Goal: Task Accomplishment & Management: Use online tool/utility

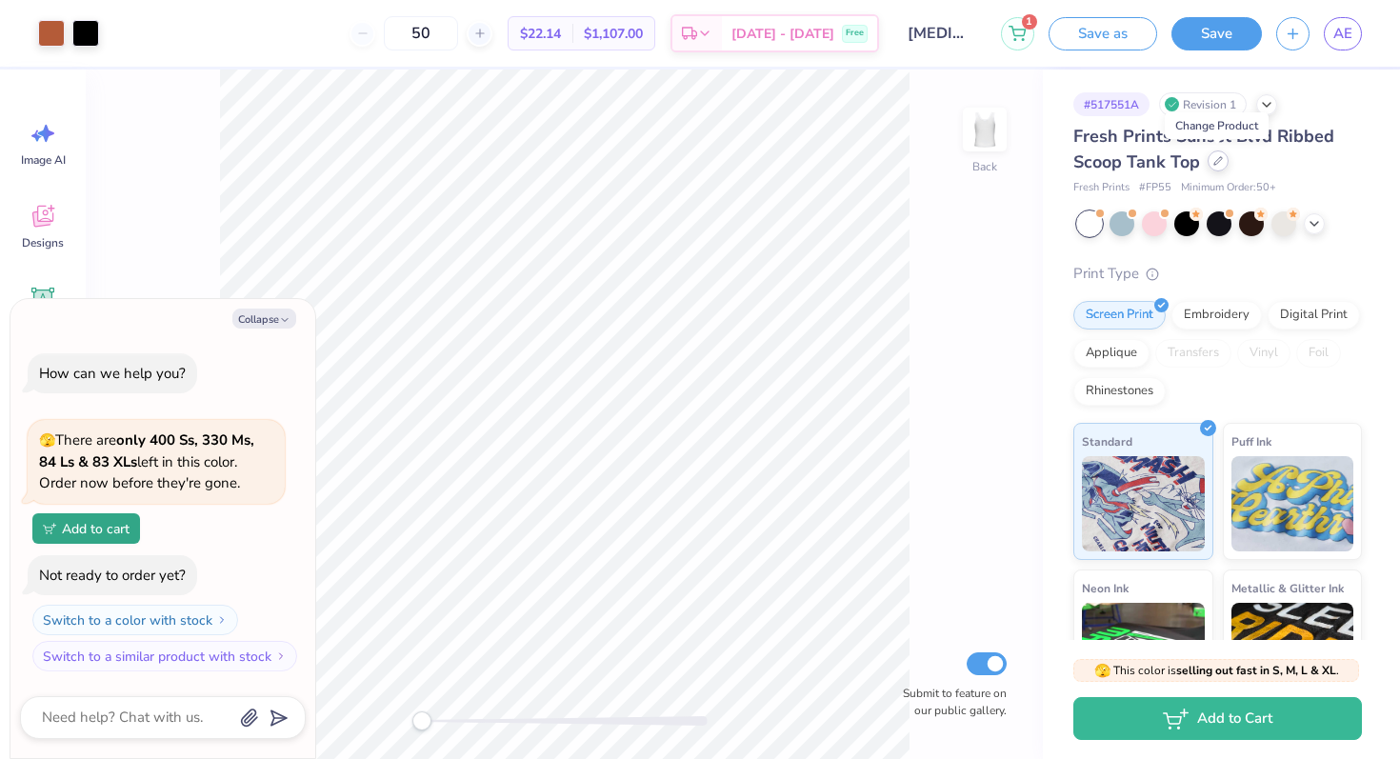
click at [1215, 164] on icon at bounding box center [1218, 161] width 8 height 8
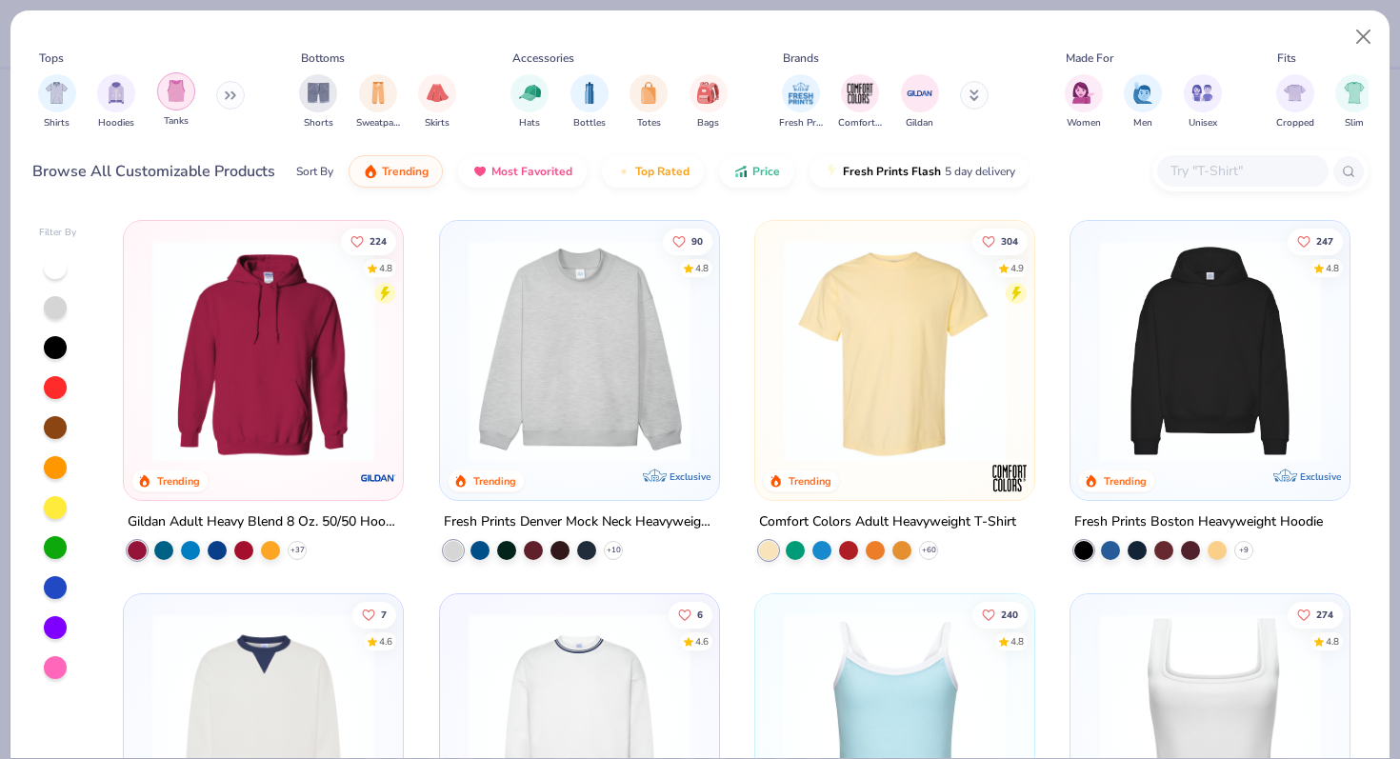
click at [177, 99] on img "filter for Tanks" at bounding box center [176, 91] width 21 height 22
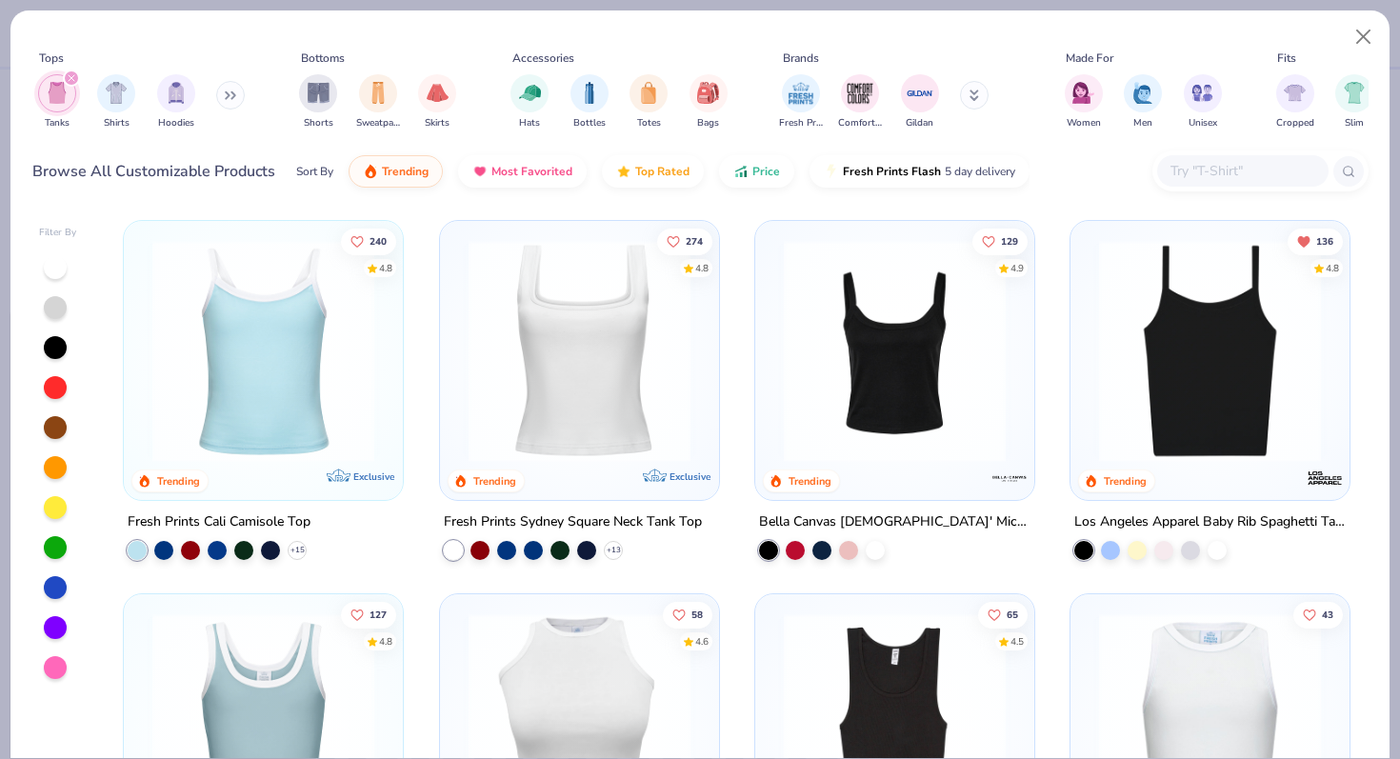
scroll to position [1, 0]
click at [1223, 302] on img at bounding box center [1209, 350] width 241 height 222
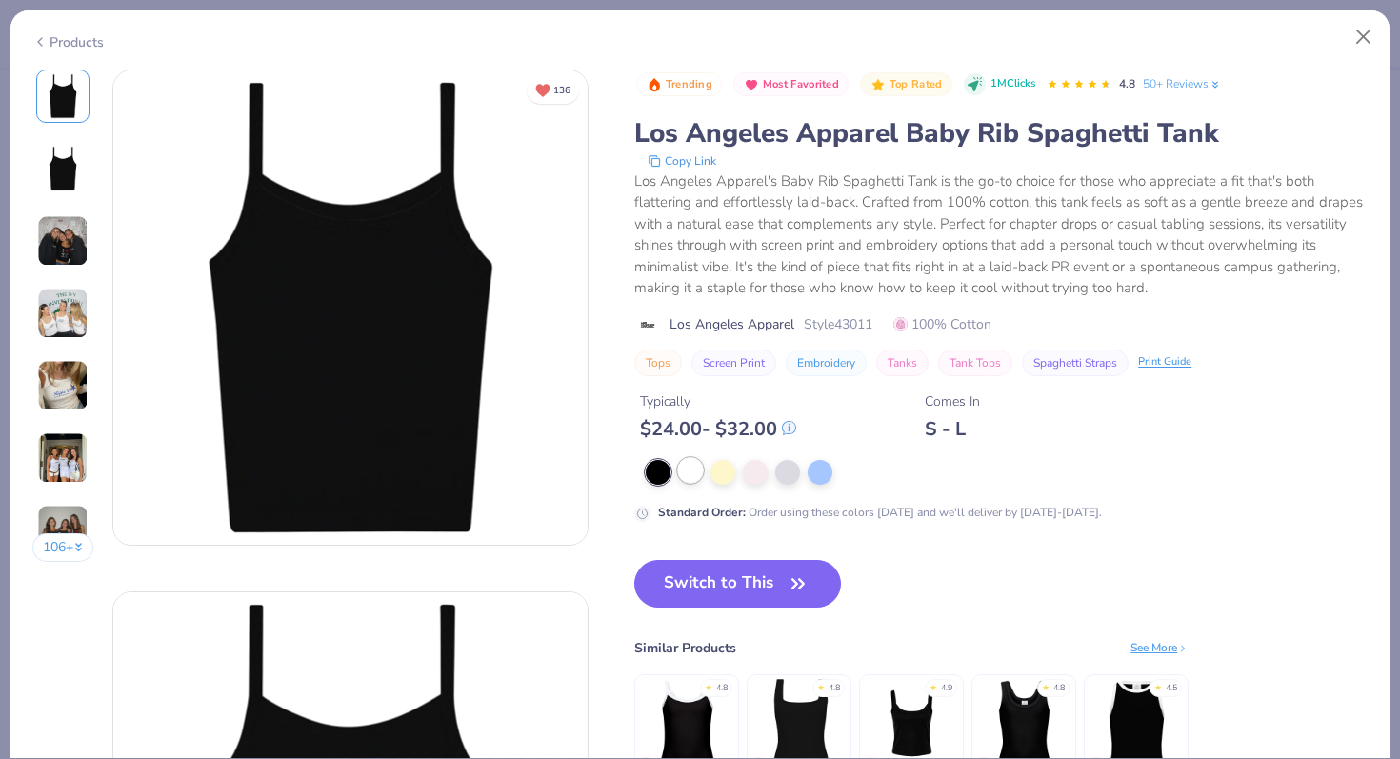
click at [684, 475] on div at bounding box center [690, 470] width 25 height 25
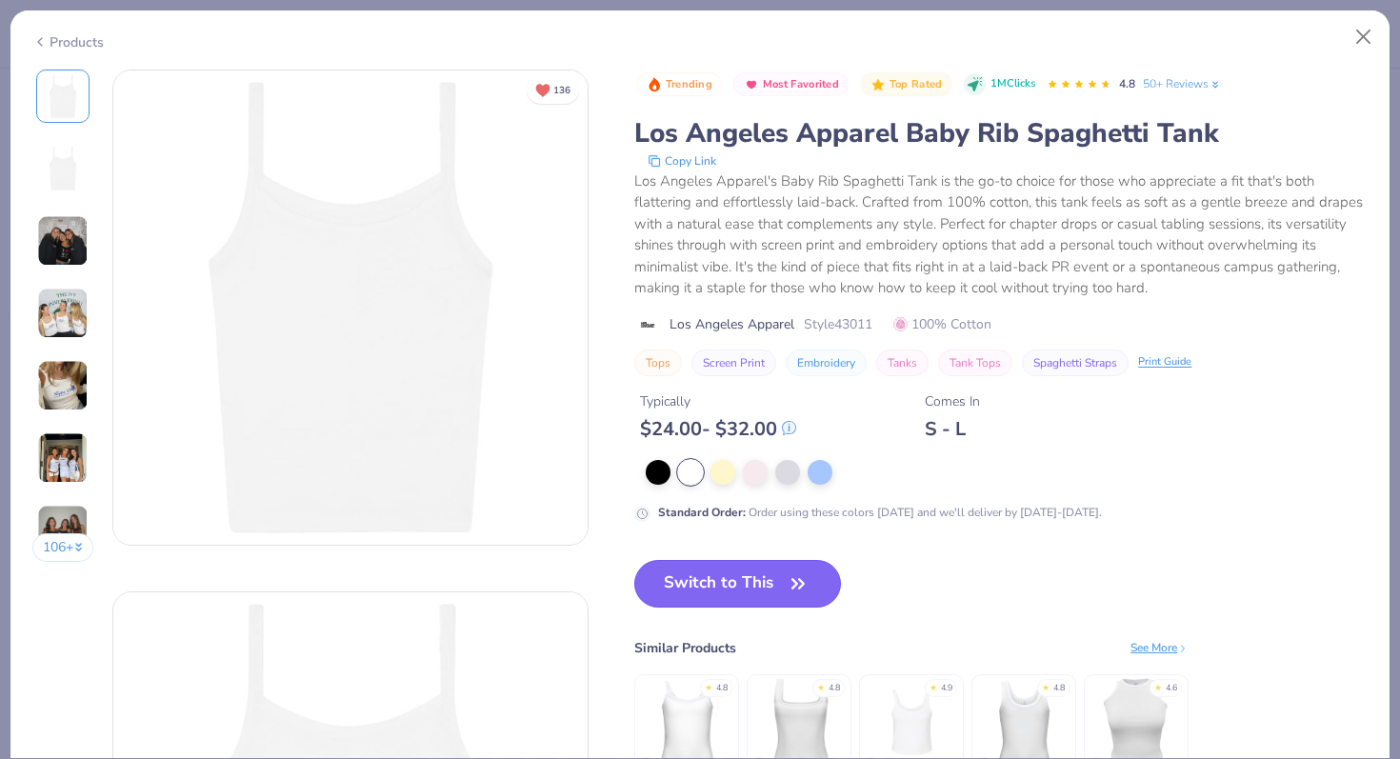
click at [660, 594] on button "Switch to This" at bounding box center [737, 584] width 207 height 48
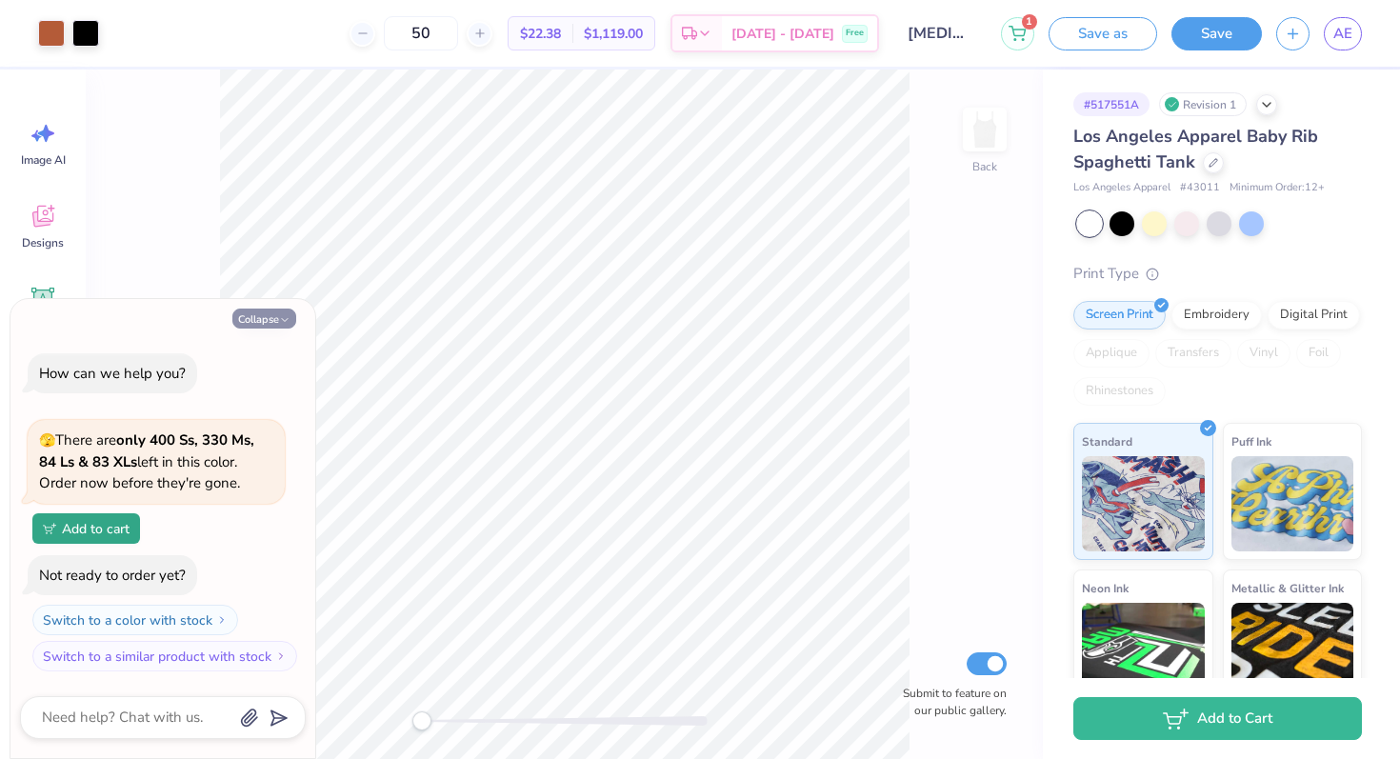
click at [284, 322] on icon "button" at bounding box center [284, 319] width 11 height 11
type textarea "x"
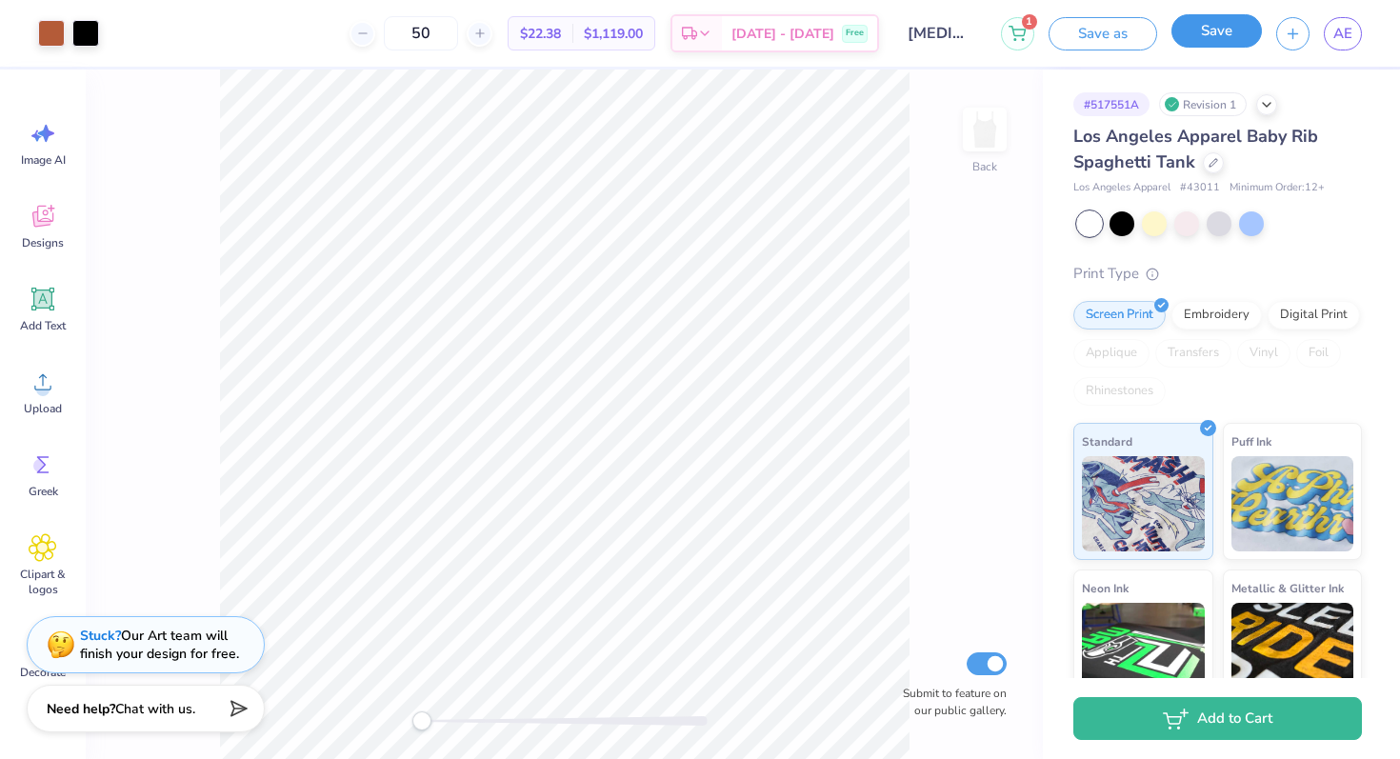
click at [1183, 28] on button "Save" at bounding box center [1216, 30] width 90 height 33
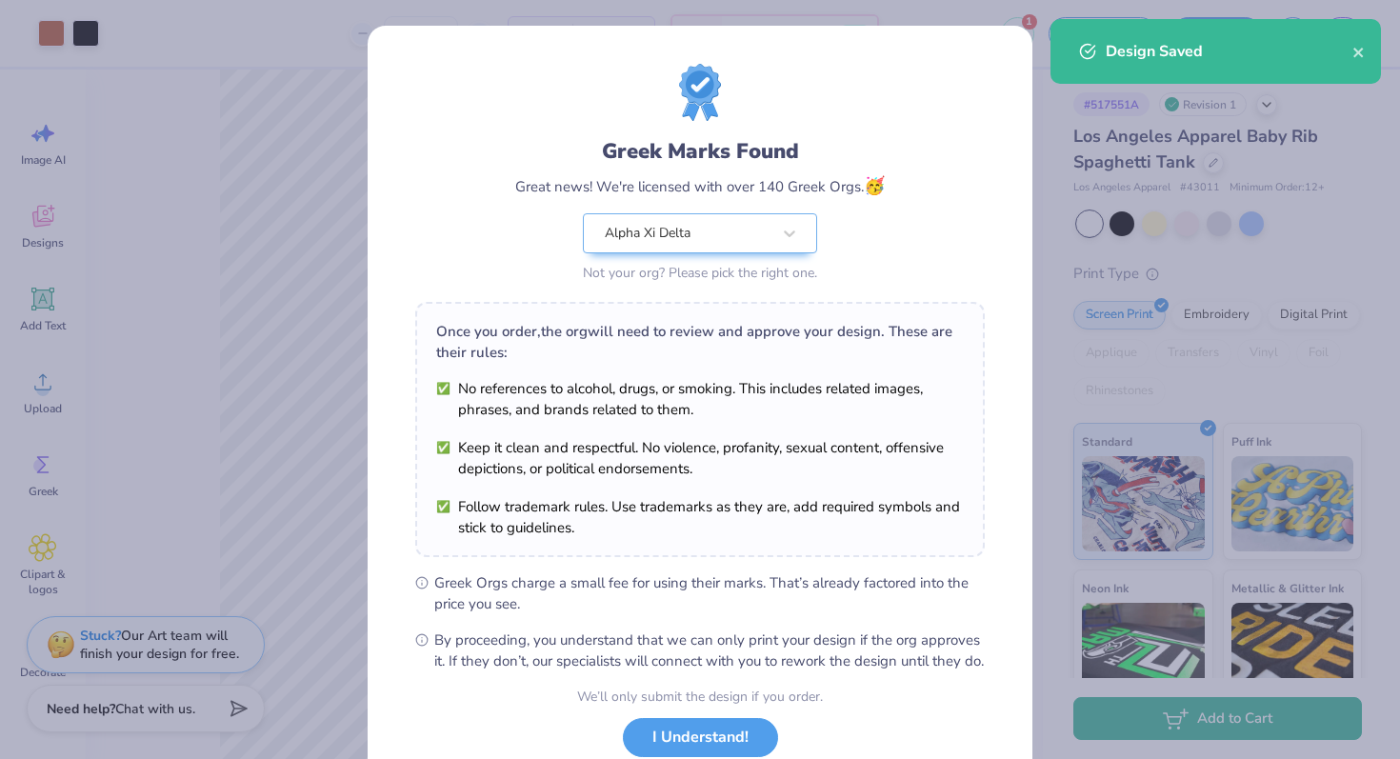
scroll to position [132, 0]
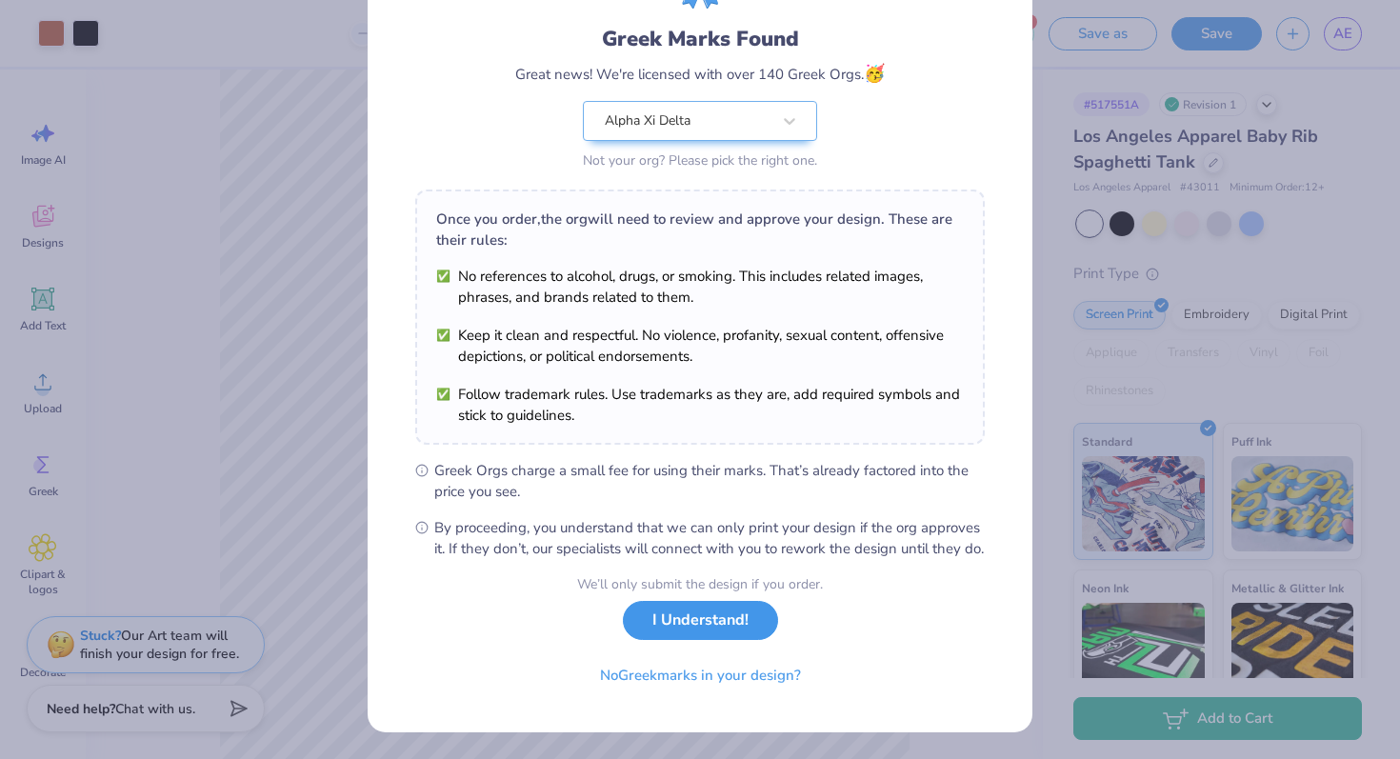
click at [702, 615] on button "I Understand!" at bounding box center [700, 620] width 155 height 39
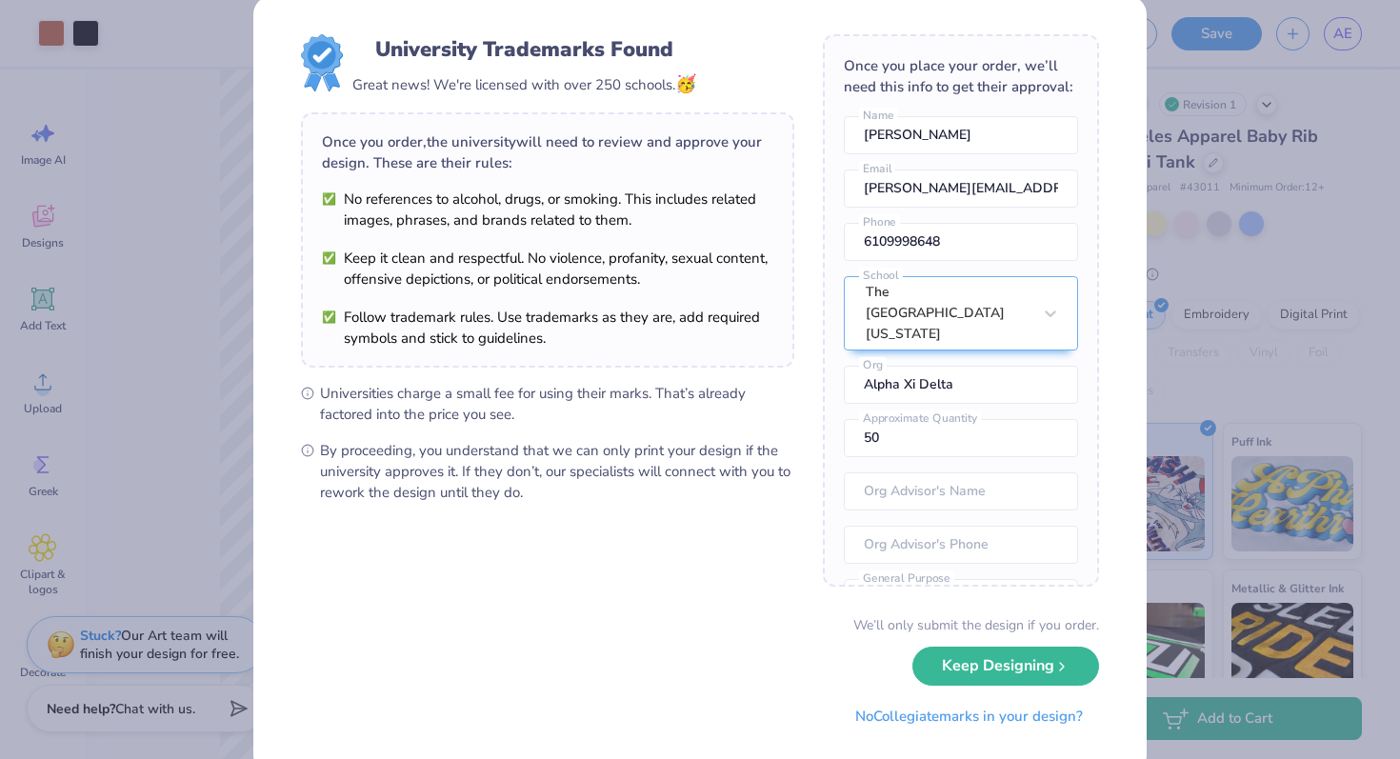
scroll to position [84, 0]
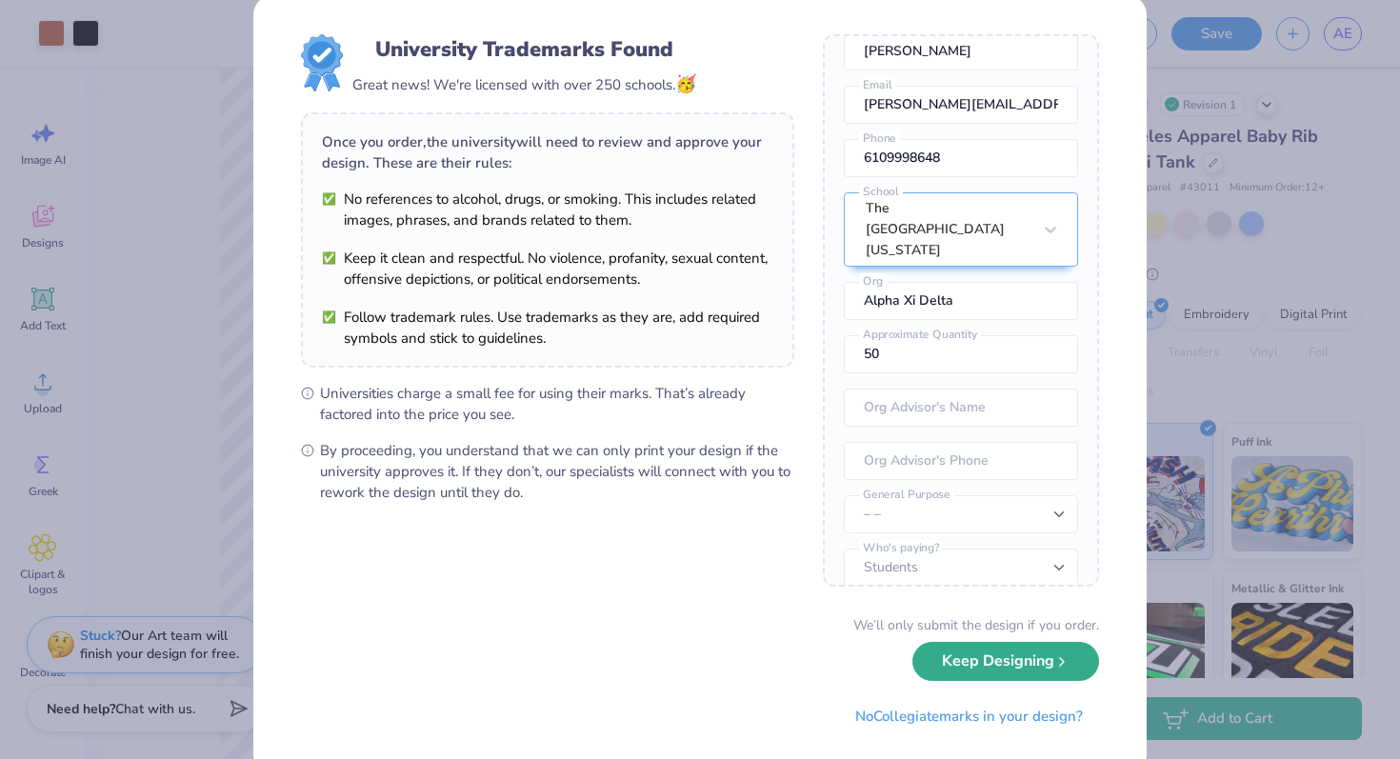
click at [982, 666] on button "Keep Designing" at bounding box center [1005, 661] width 187 height 39
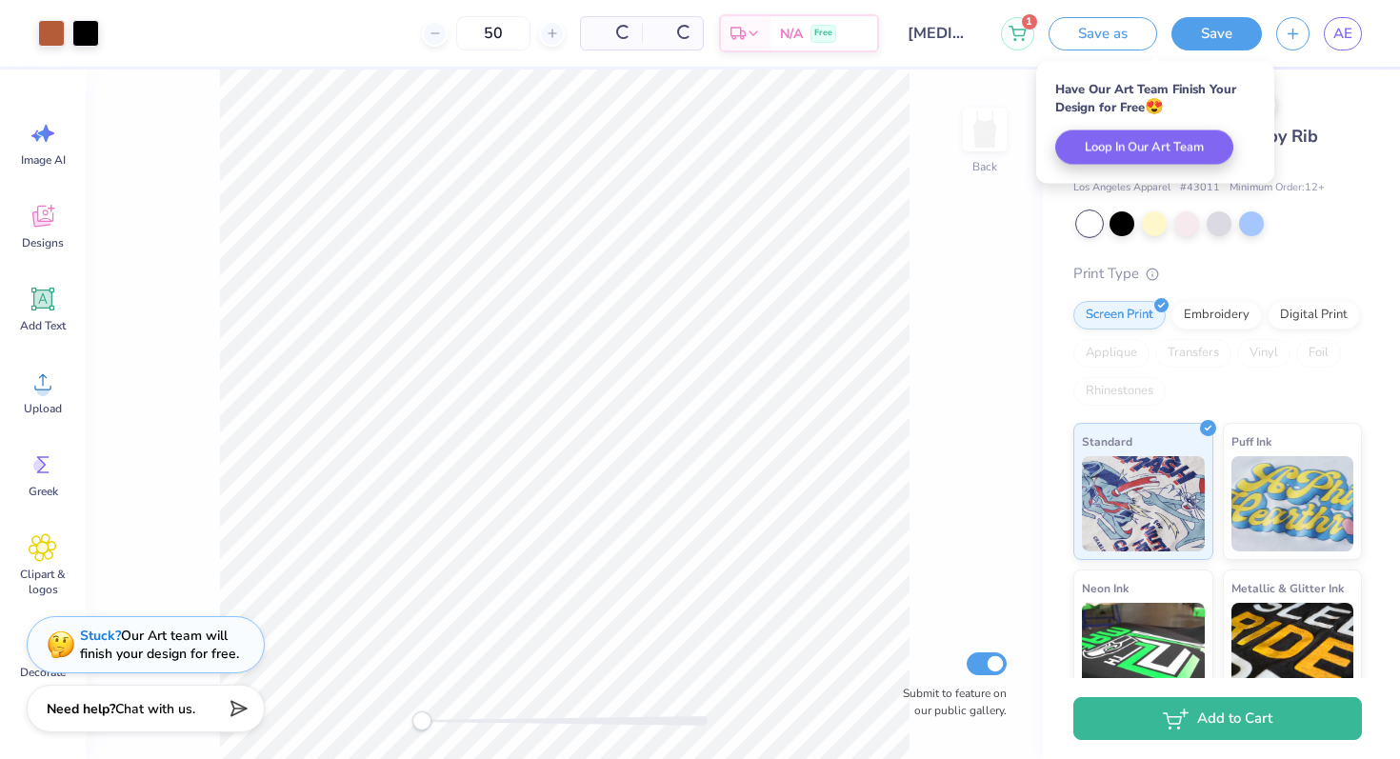
scroll to position [0, 0]
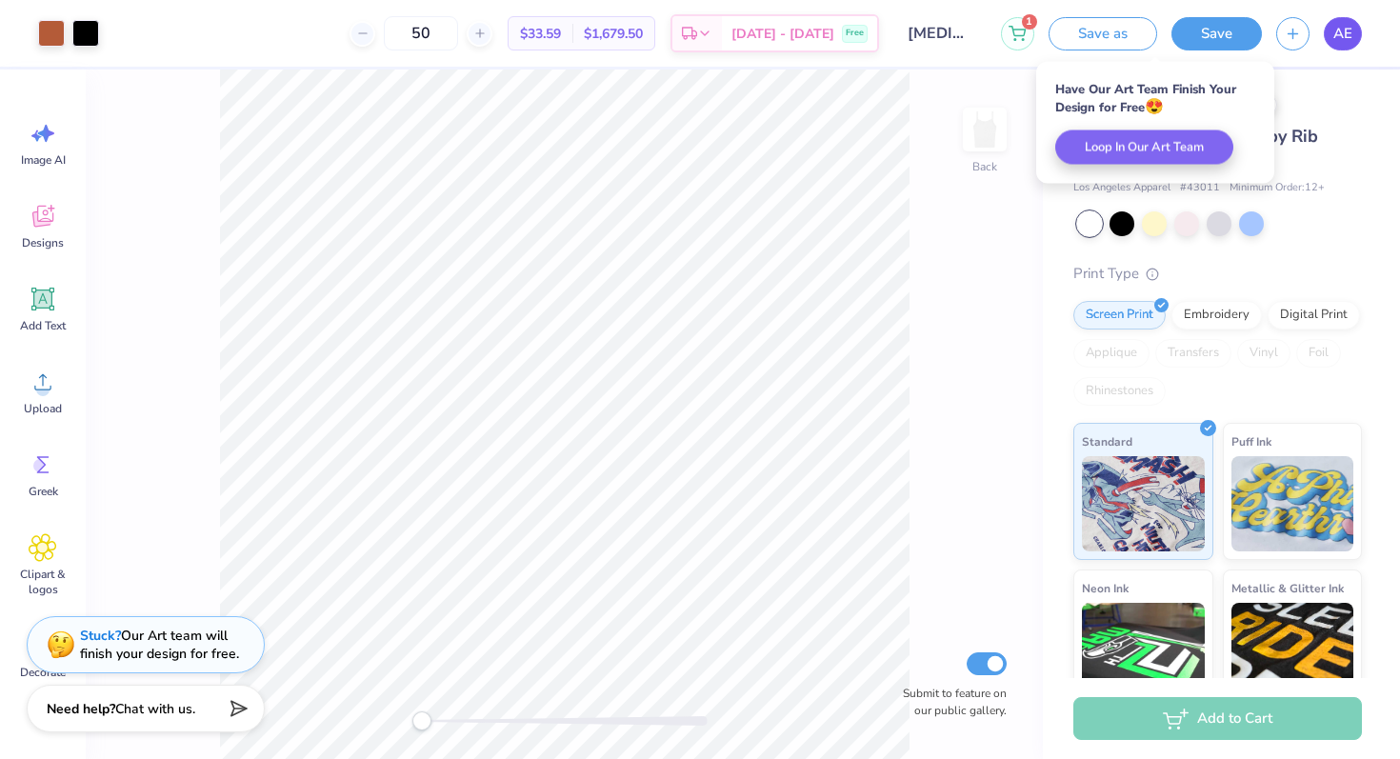
click at [1347, 31] on span "AE" at bounding box center [1342, 34] width 19 height 22
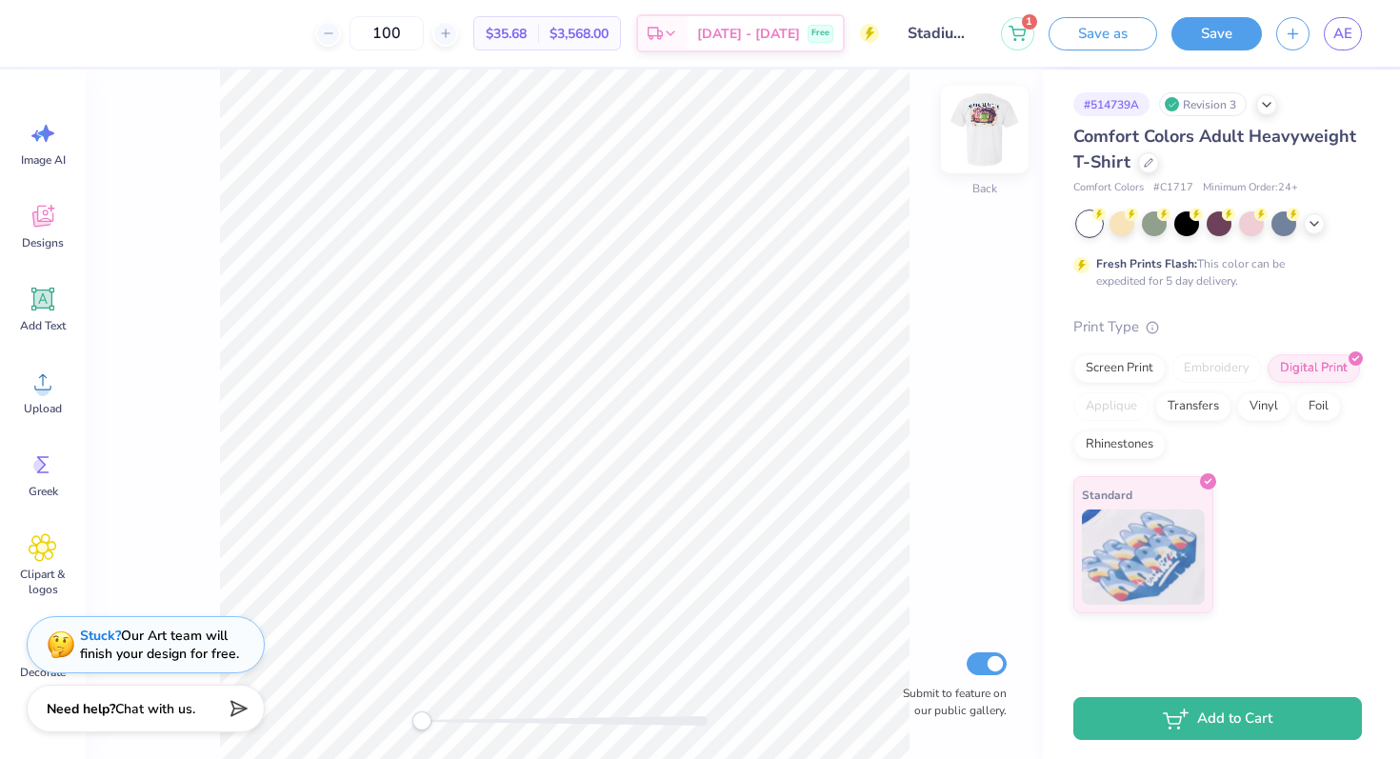
click at [993, 129] on img at bounding box center [984, 129] width 76 height 76
click at [994, 129] on img at bounding box center [984, 129] width 76 height 76
click at [433, 722] on div "Accessibility label" at bounding box center [432, 720] width 19 height 19
drag, startPoint x: 430, startPoint y: 729, endPoint x: 465, endPoint y: 727, distance: 34.3
click at [465, 728] on div at bounding box center [565, 720] width 286 height 19
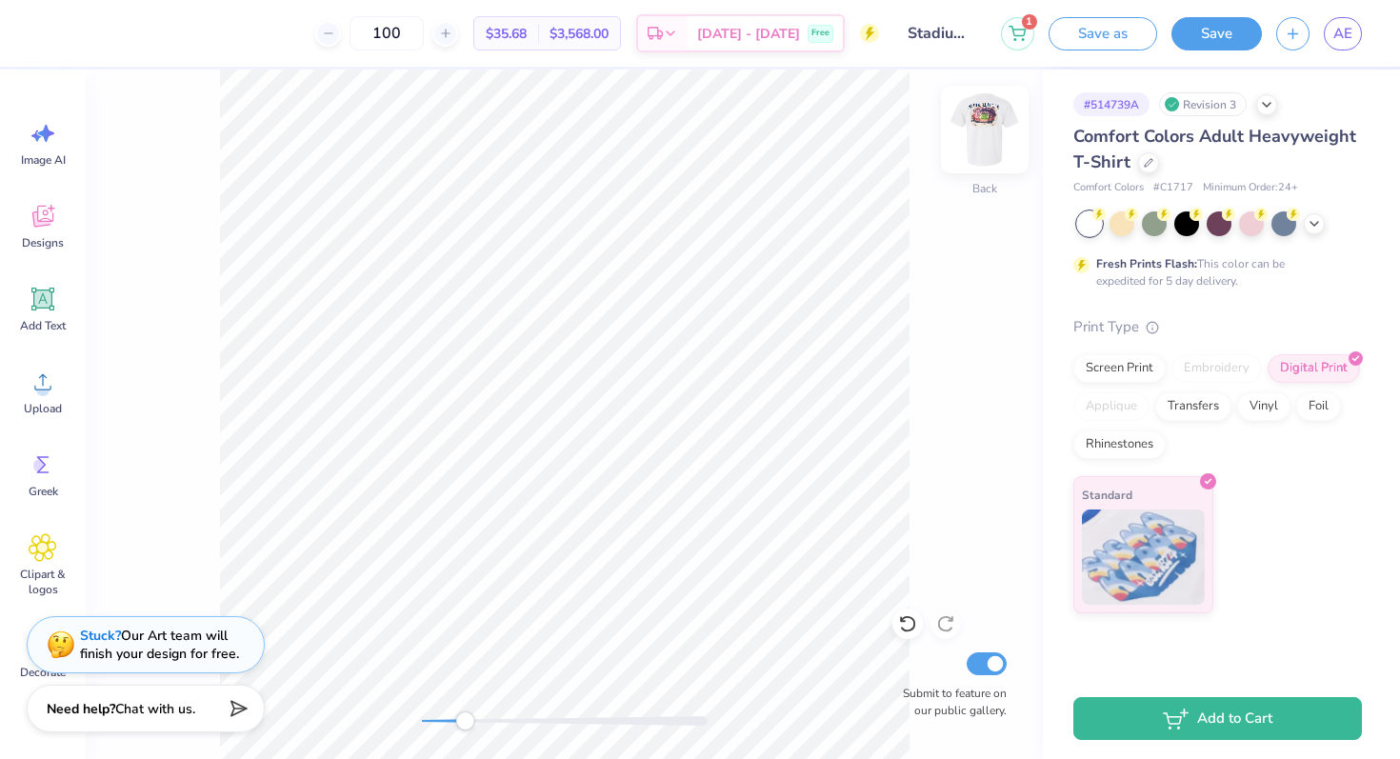
click at [990, 138] on img at bounding box center [984, 129] width 76 height 76
click at [986, 132] on img at bounding box center [984, 129] width 76 height 76
click at [366, 732] on div "Back Submit to feature on our public gallery." at bounding box center [564, 414] width 957 height 689
click at [964, 116] on img at bounding box center [984, 129] width 76 height 76
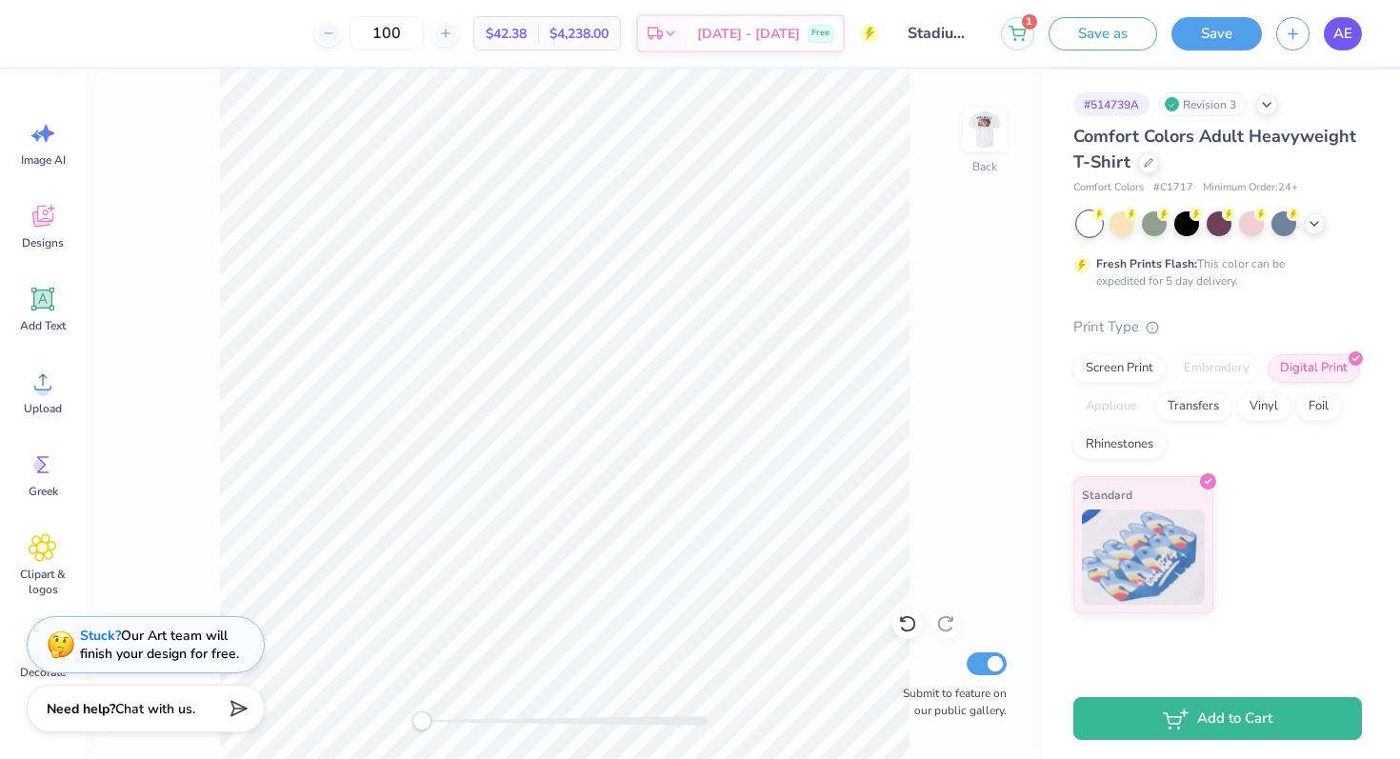
click at [1342, 30] on span "AE" at bounding box center [1342, 34] width 19 height 22
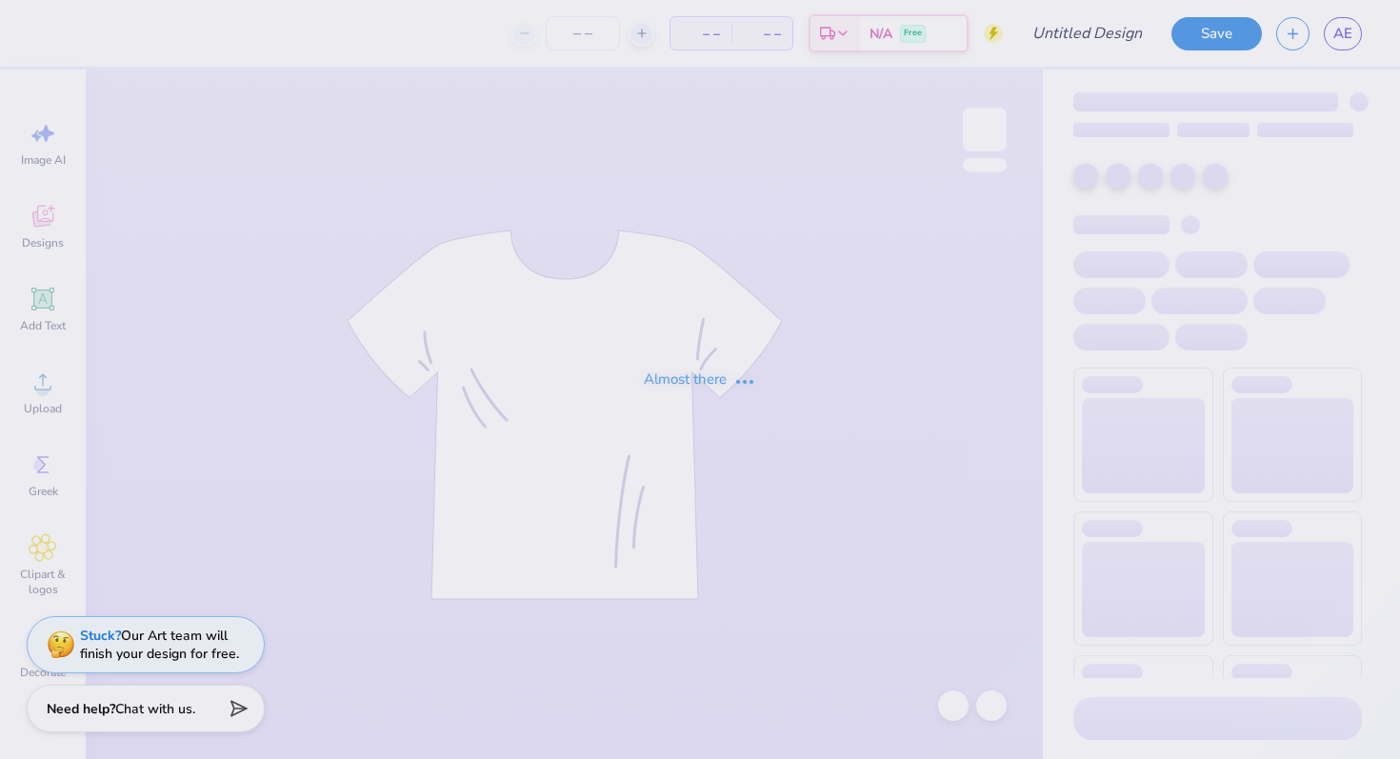
type input "Art team AZD hoodie"
type input "72"
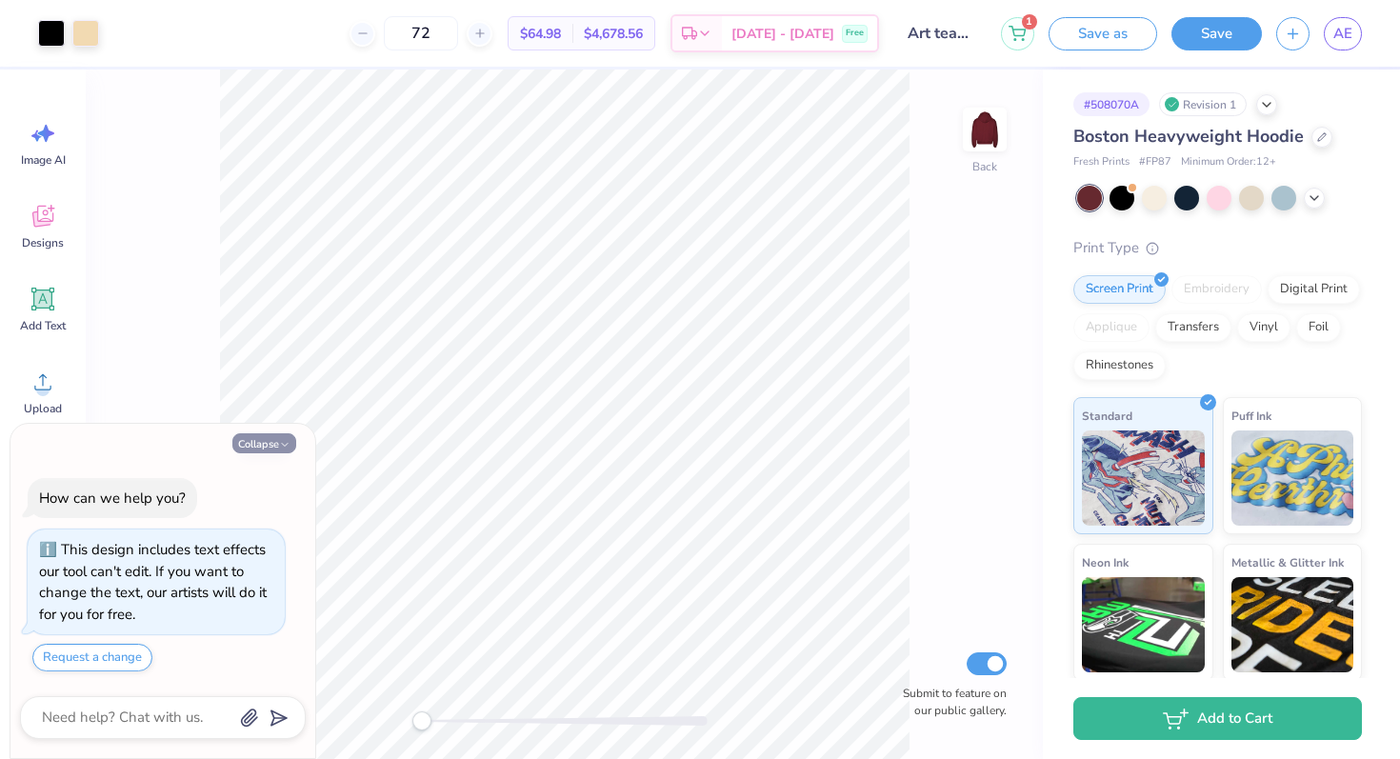
click at [276, 446] on button "Collapse" at bounding box center [264, 443] width 64 height 20
type textarea "x"
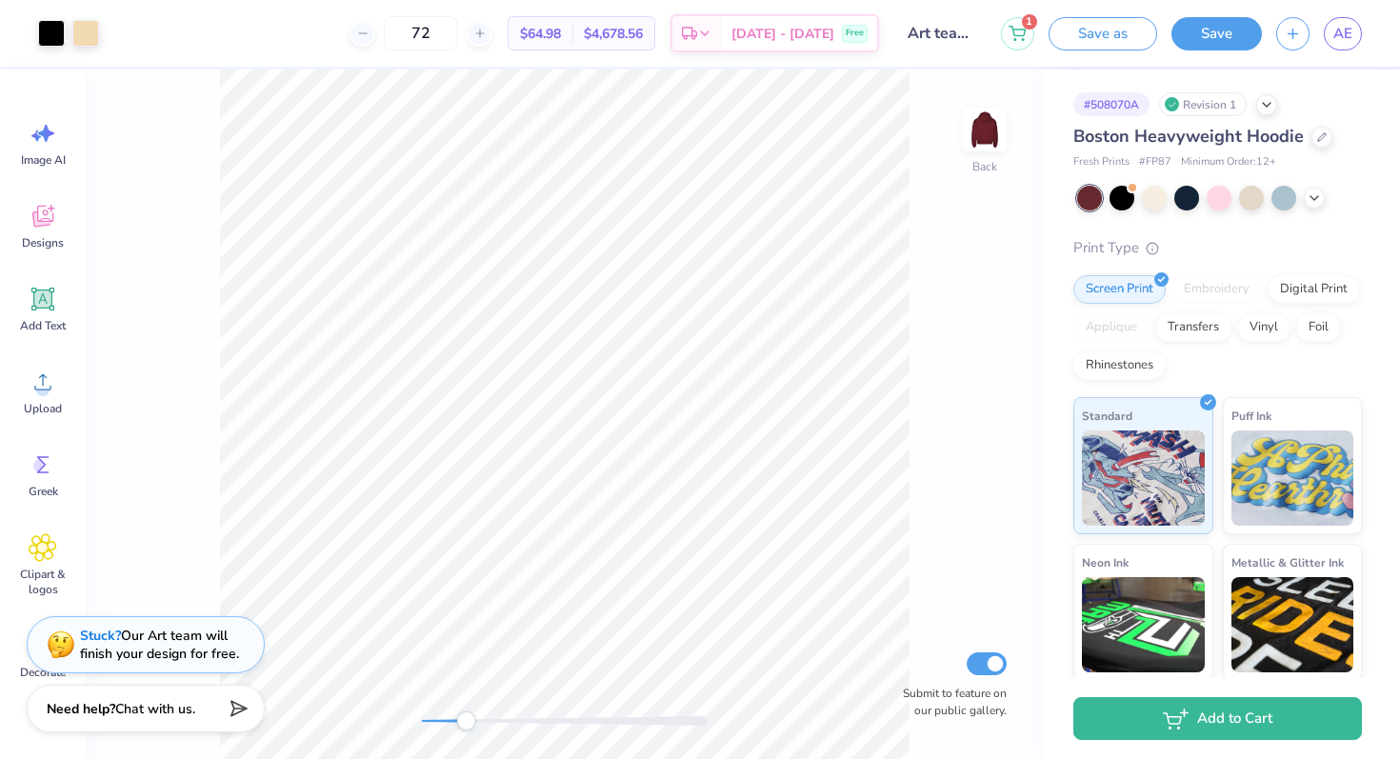
click at [466, 715] on div at bounding box center [565, 720] width 286 height 19
click at [363, 720] on div "Back Submit to feature on our public gallery." at bounding box center [564, 414] width 957 height 689
click at [1315, 201] on icon at bounding box center [1313, 196] width 15 height 15
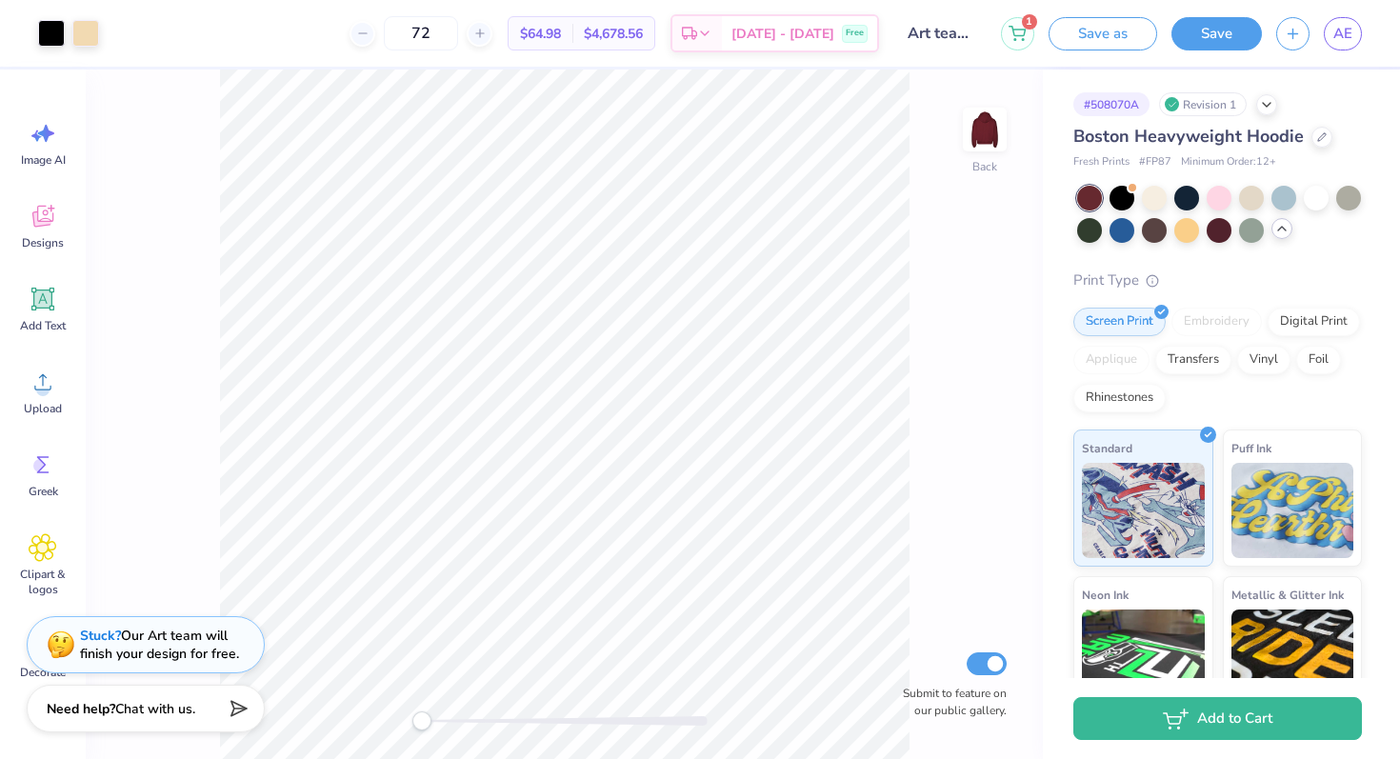
click at [1017, 281] on div "Back Submit to feature on our public gallery." at bounding box center [564, 414] width 957 height 689
click at [1276, 235] on div at bounding box center [1281, 228] width 21 height 21
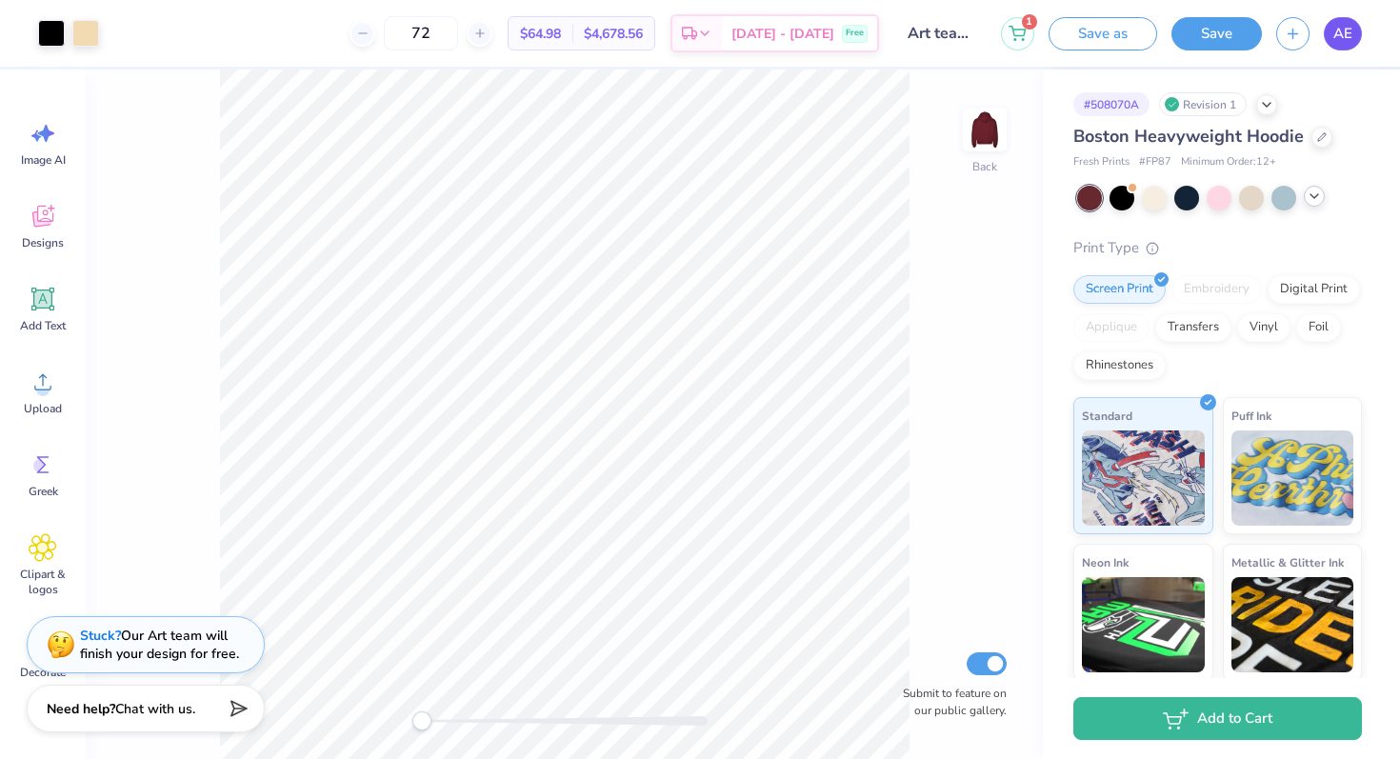
click at [1343, 40] on span "AE" at bounding box center [1342, 34] width 19 height 22
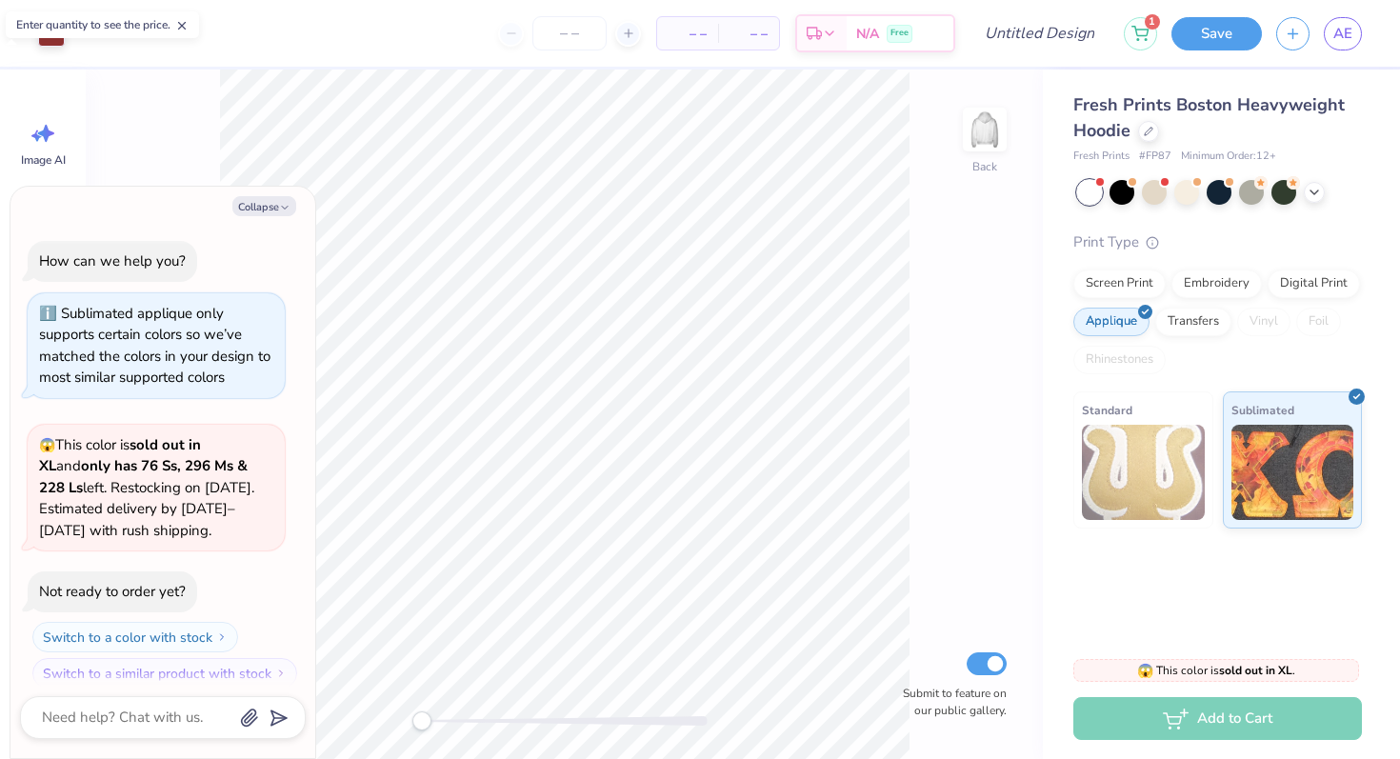
scroll to position [16, 0]
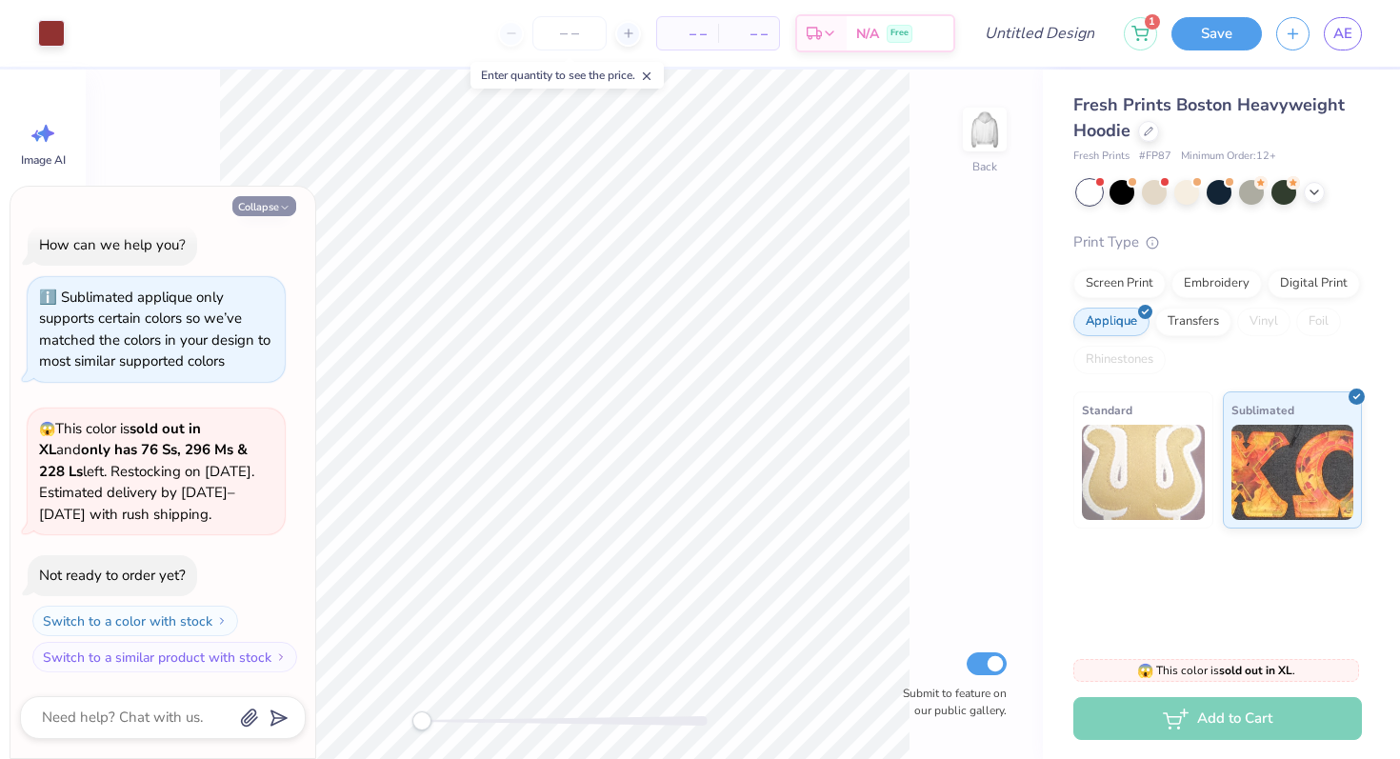
click at [281, 200] on button "Collapse" at bounding box center [264, 206] width 64 height 20
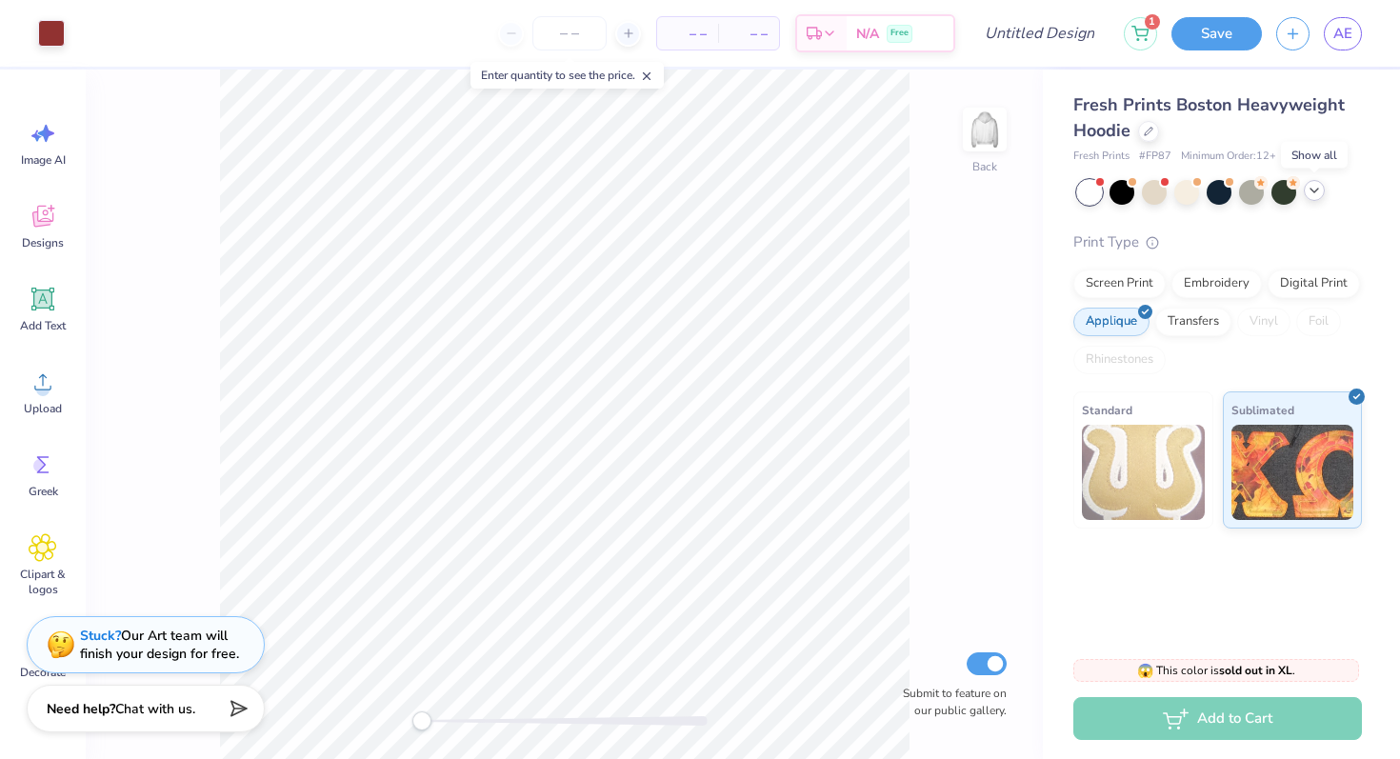
click at [1315, 190] on icon at bounding box center [1313, 190] width 15 height 15
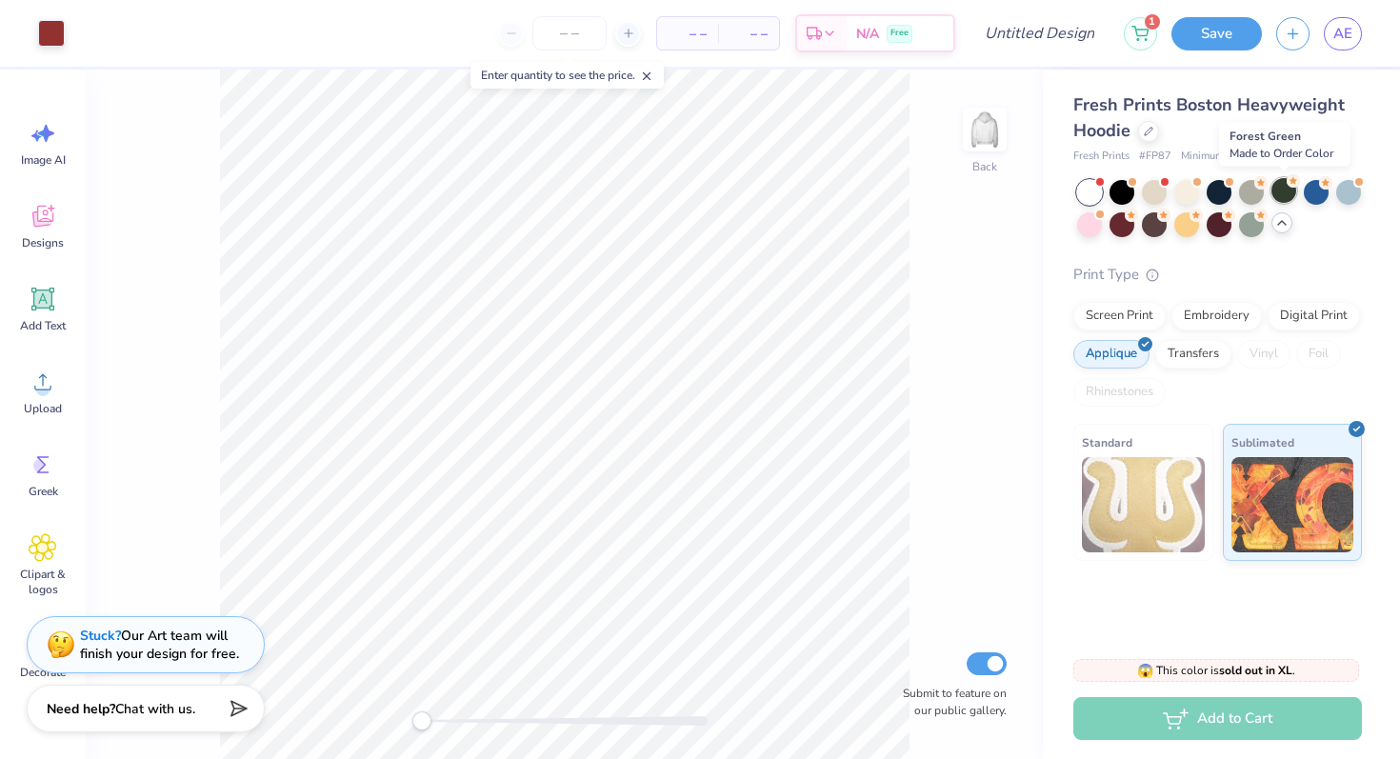
click at [1293, 191] on div at bounding box center [1283, 190] width 25 height 25
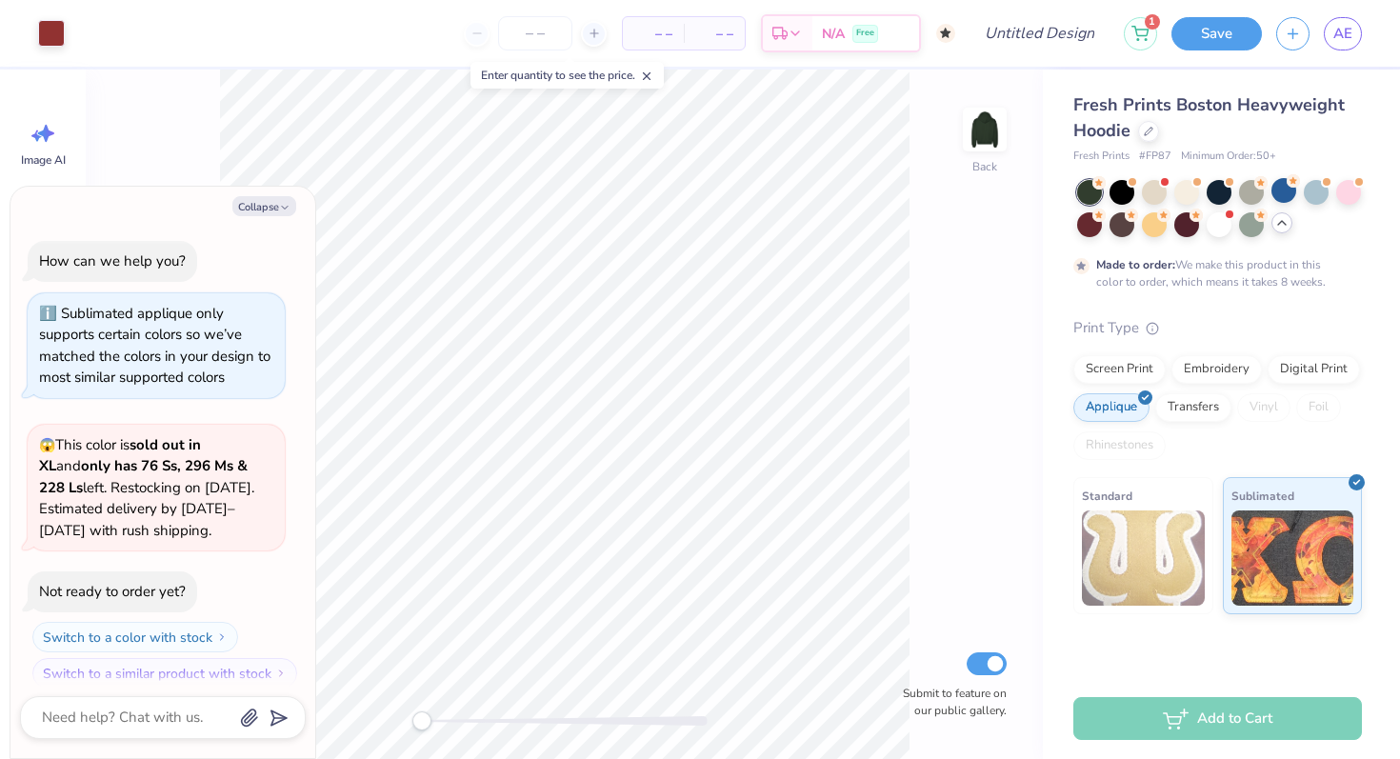
scroll to position [174, 0]
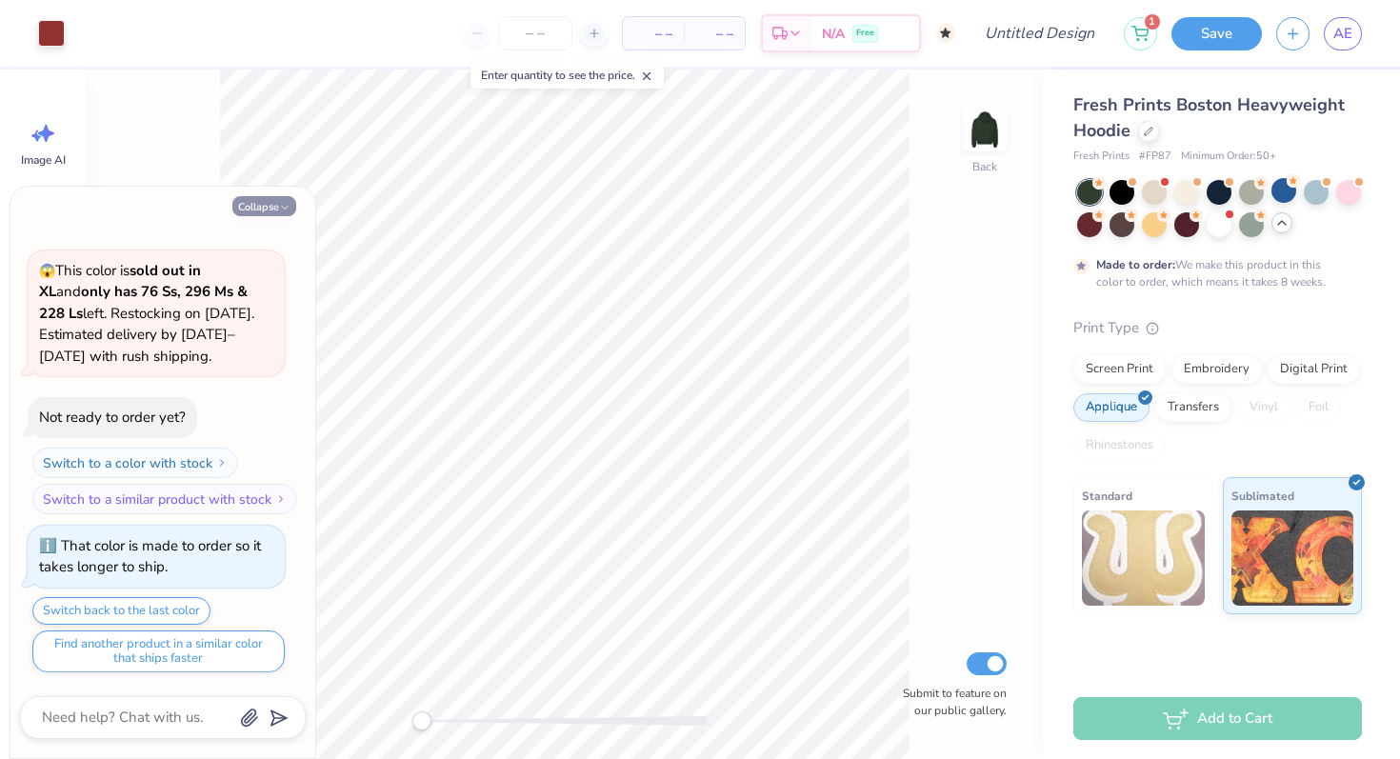
click at [264, 212] on button "Collapse" at bounding box center [264, 206] width 64 height 20
type textarea "x"
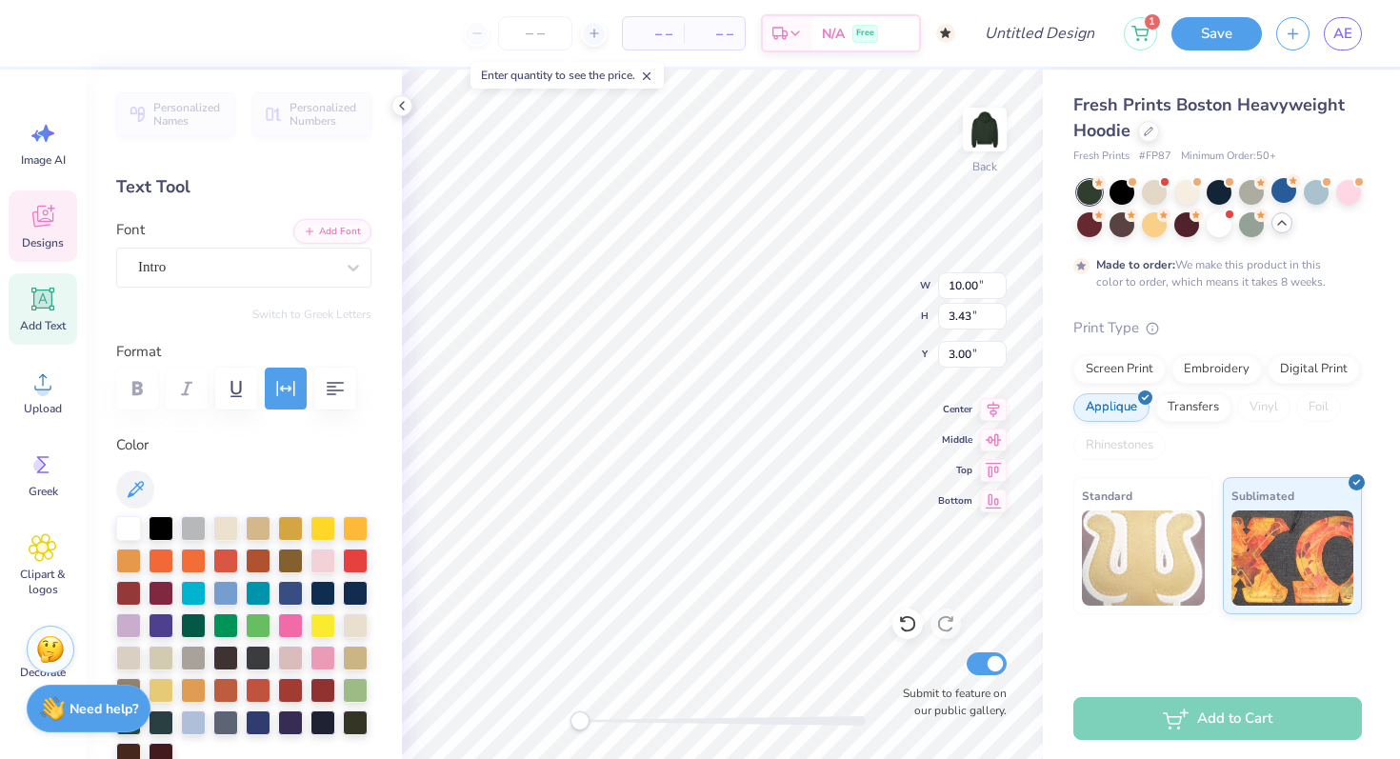
type textarea "1893"
type textarea "G"
type textarea "a"
type textarea "ALPHA XI DELTA"
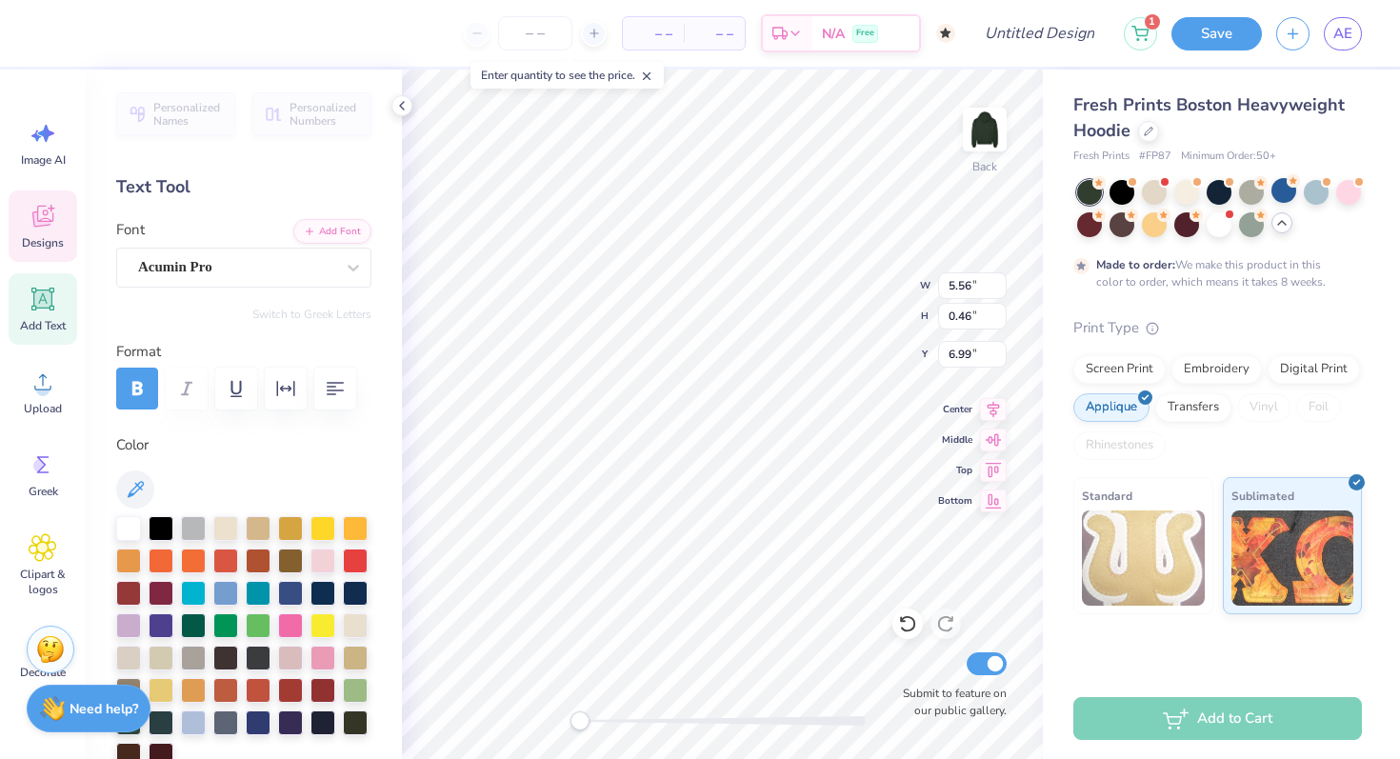
scroll to position [0, 6]
click at [531, 39] on input "number" at bounding box center [535, 33] width 74 height 34
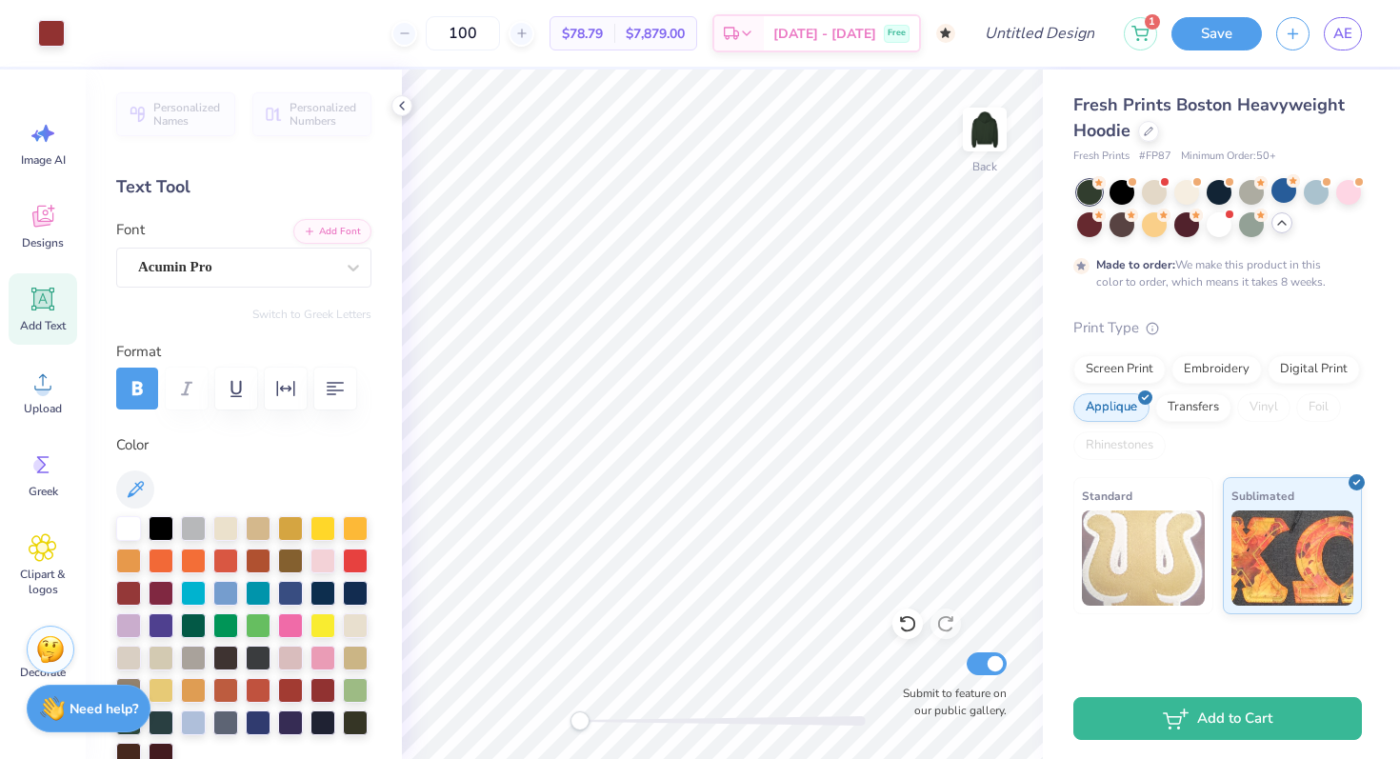
type input "100"
click at [1328, 27] on link "AE" at bounding box center [1342, 33] width 38 height 33
click at [1141, 134] on div at bounding box center [1148, 129] width 21 height 21
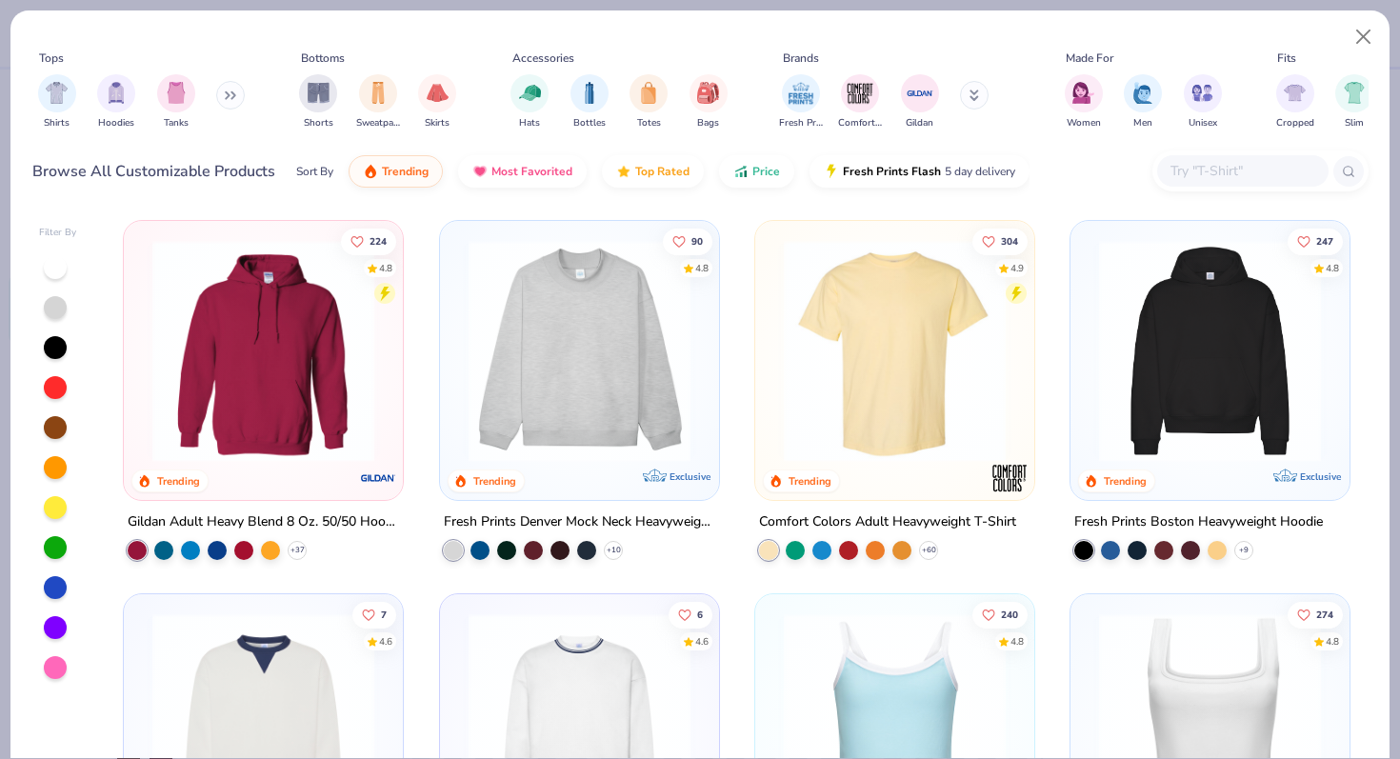
click at [292, 387] on img at bounding box center [263, 351] width 241 height 222
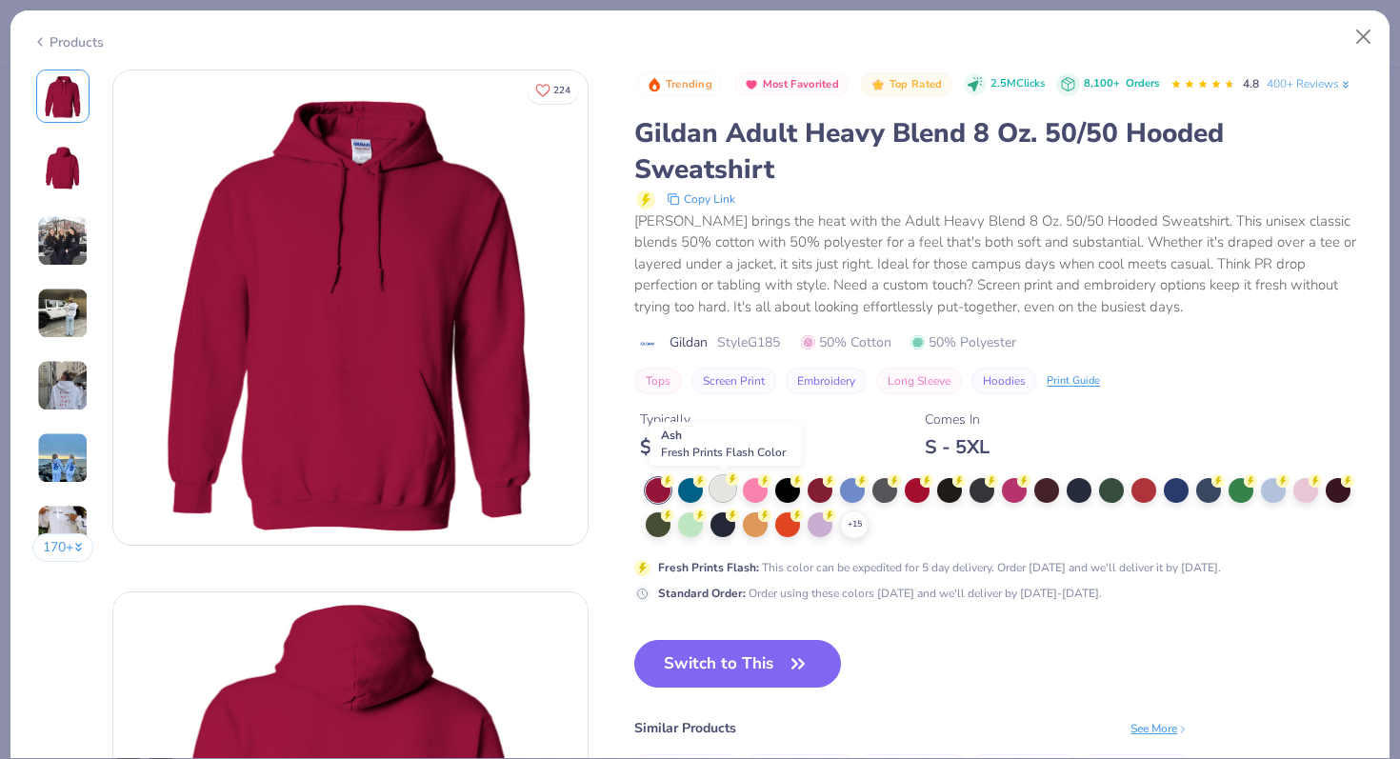
click at [725, 485] on div at bounding box center [722, 488] width 25 height 25
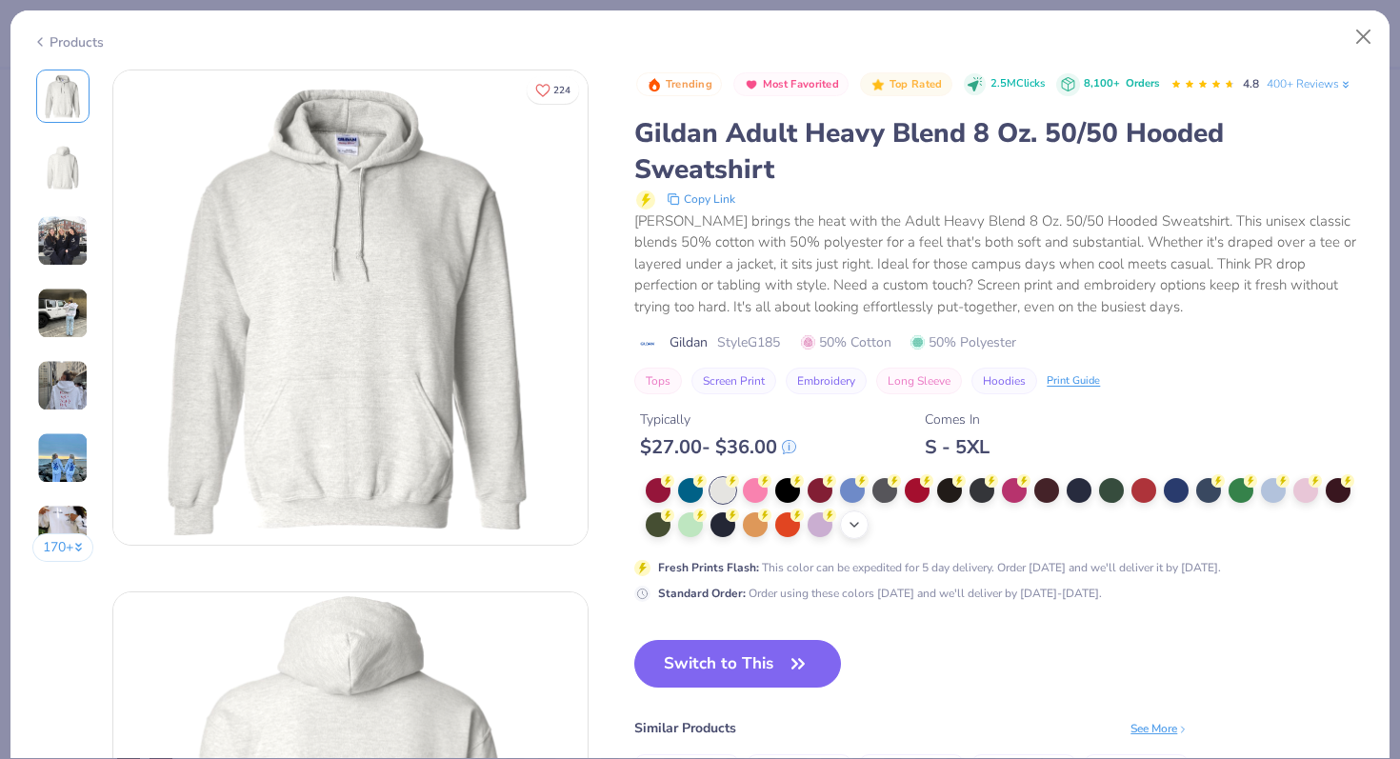
click at [860, 520] on icon at bounding box center [853, 524] width 15 height 15
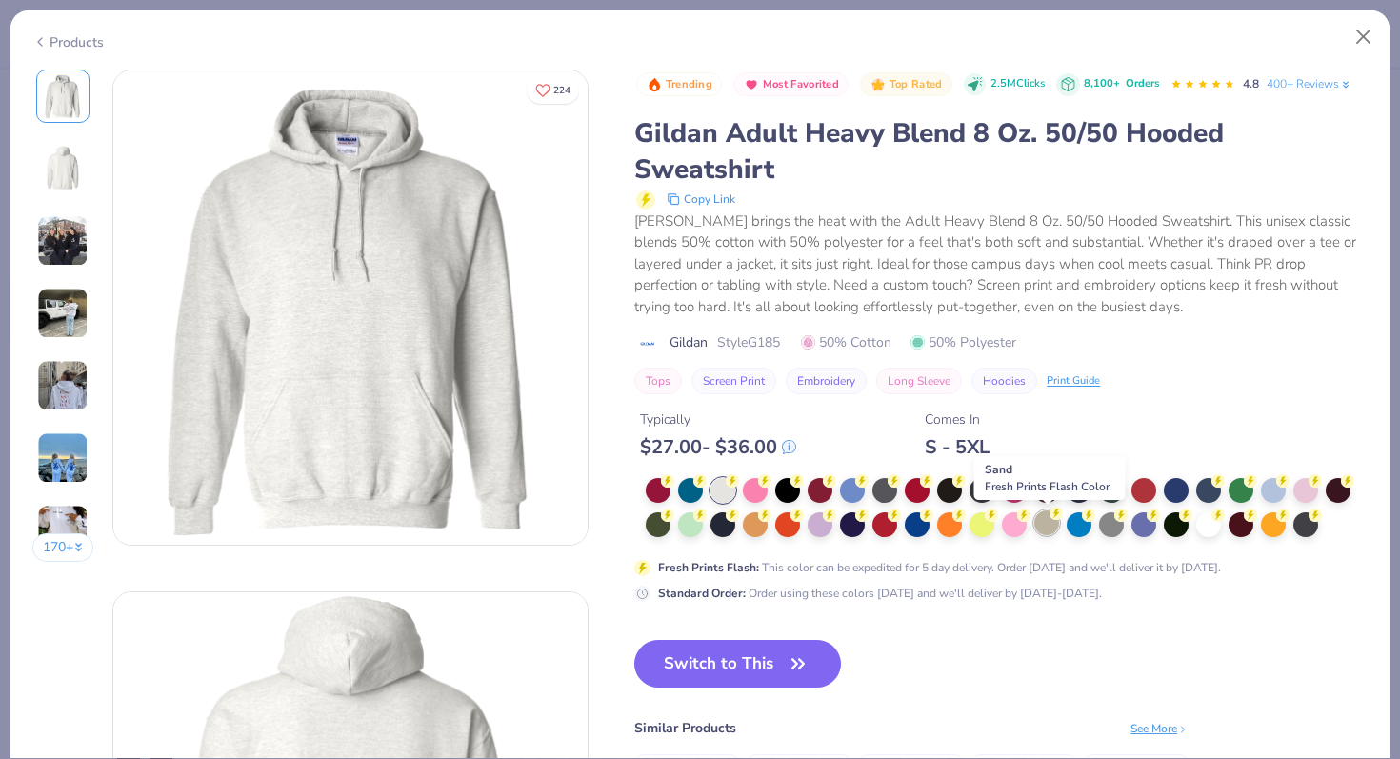
click at [1056, 531] on div at bounding box center [1046, 522] width 25 height 25
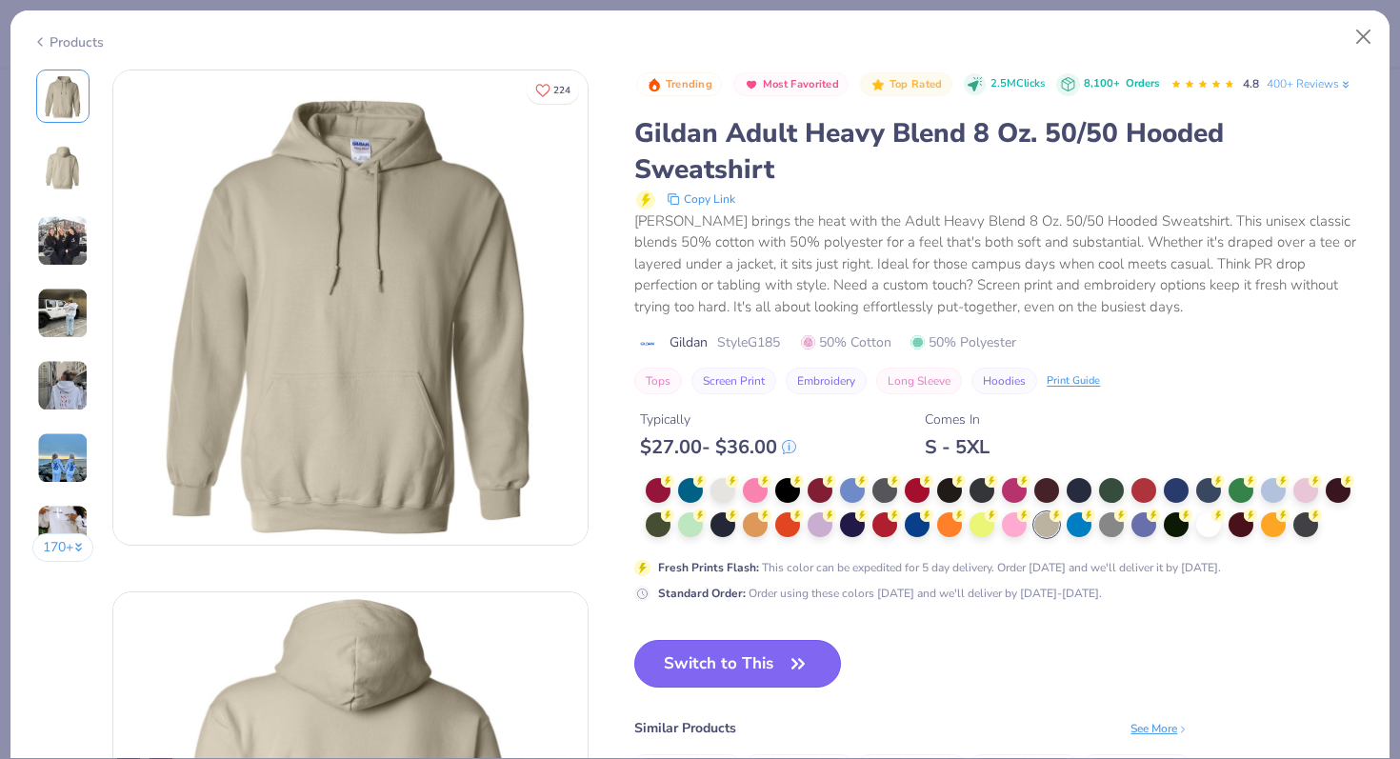
click at [776, 671] on button "Switch to This" at bounding box center [737, 664] width 207 height 48
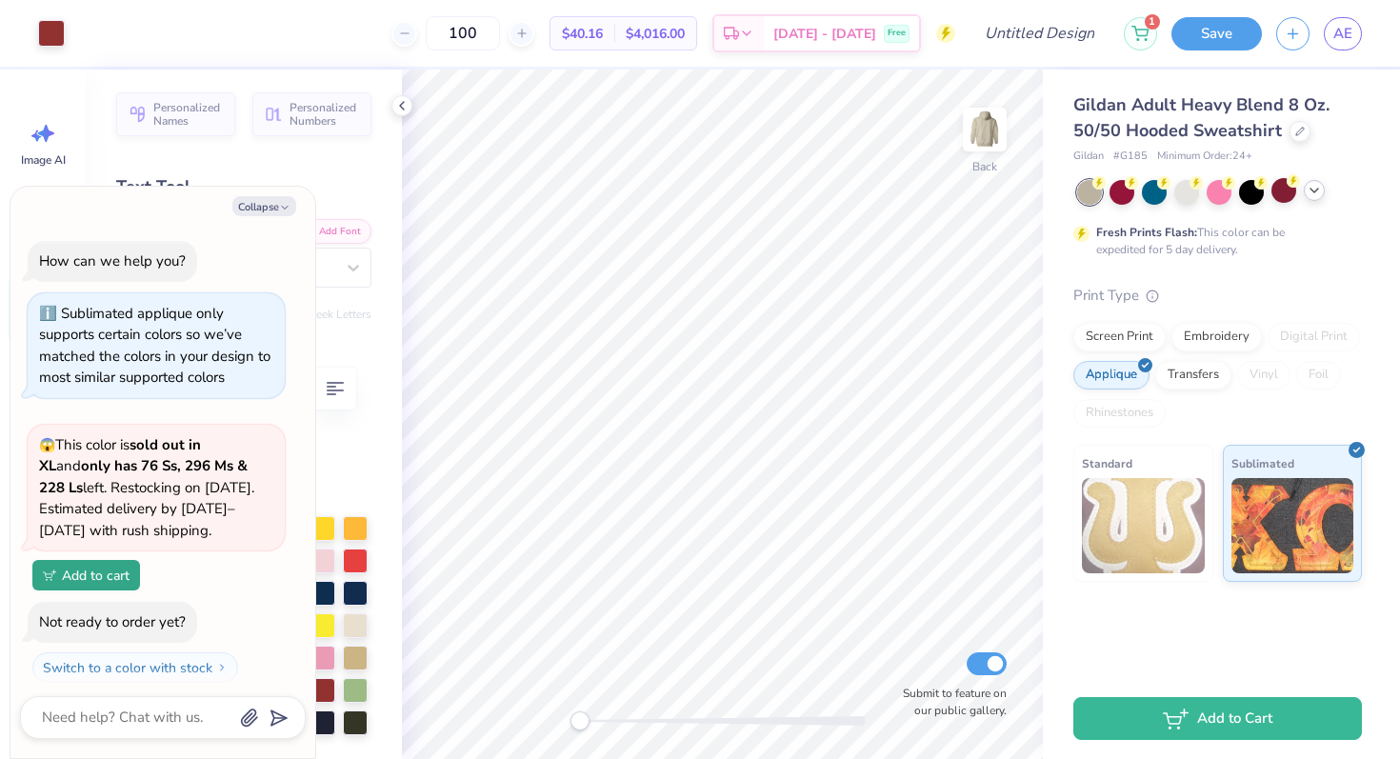
scroll to position [321, 0]
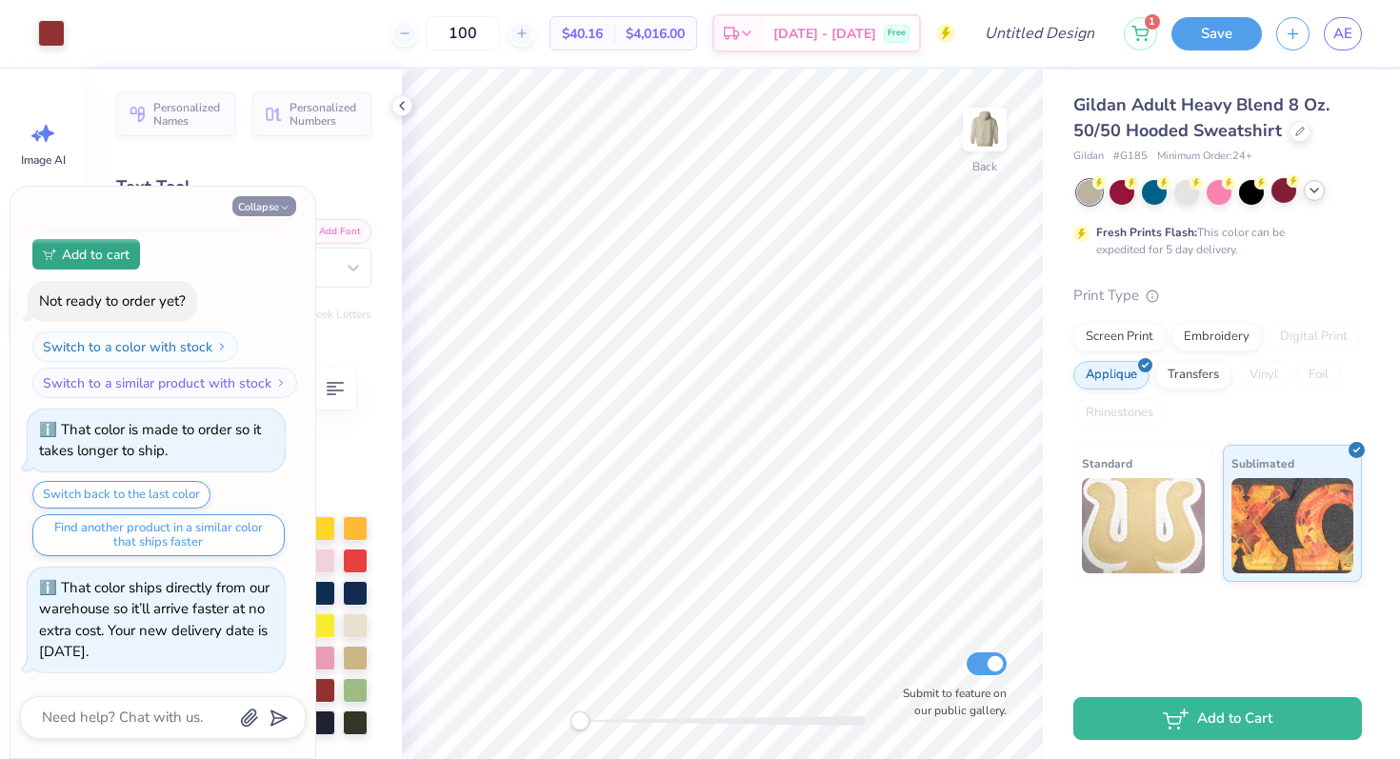
click at [276, 197] on button "Collapse" at bounding box center [264, 206] width 64 height 20
type textarea "x"
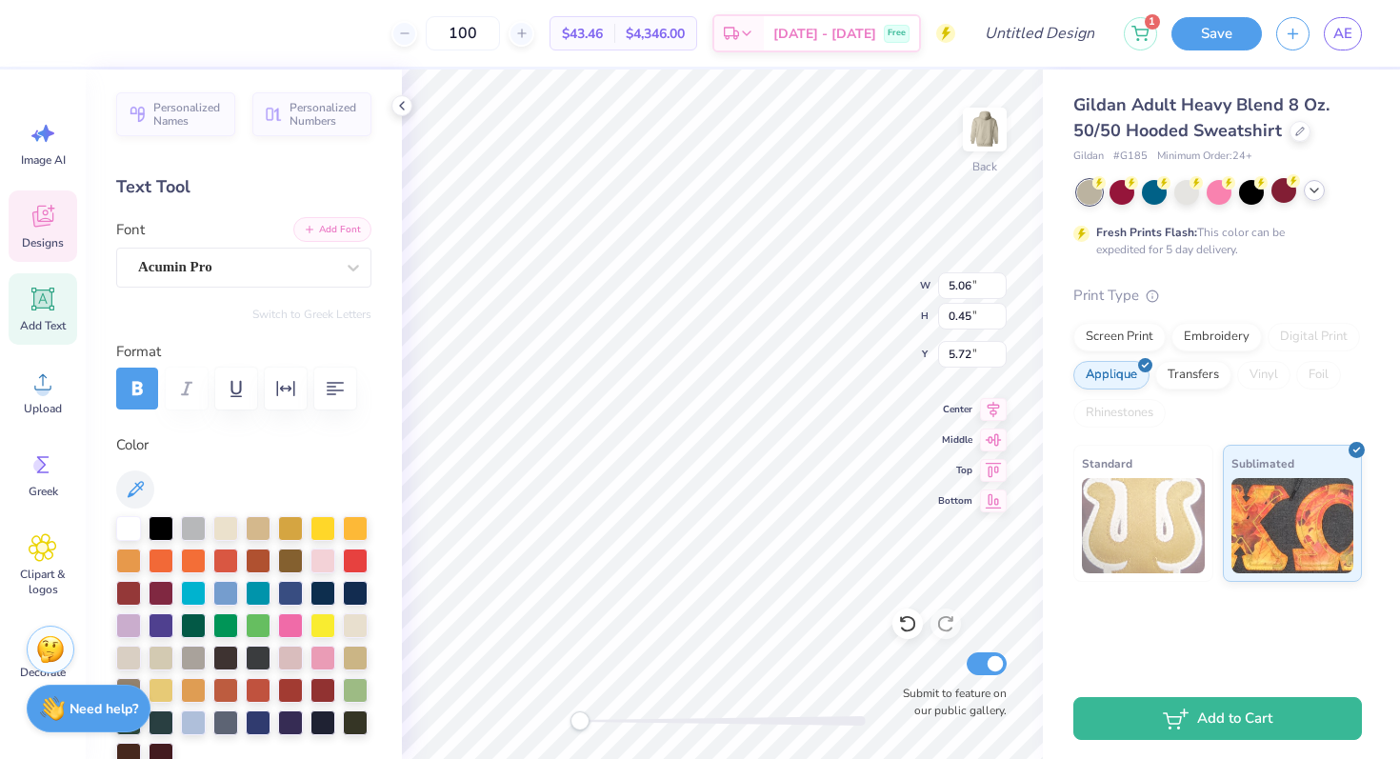
type input "10.48"
type input "3.44"
type input "1.96"
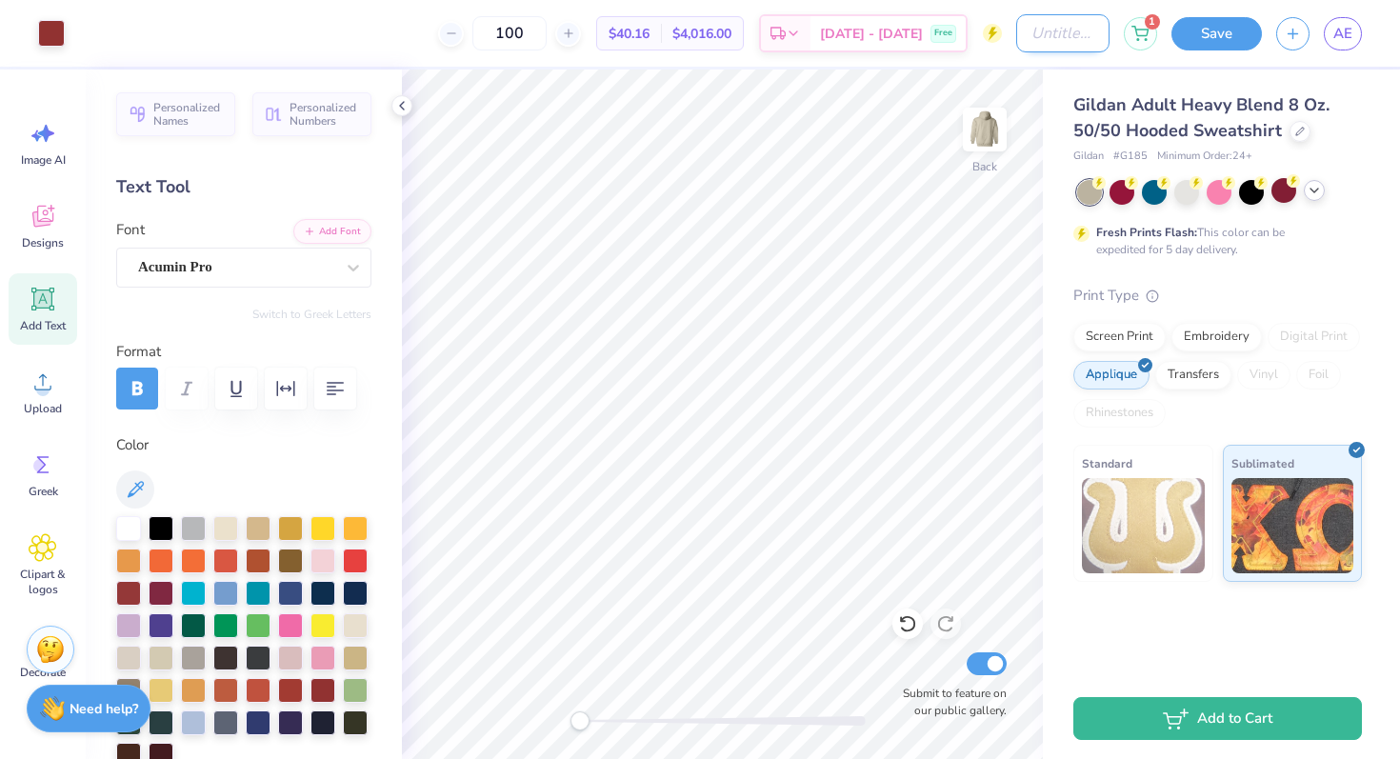
click at [1021, 30] on input "Design Title" at bounding box center [1062, 33] width 93 height 38
type input "New bts idea"
click at [1219, 41] on button "Save" at bounding box center [1216, 30] width 90 height 33
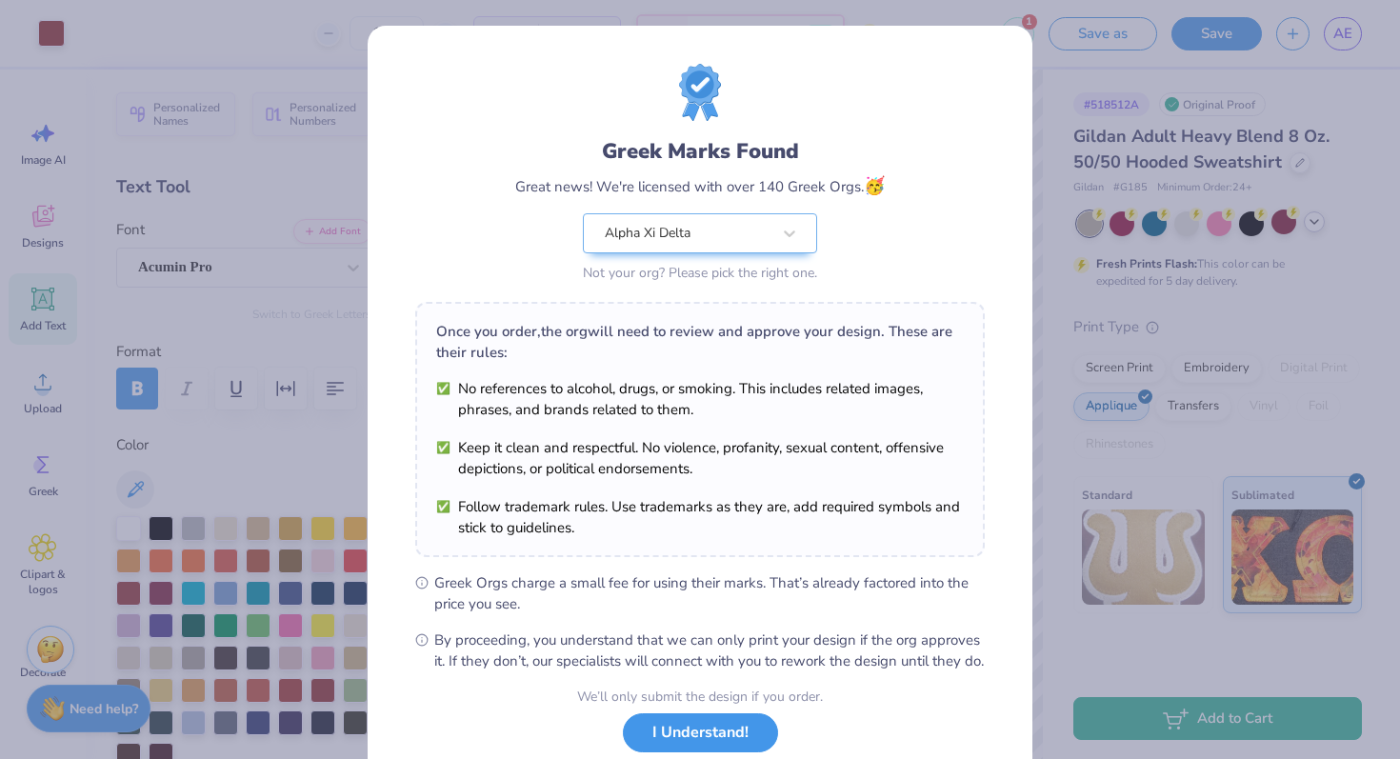
click at [646, 744] on button "I Understand!" at bounding box center [700, 732] width 155 height 39
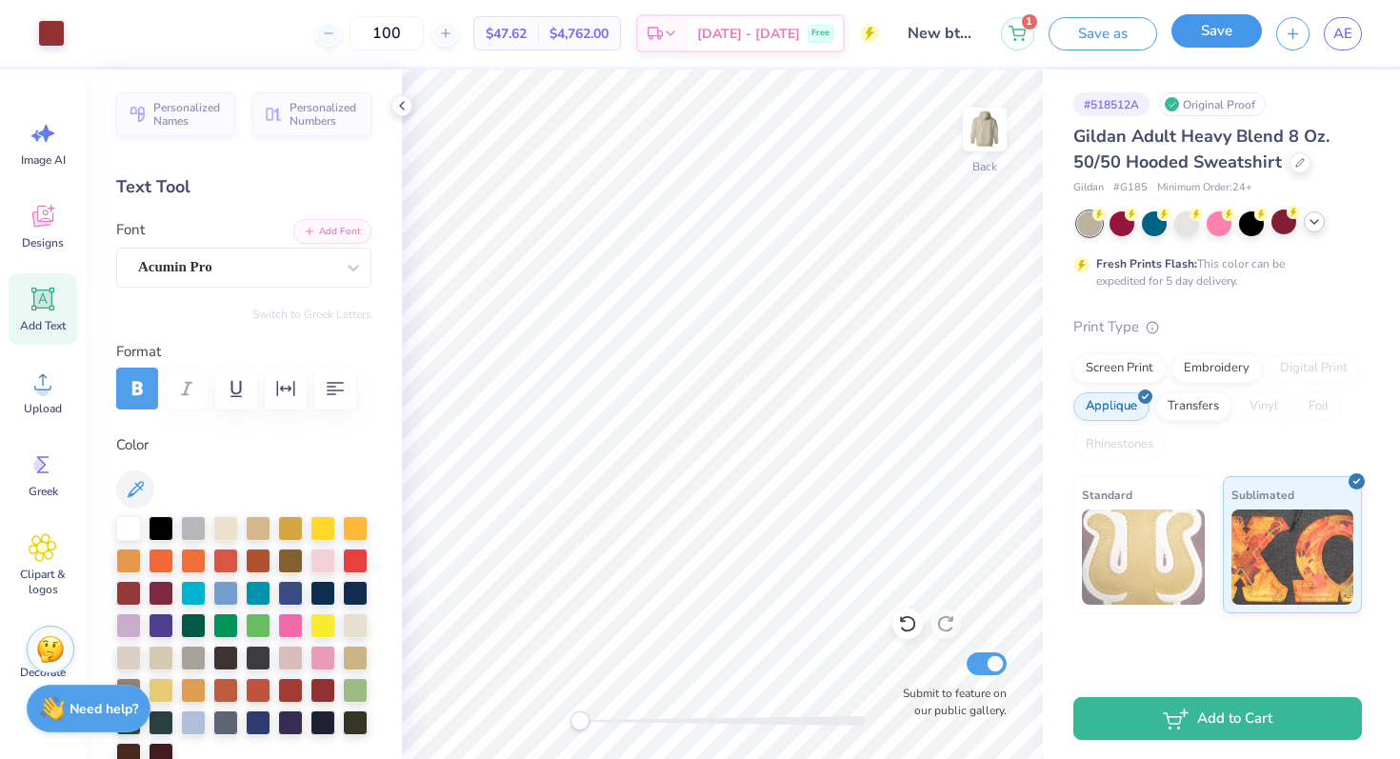
click at [1228, 32] on button "Save" at bounding box center [1216, 30] width 90 height 33
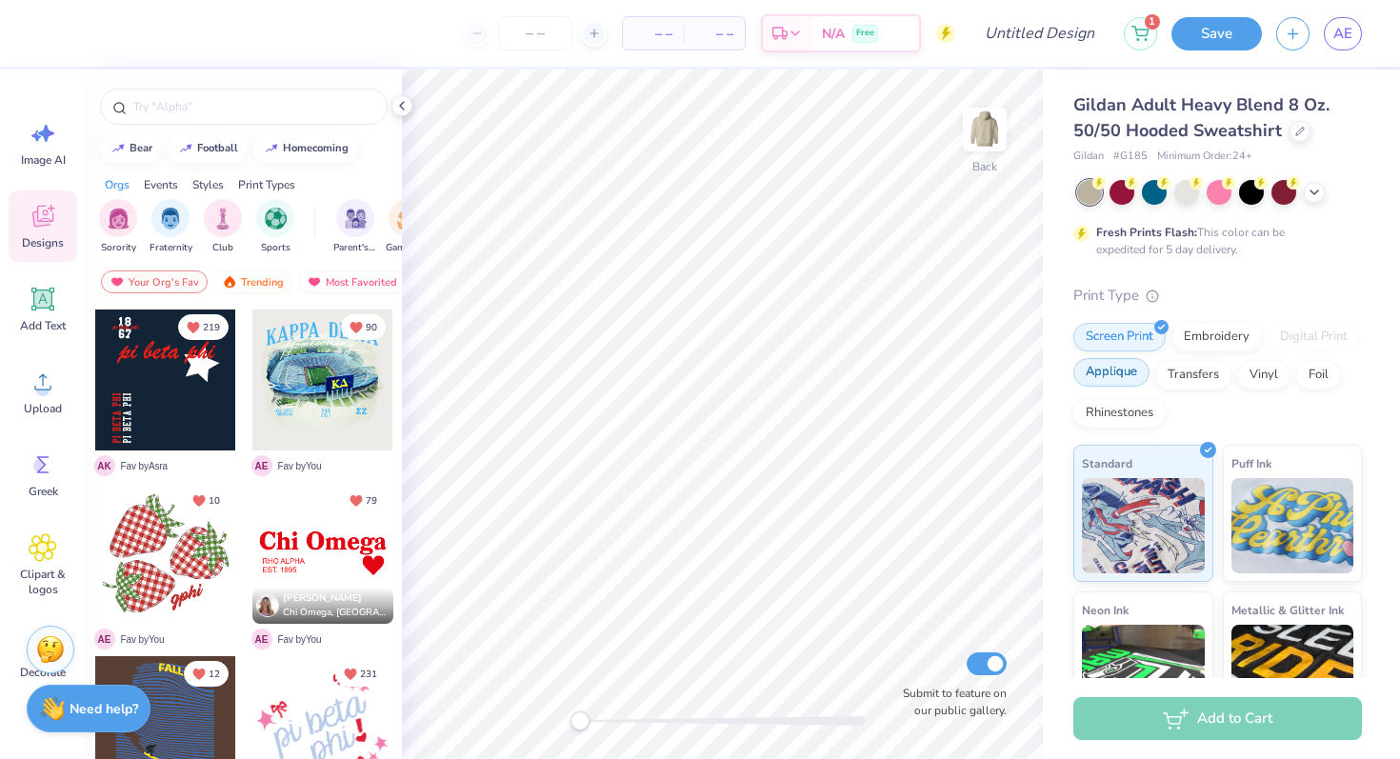
click at [1121, 383] on div "Applique" at bounding box center [1111, 372] width 76 height 29
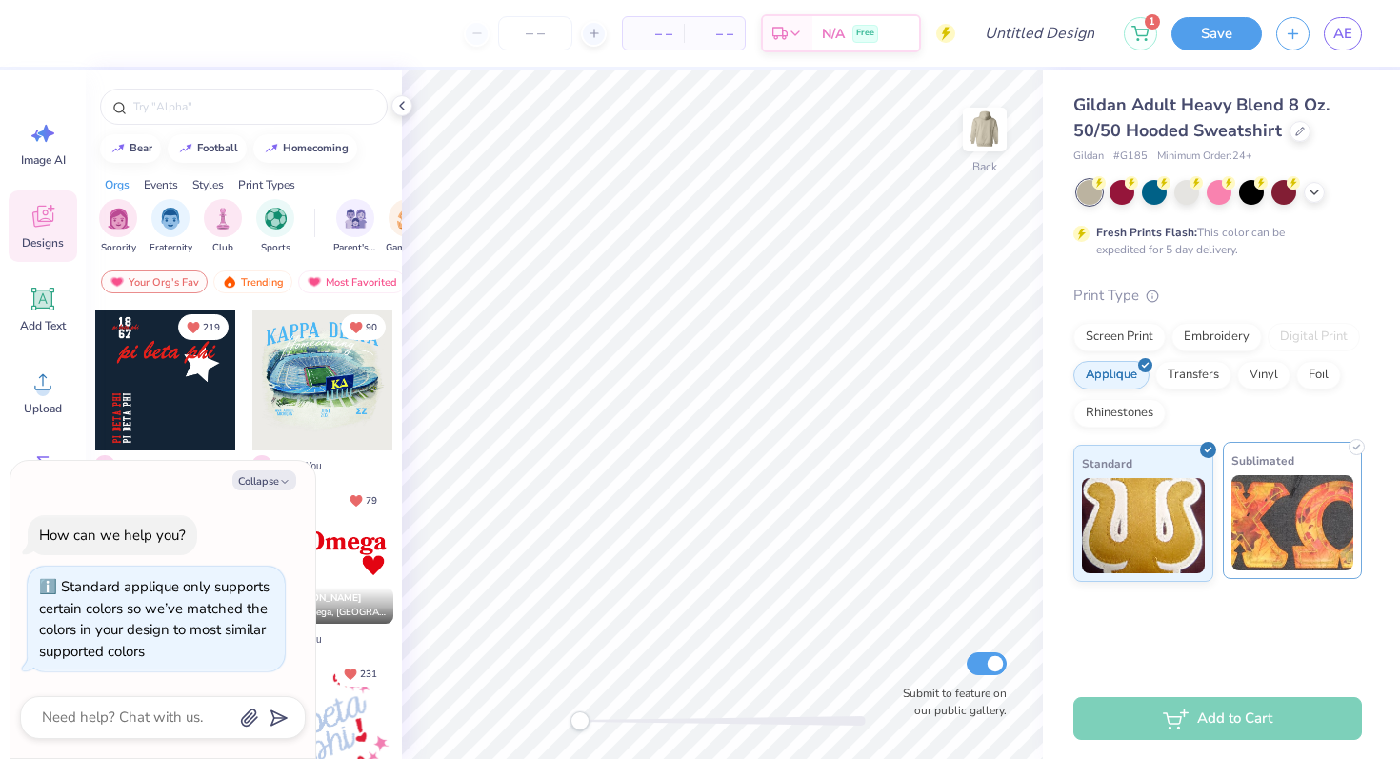
click at [1272, 509] on img at bounding box center [1292, 522] width 123 height 95
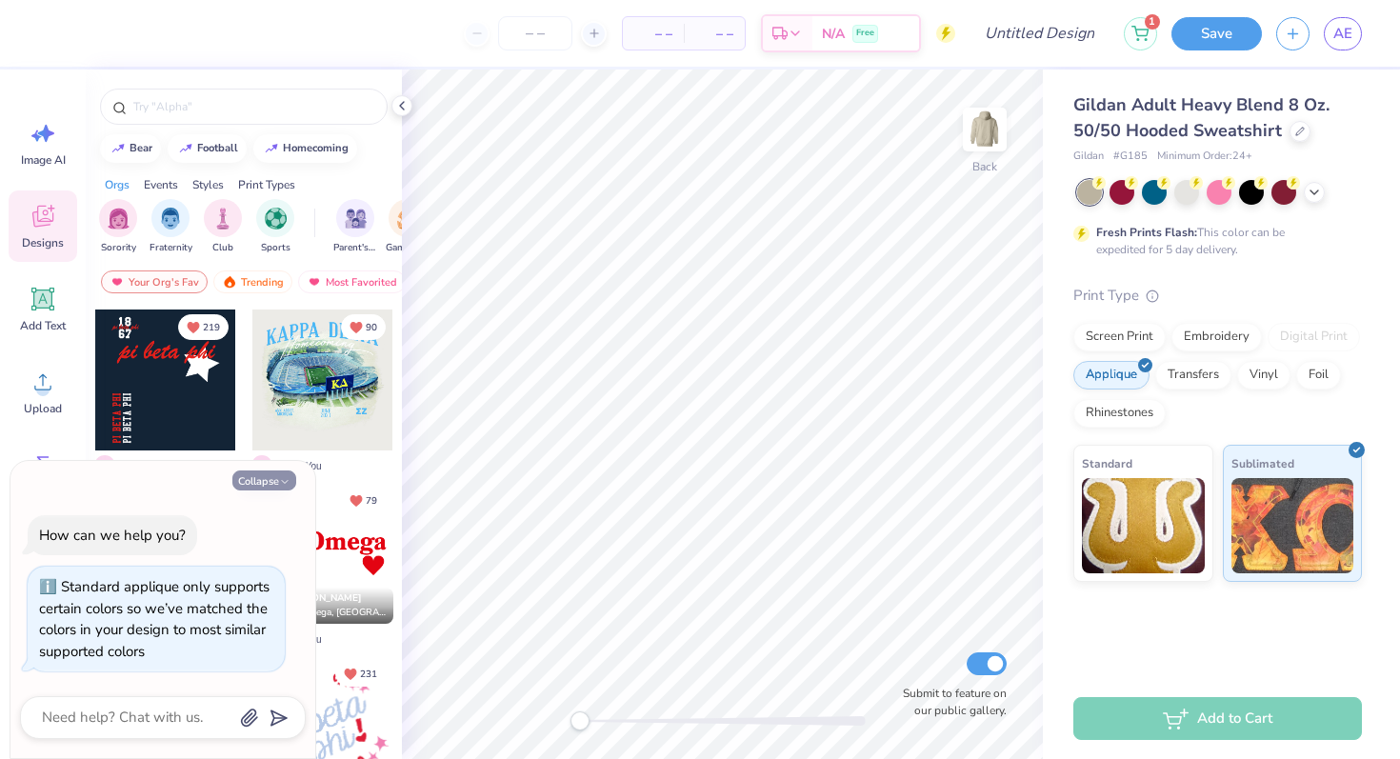
click at [260, 481] on button "Collapse" at bounding box center [264, 480] width 64 height 20
type textarea "x"
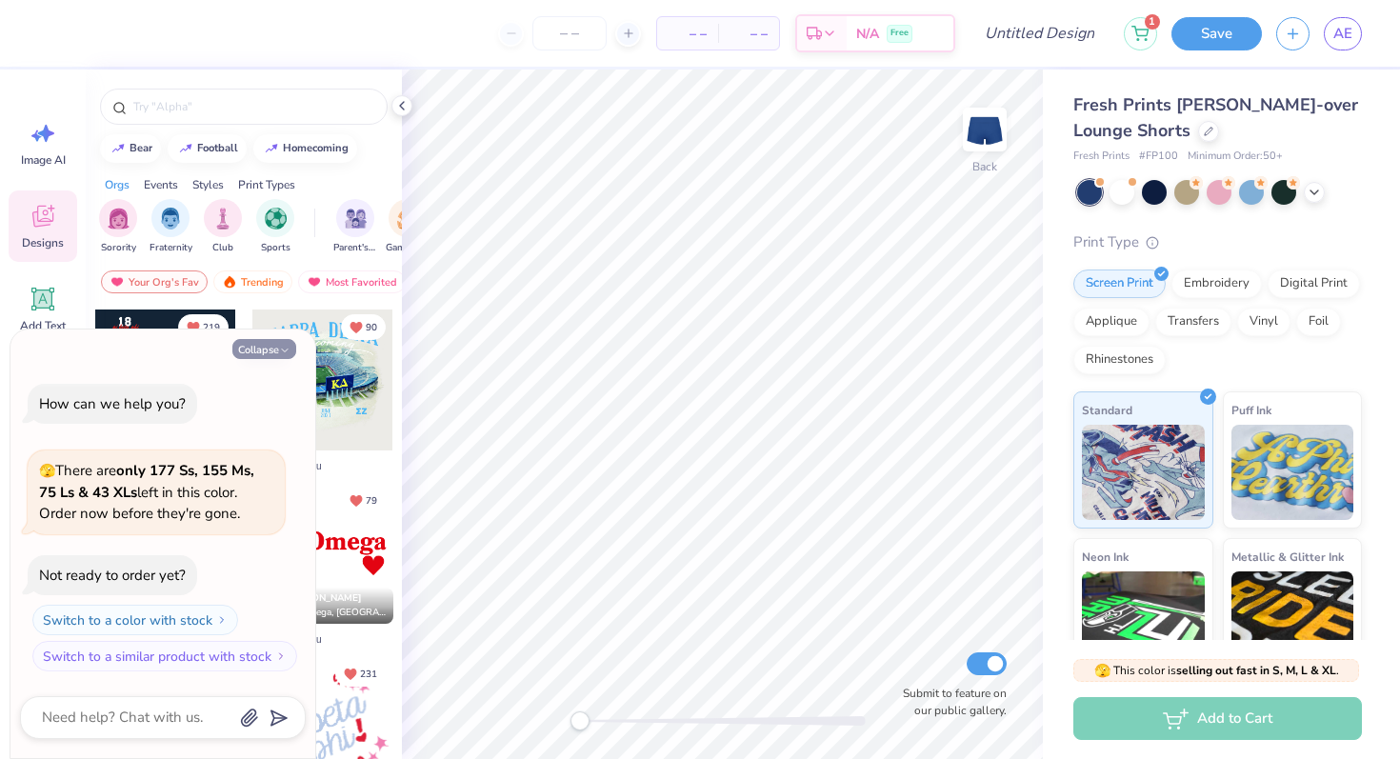
click at [265, 353] on button "Collapse" at bounding box center [264, 349] width 64 height 20
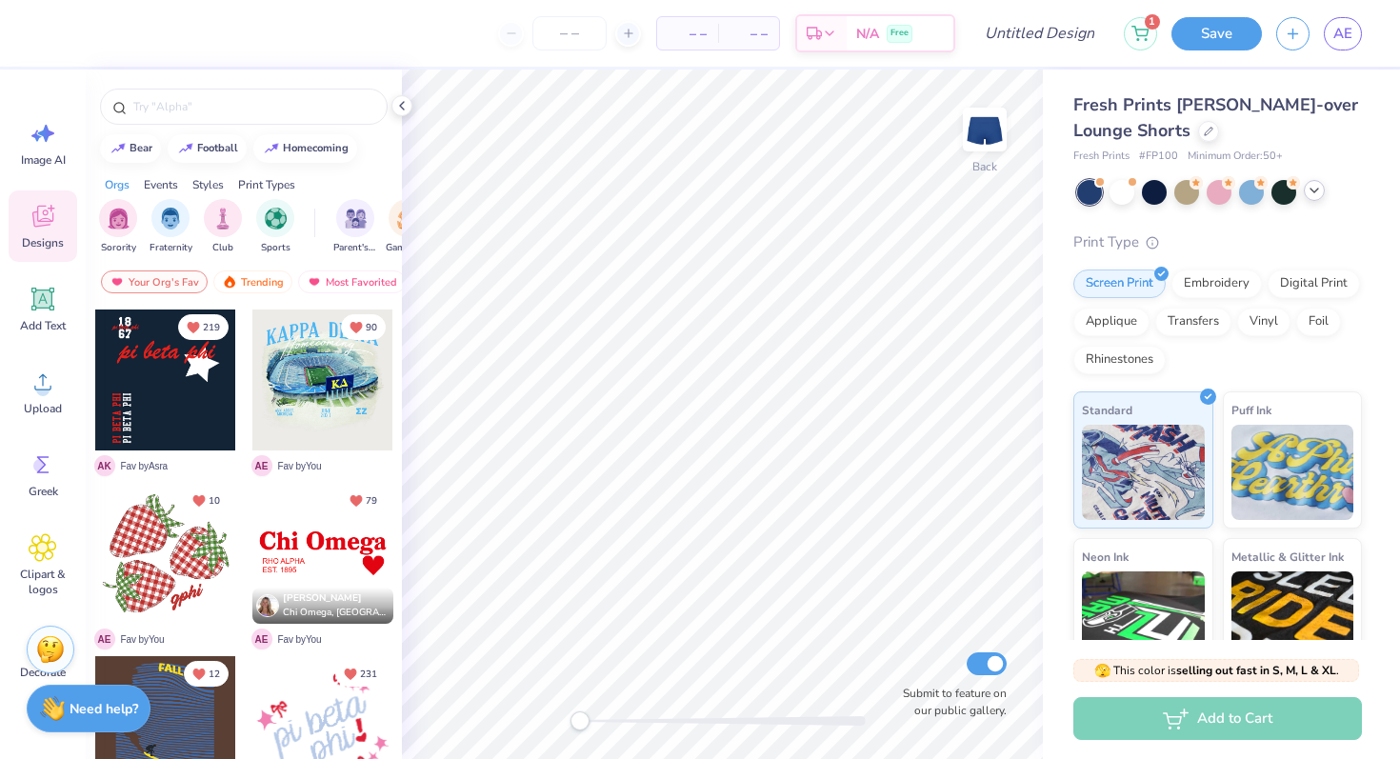
click at [1313, 189] on icon at bounding box center [1313, 190] width 15 height 15
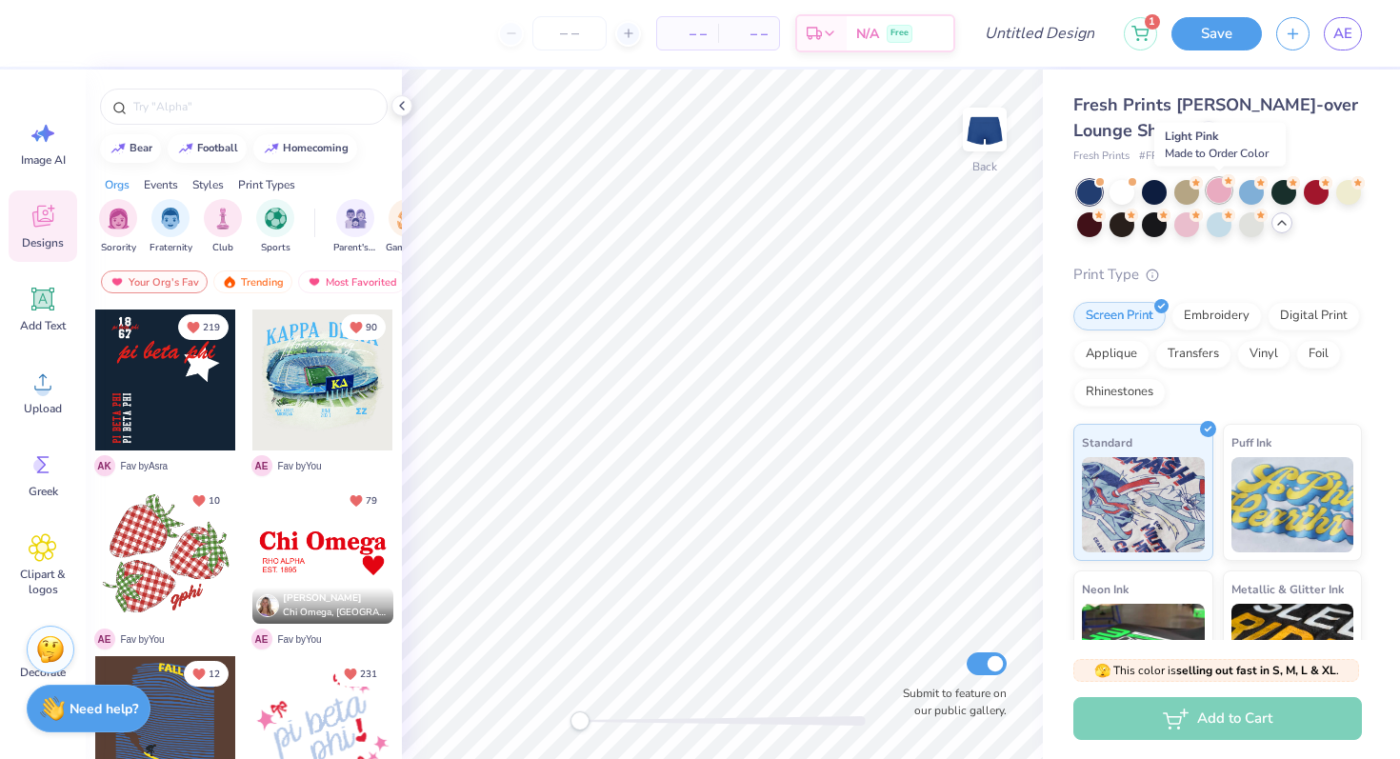
click at [1214, 190] on div at bounding box center [1218, 190] width 25 height 25
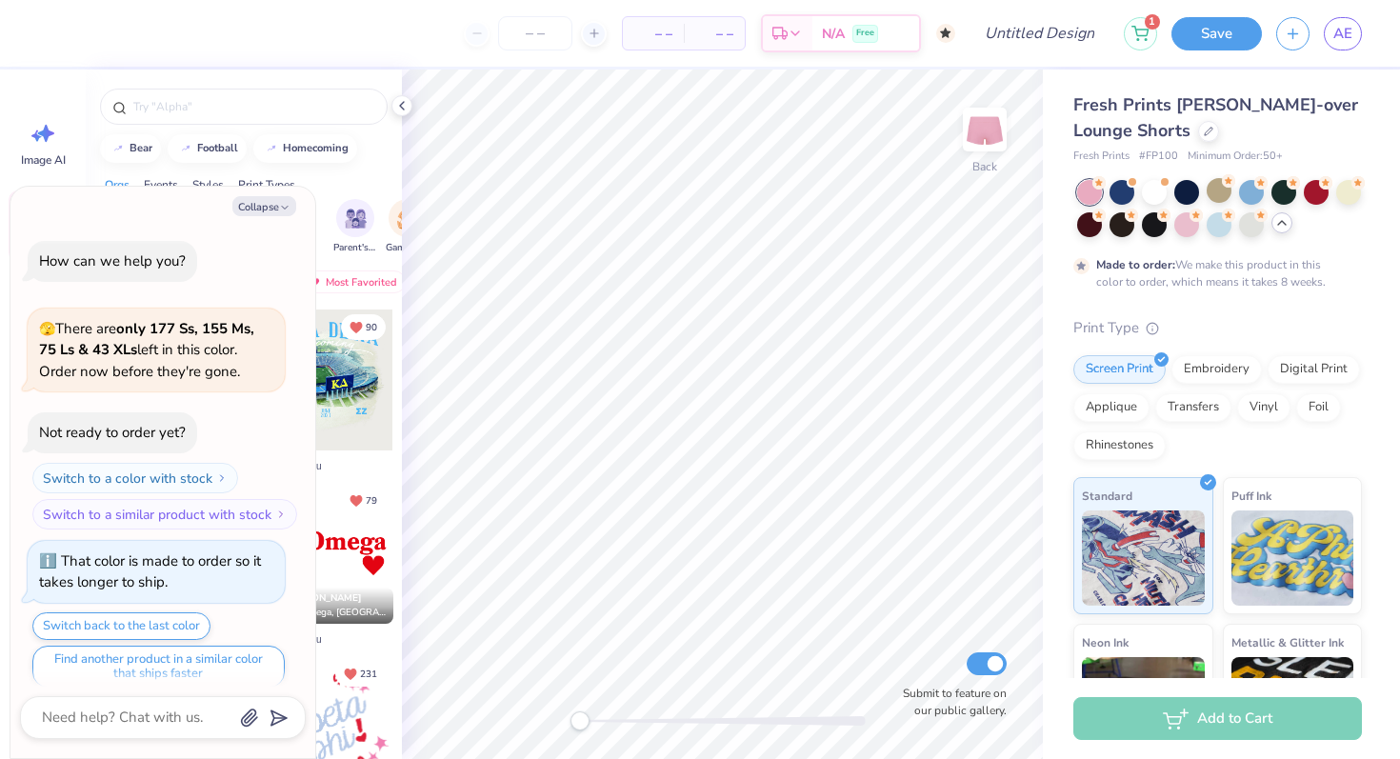
scroll to position [15, 0]
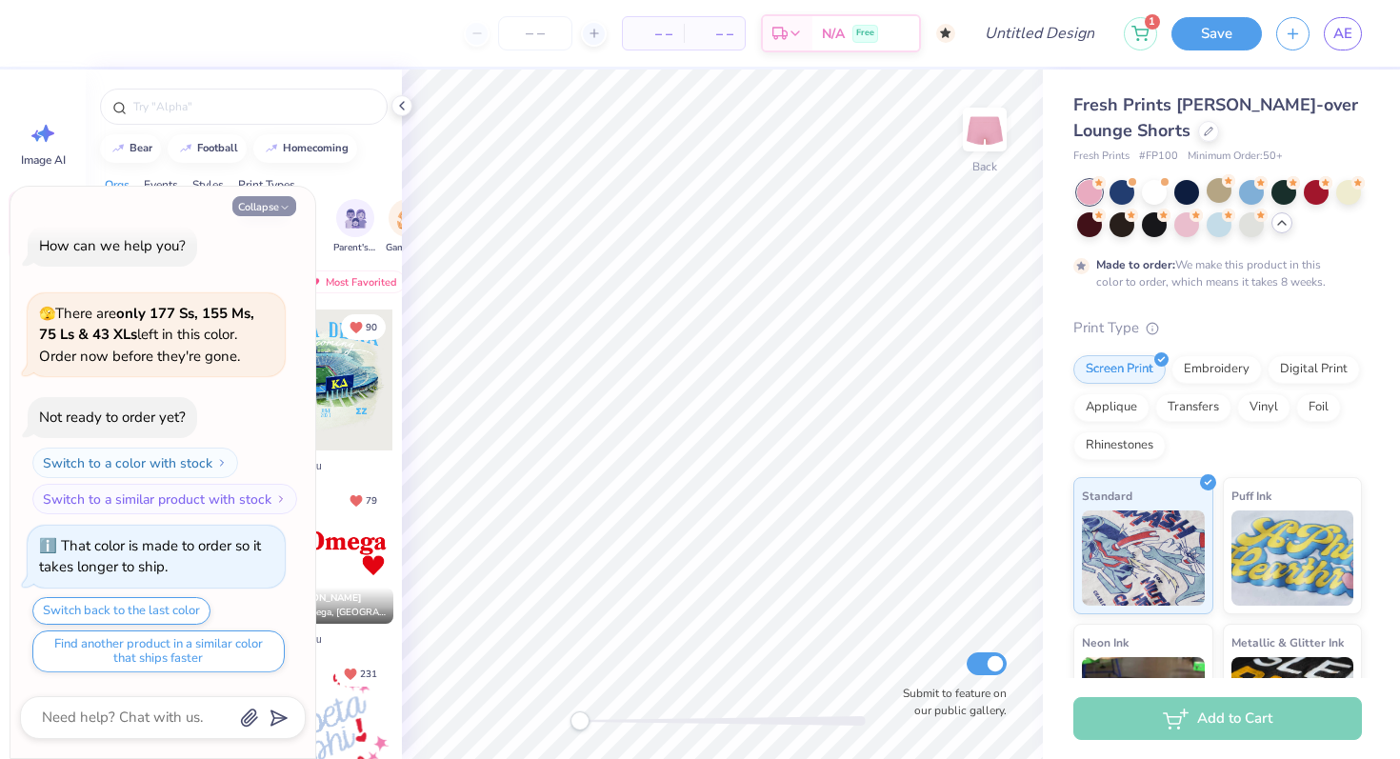
click at [271, 209] on button "Collapse" at bounding box center [264, 206] width 64 height 20
type textarea "x"
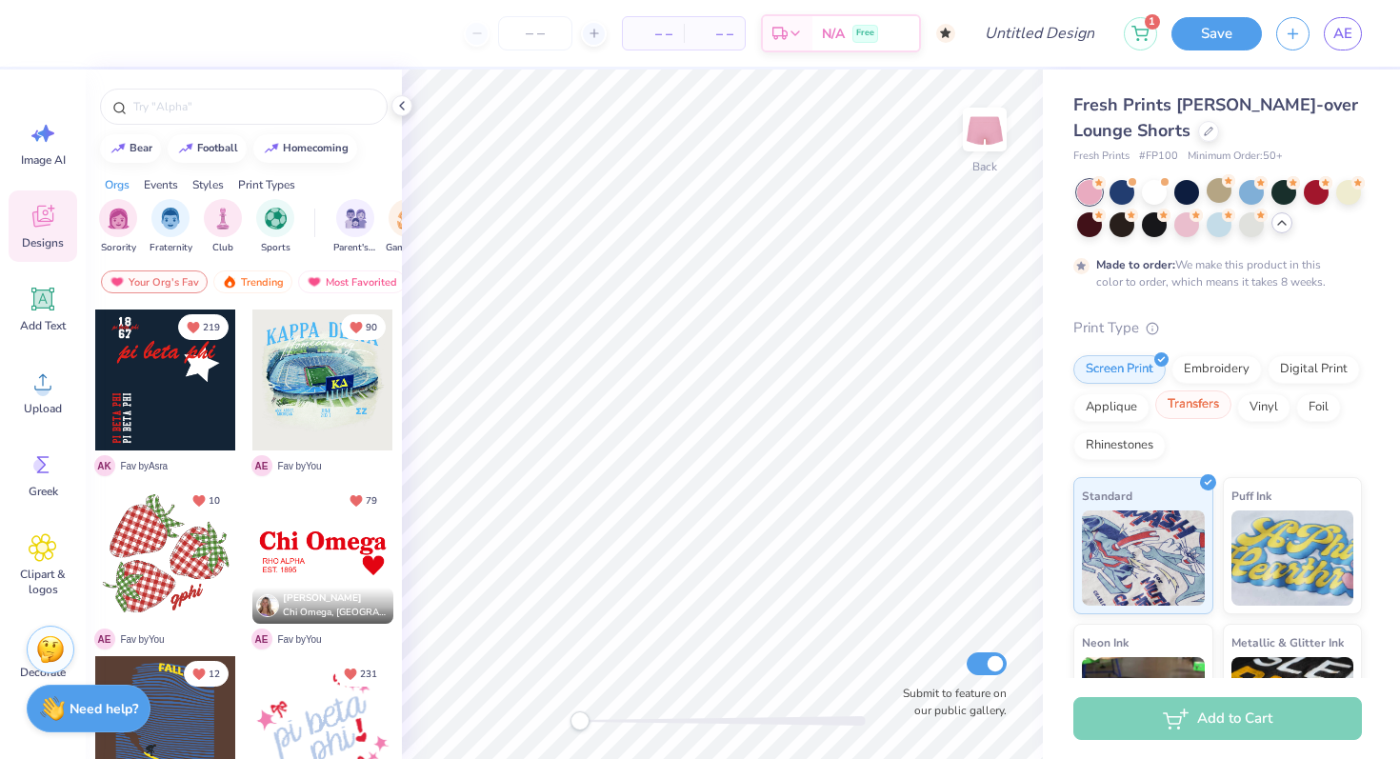
click at [1185, 401] on div "Transfers" at bounding box center [1193, 404] width 76 height 29
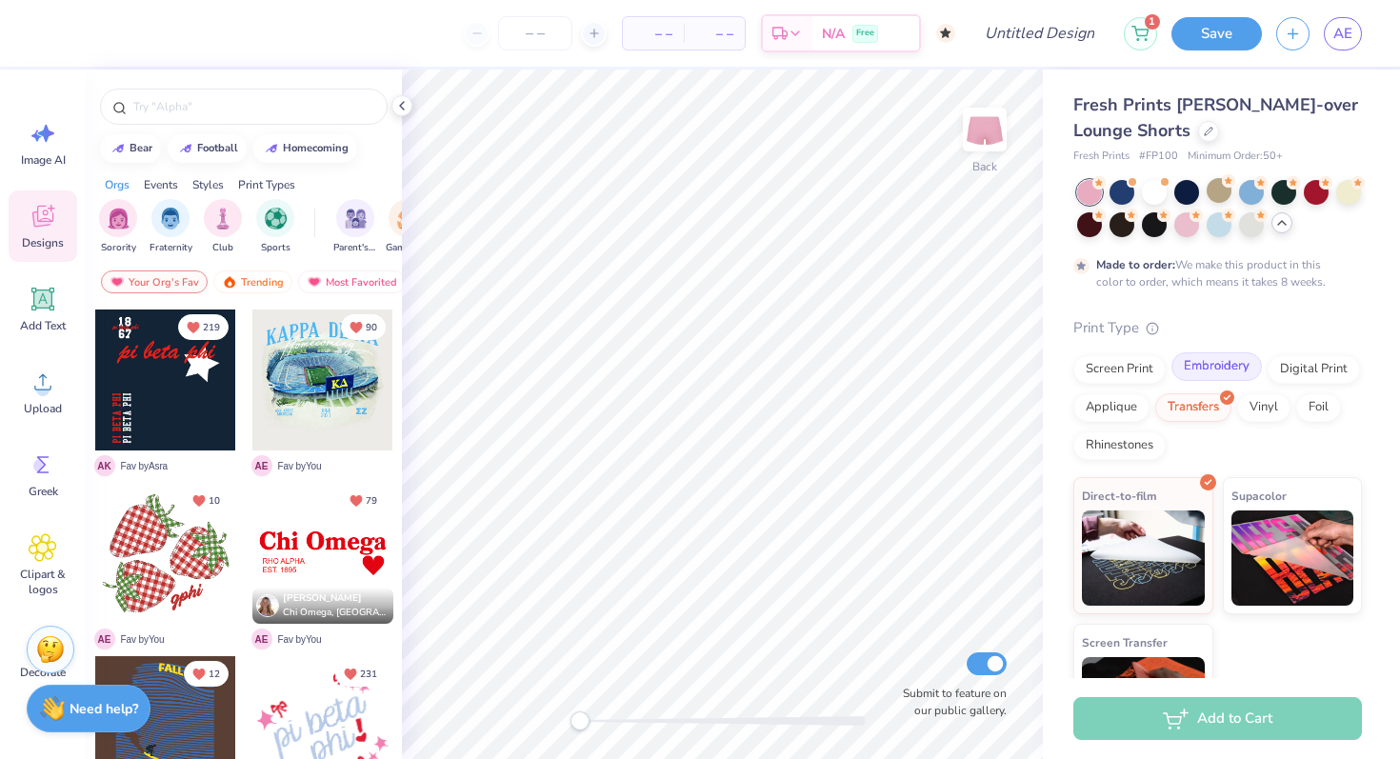
click at [1207, 364] on div "Embroidery" at bounding box center [1216, 366] width 90 height 29
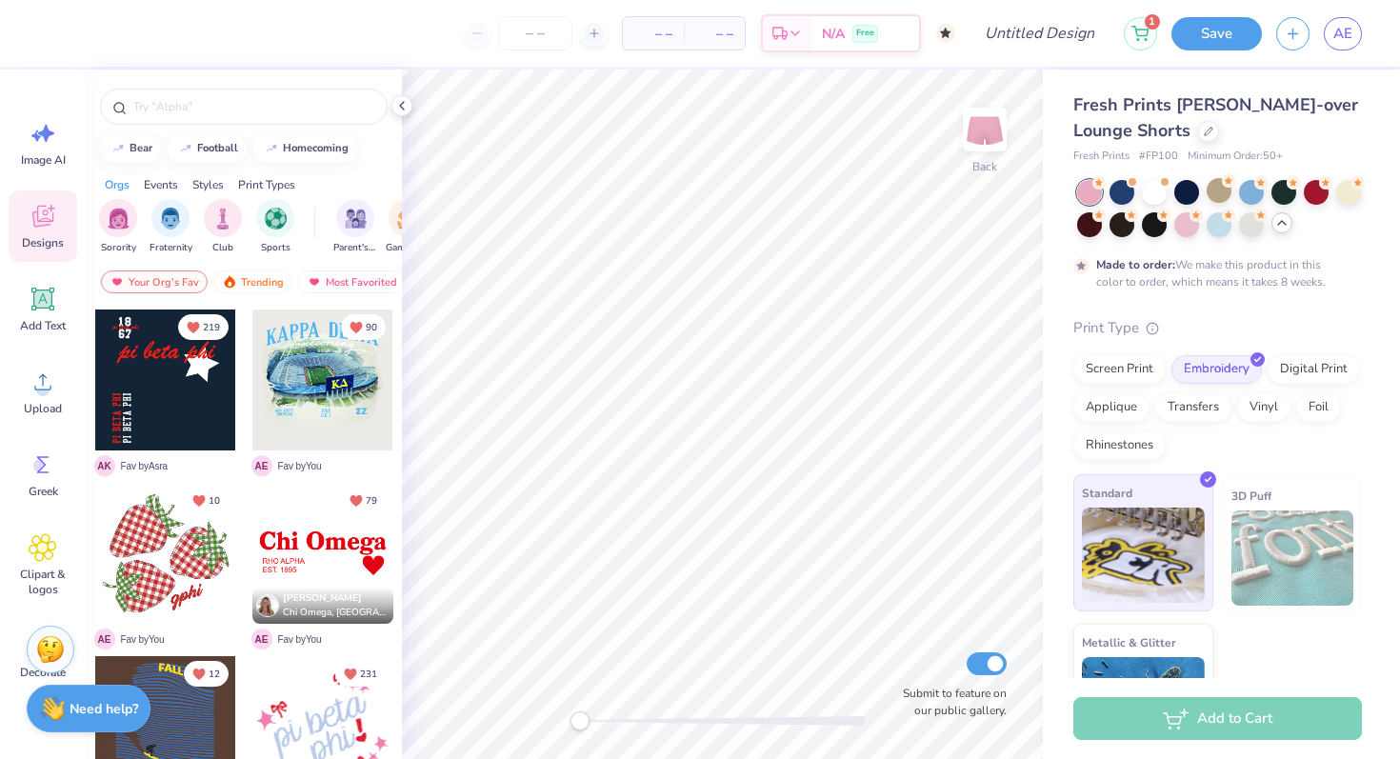
scroll to position [83, 0]
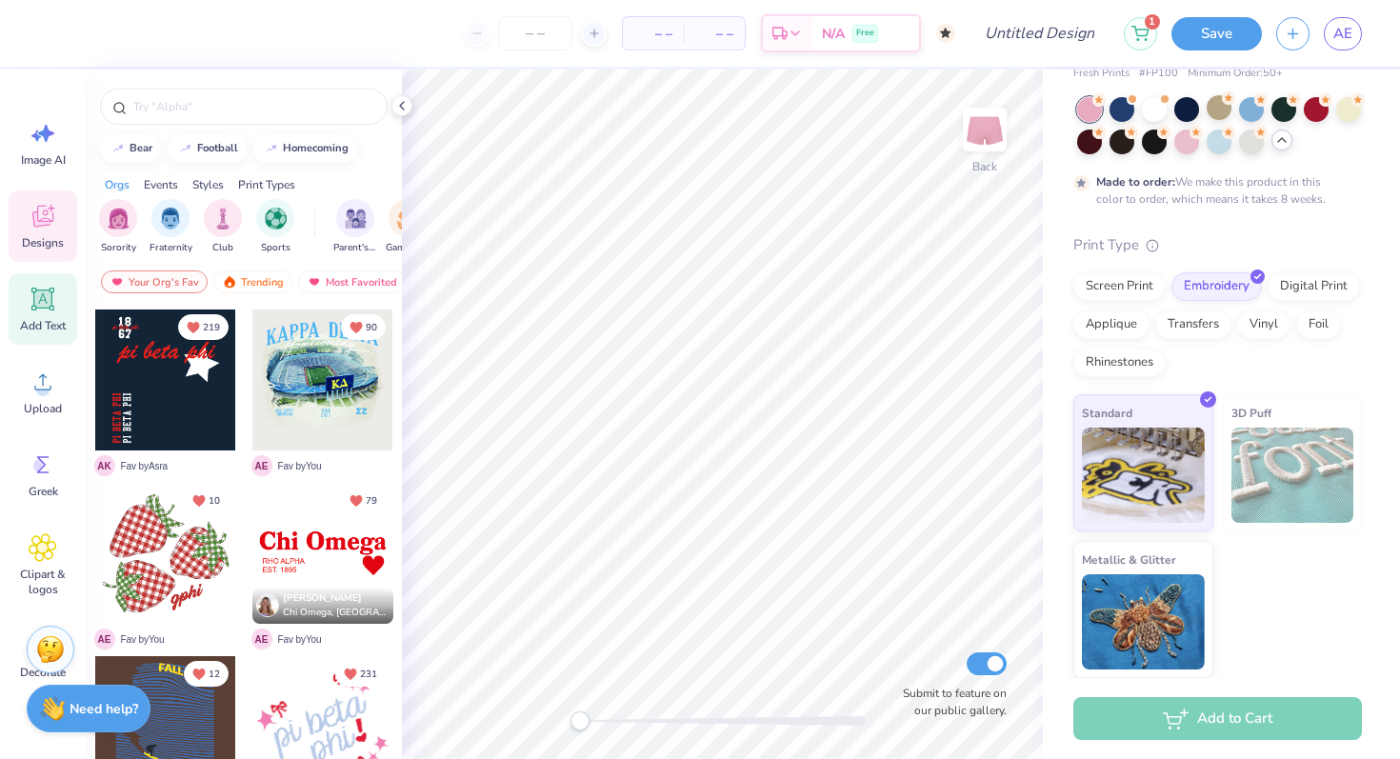
click at [48, 311] on icon at bounding box center [43, 299] width 29 height 29
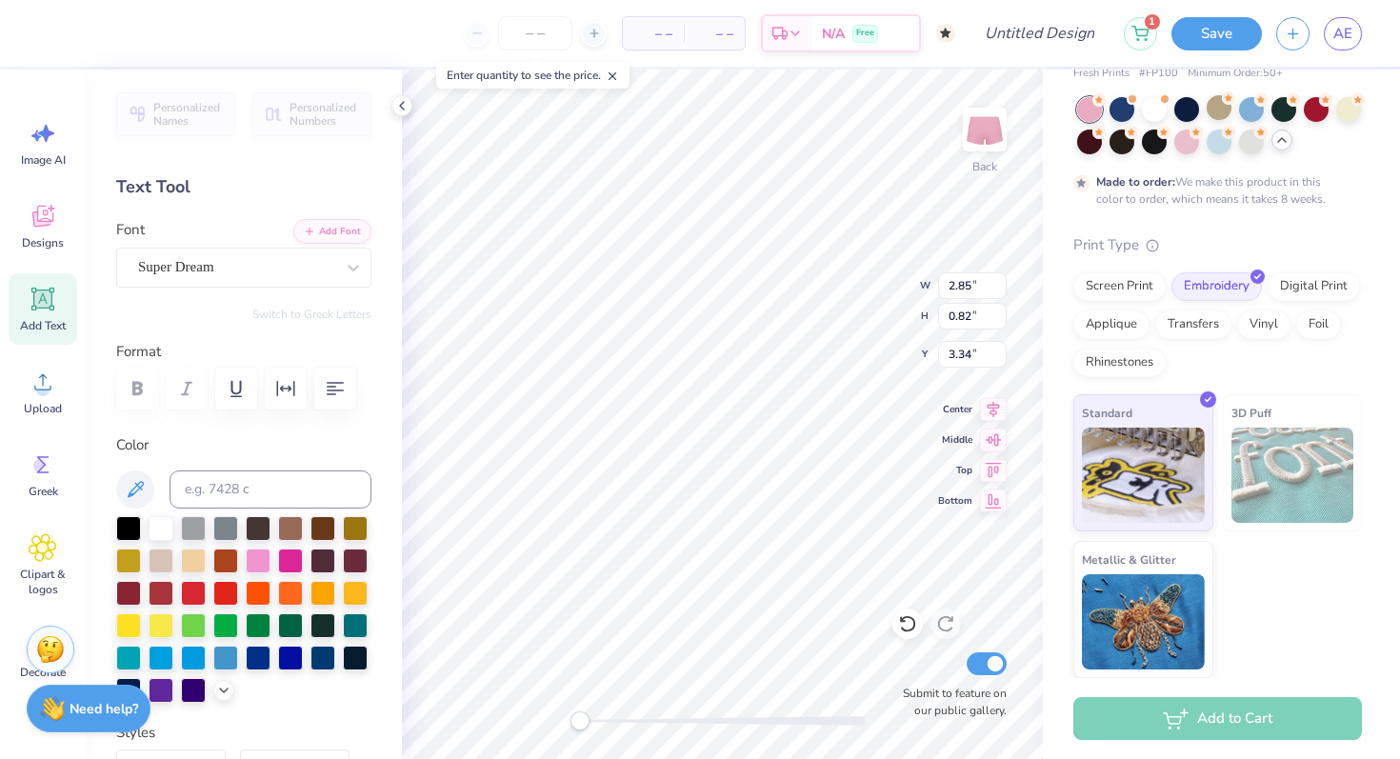
scroll to position [0, 1]
type textarea "alpha xi"
click at [252, 258] on div "Super Dream" at bounding box center [236, 267] width 200 height 30
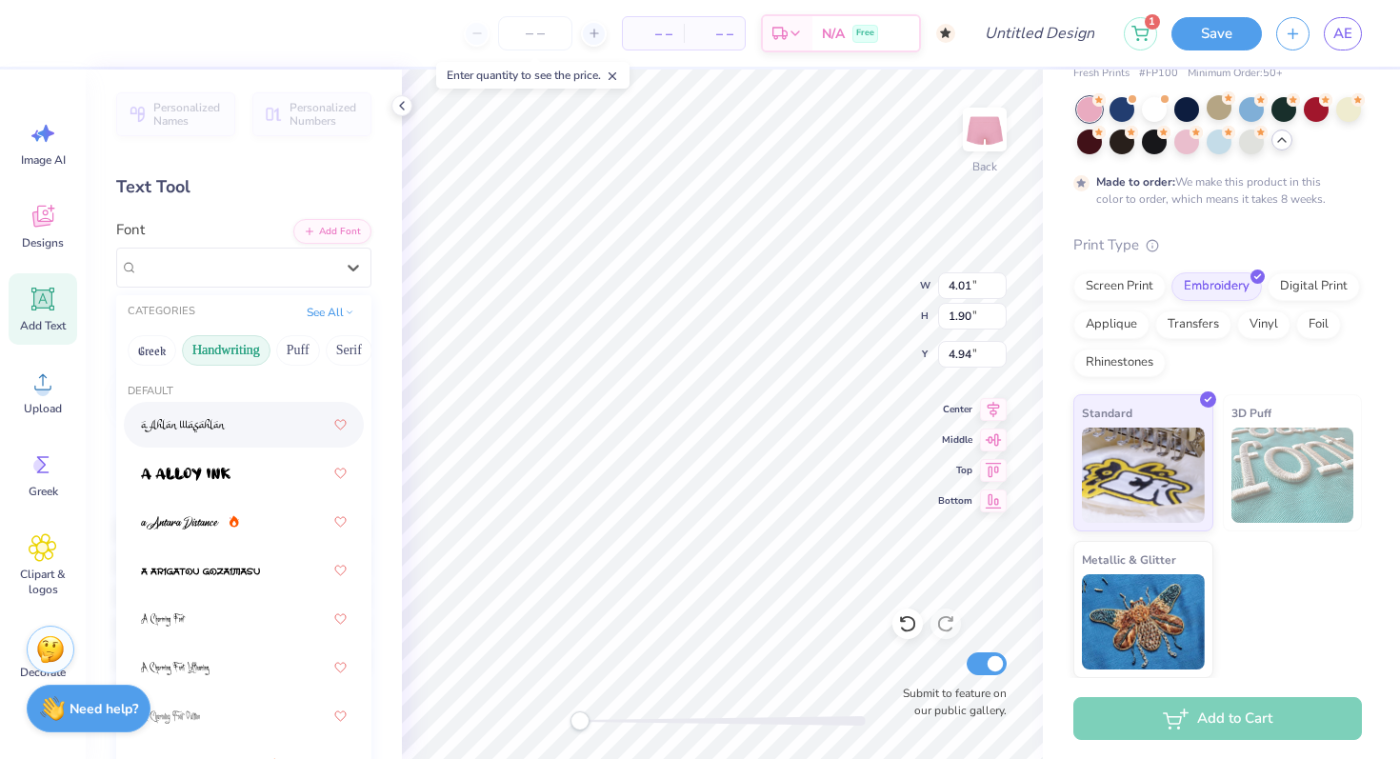
click at [217, 355] on button "Handwriting" at bounding box center [226, 350] width 89 height 30
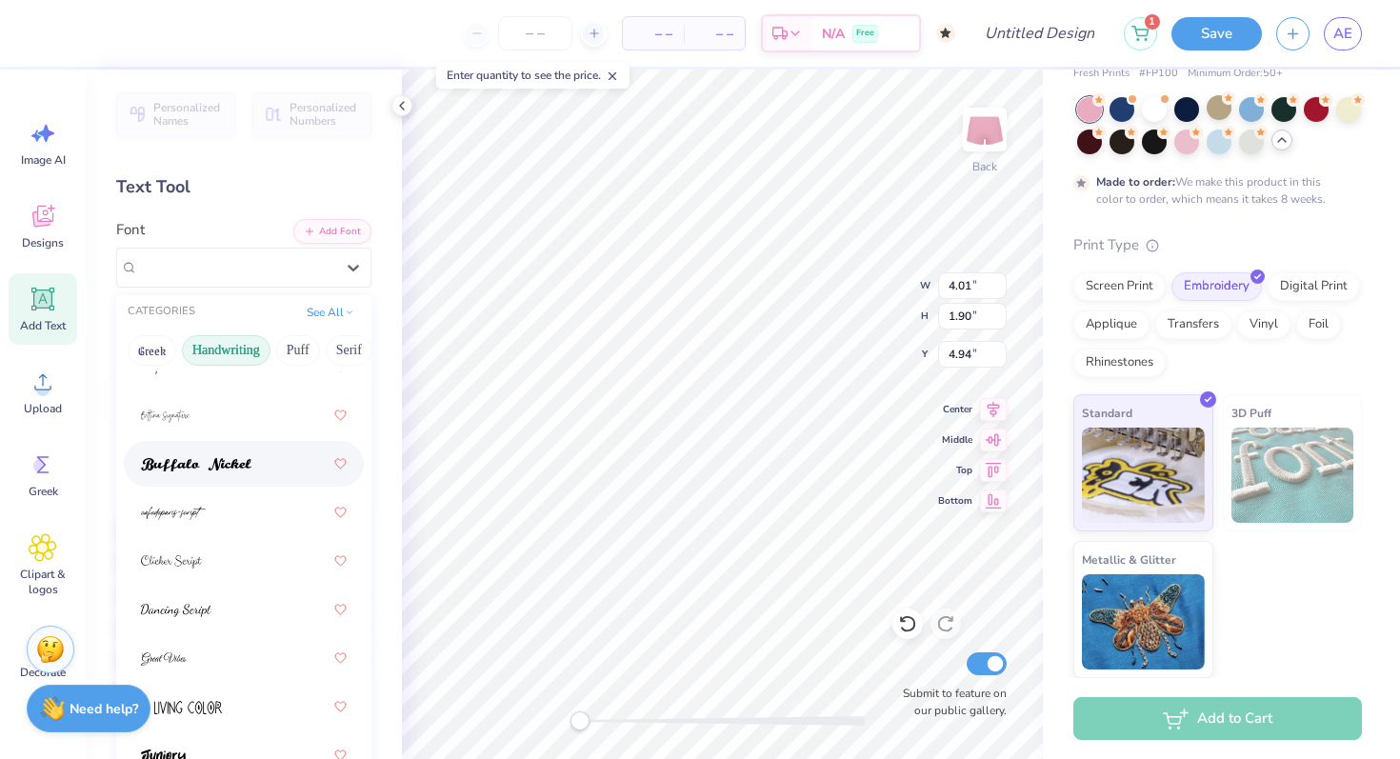
click at [233, 447] on div at bounding box center [244, 464] width 206 height 34
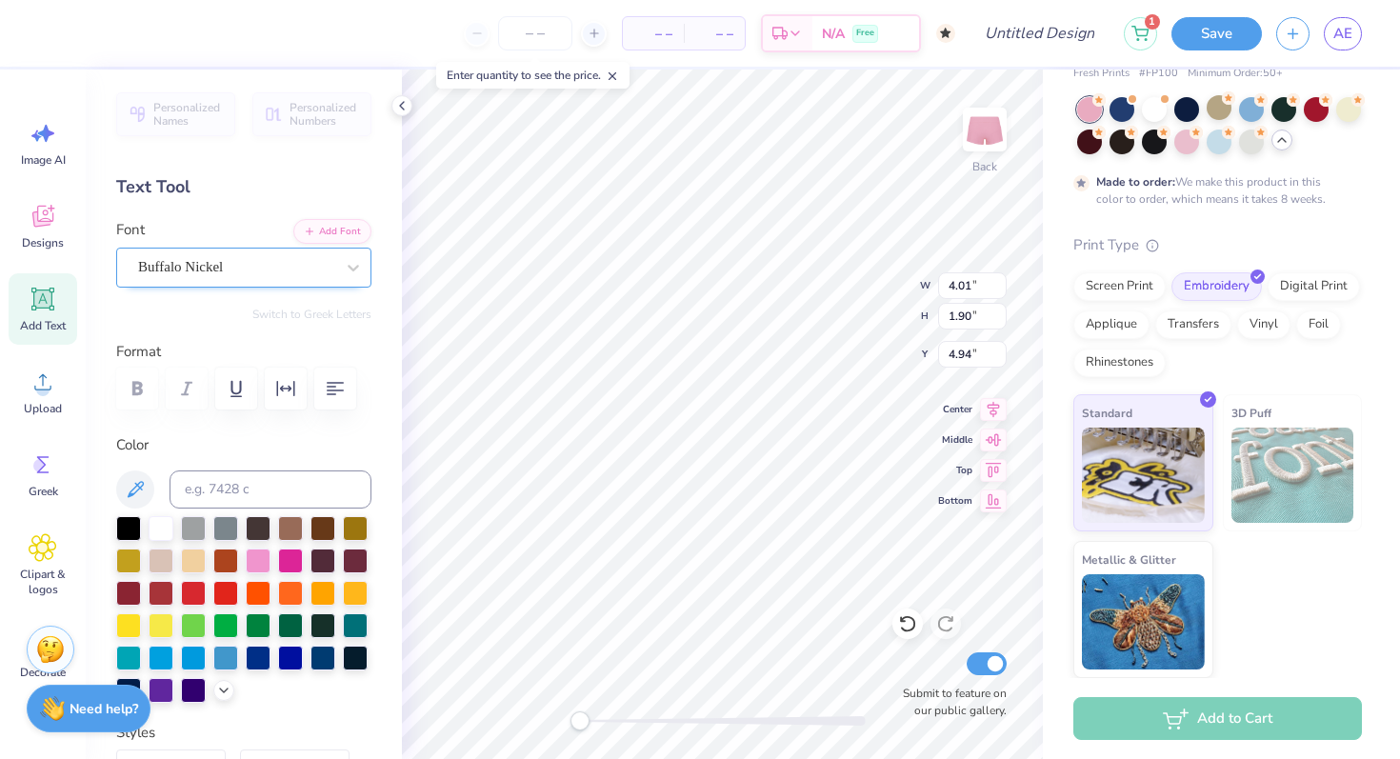
click at [268, 281] on div "Buffalo Nickel" at bounding box center [243, 268] width 255 height 40
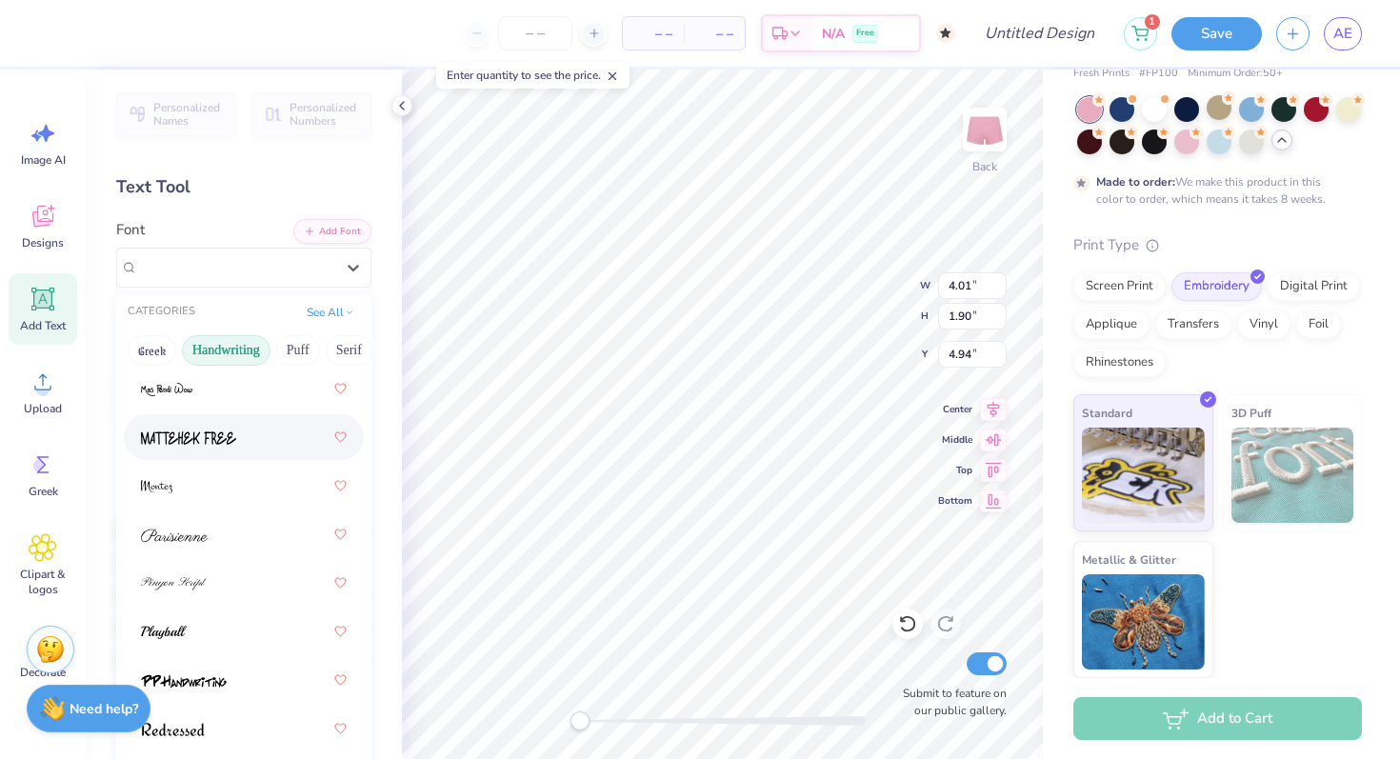
scroll to position [717, 0]
click at [242, 549] on div at bounding box center [244, 533] width 206 height 34
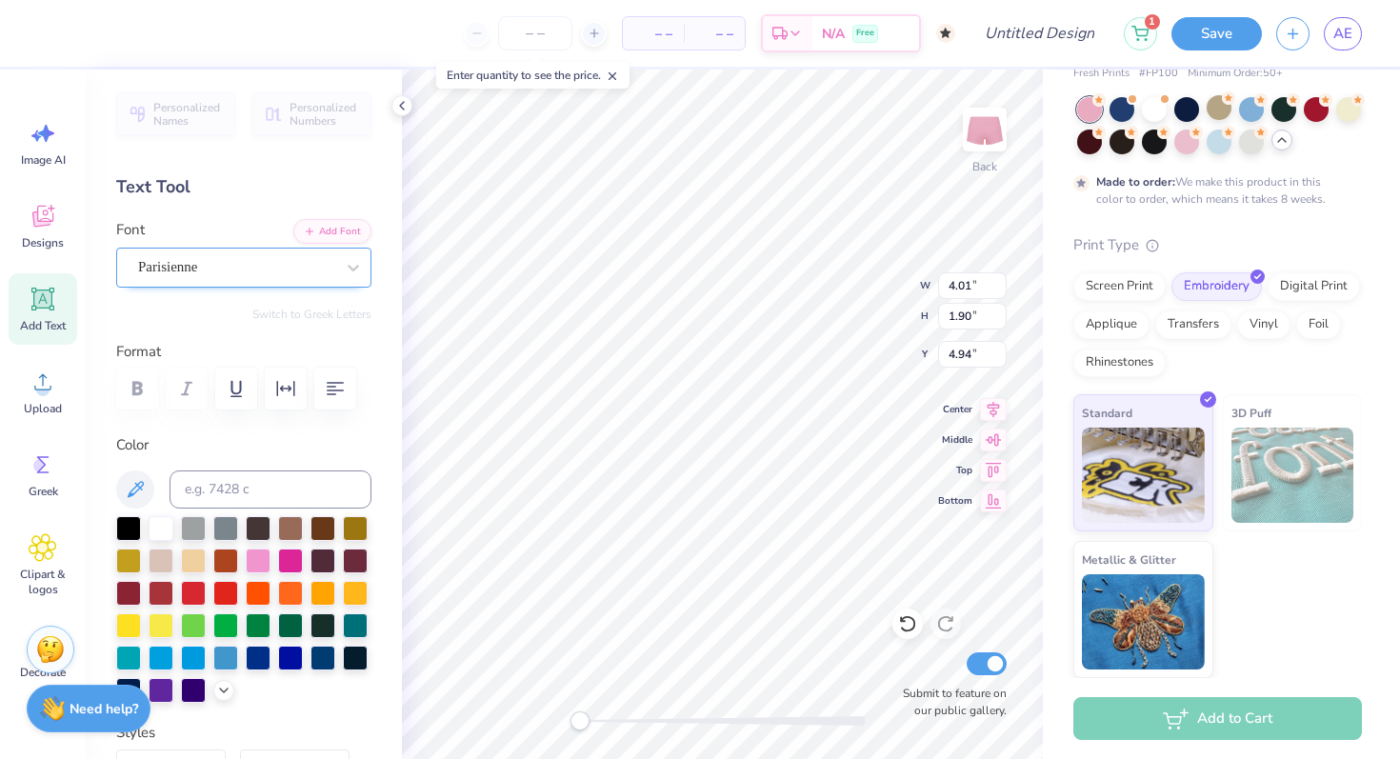
click at [280, 271] on div "Parisienne" at bounding box center [236, 267] width 200 height 30
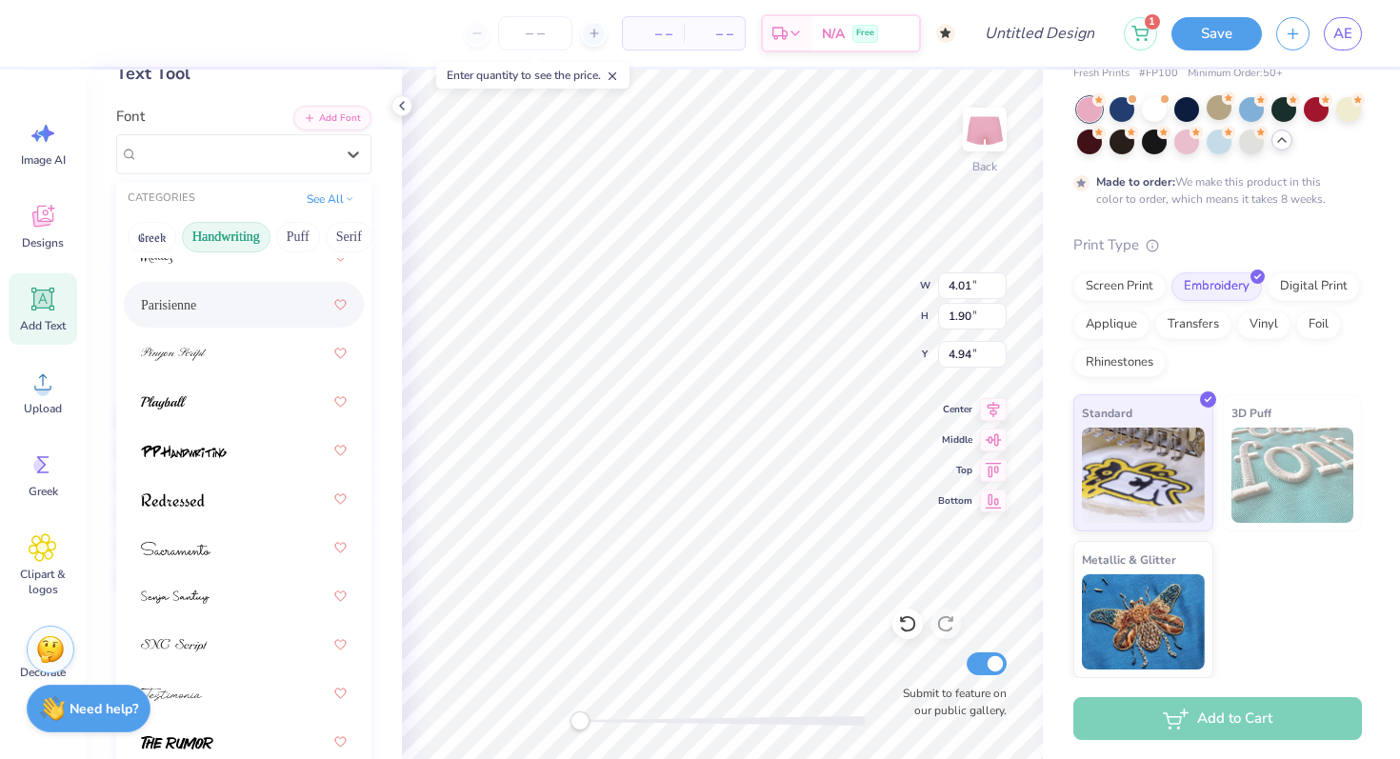
scroll to position [0, 0]
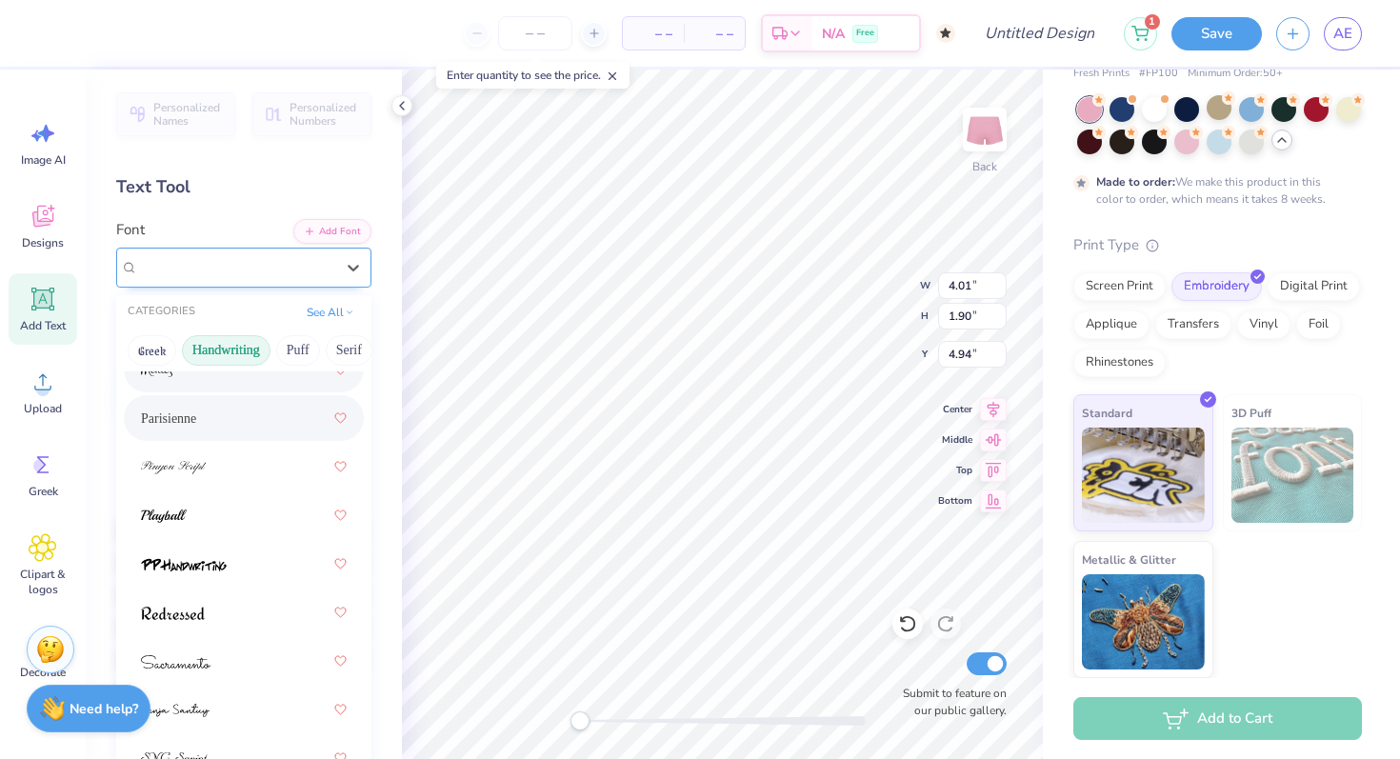
click at [333, 282] on div "Parisienne" at bounding box center [243, 268] width 255 height 40
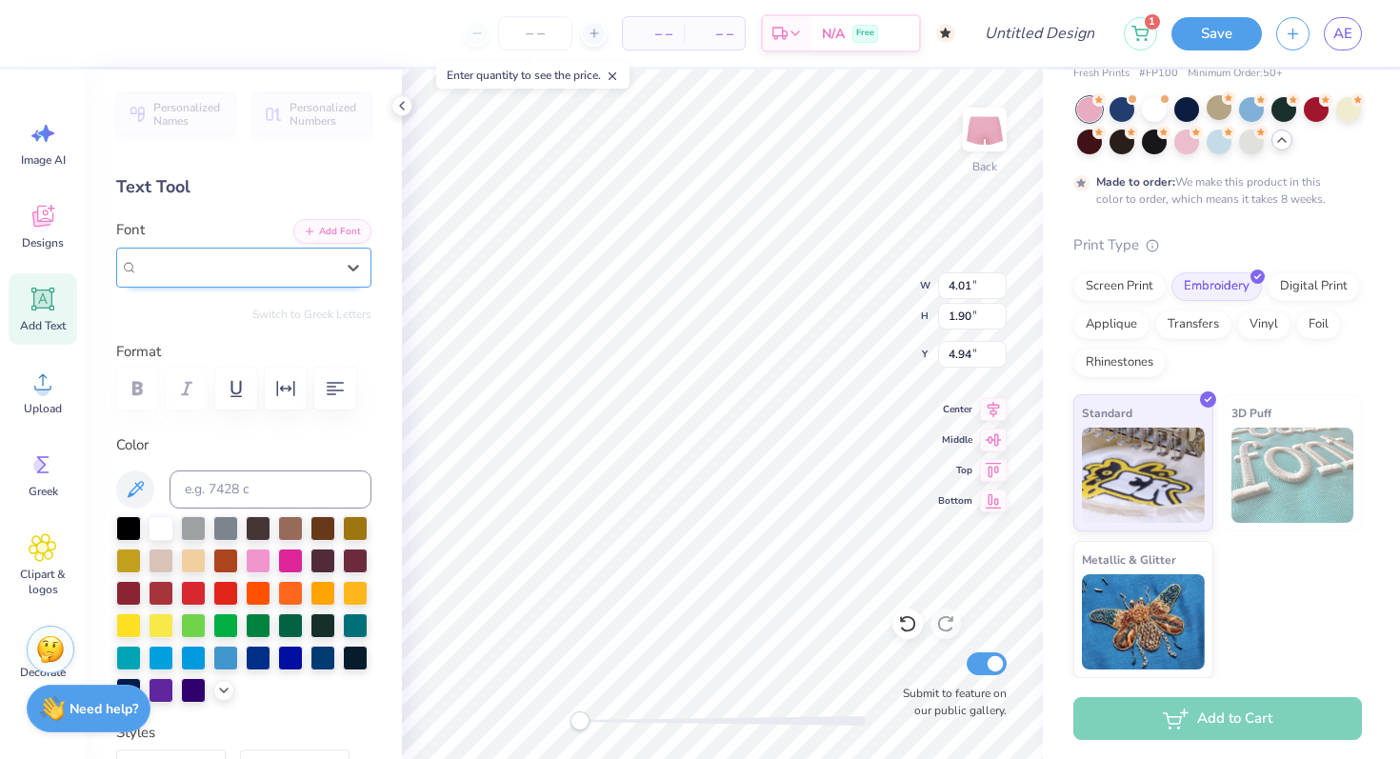
click at [333, 282] on div "Parisienne" at bounding box center [243, 268] width 255 height 40
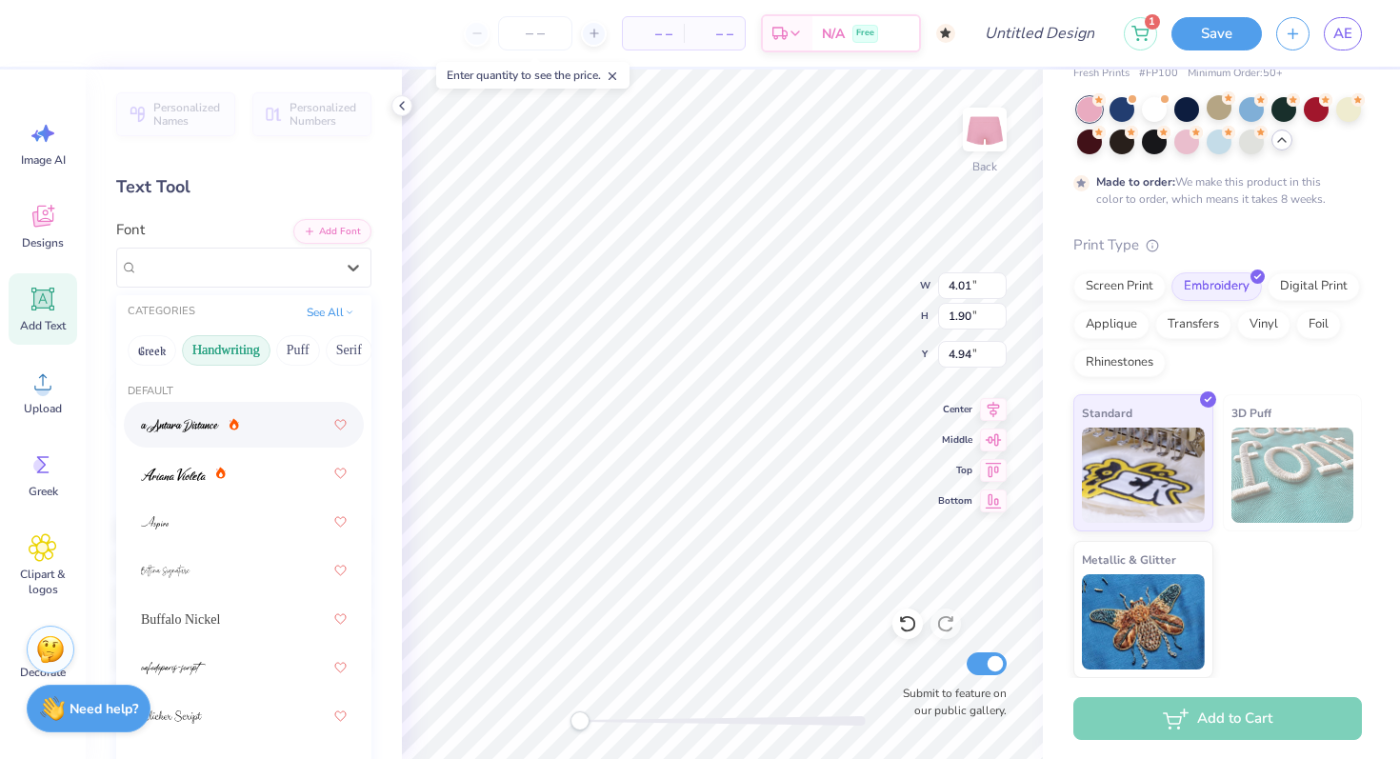
click at [261, 416] on div at bounding box center [244, 425] width 206 height 34
click at [277, 280] on div "a Antara Distance" at bounding box center [236, 267] width 200 height 30
click at [255, 459] on div at bounding box center [244, 473] width 206 height 34
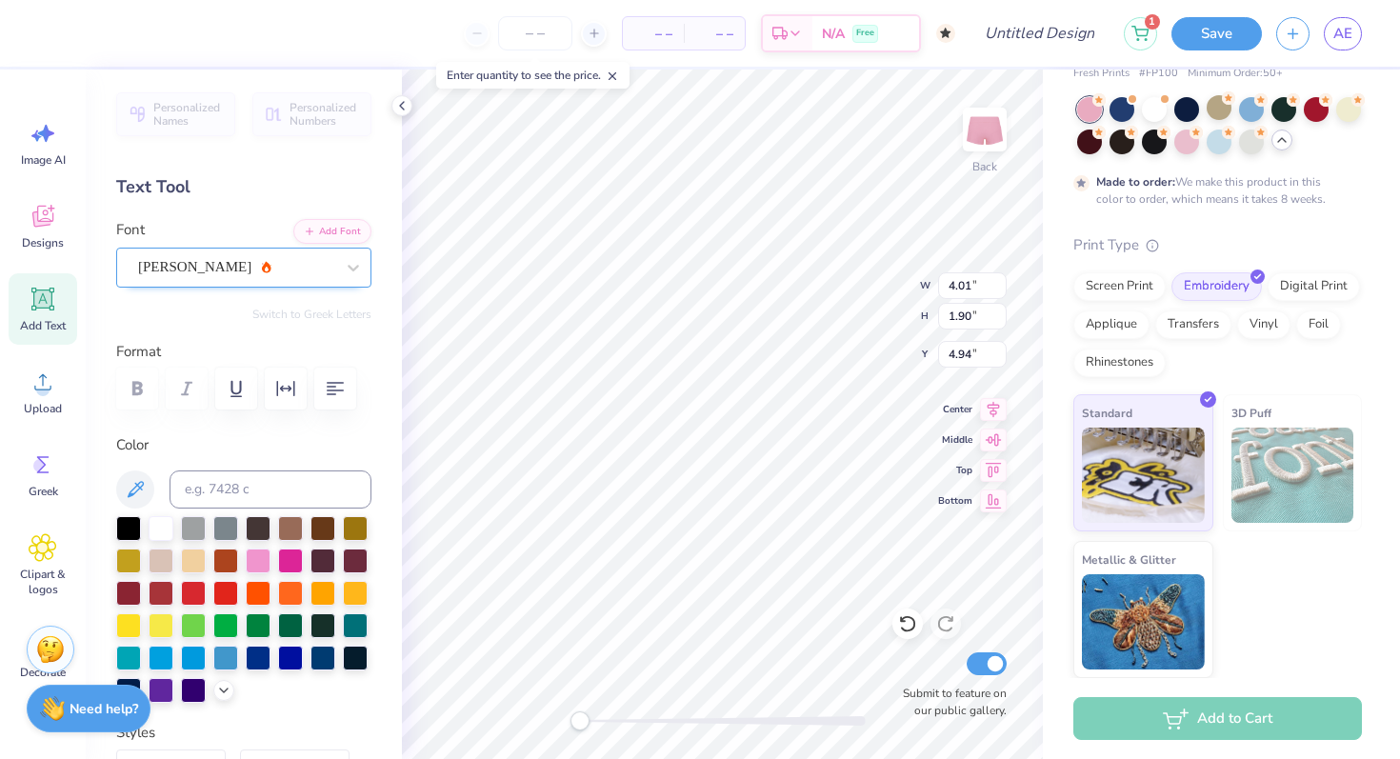
click at [264, 263] on div "[PERSON_NAME]" at bounding box center [236, 267] width 200 height 30
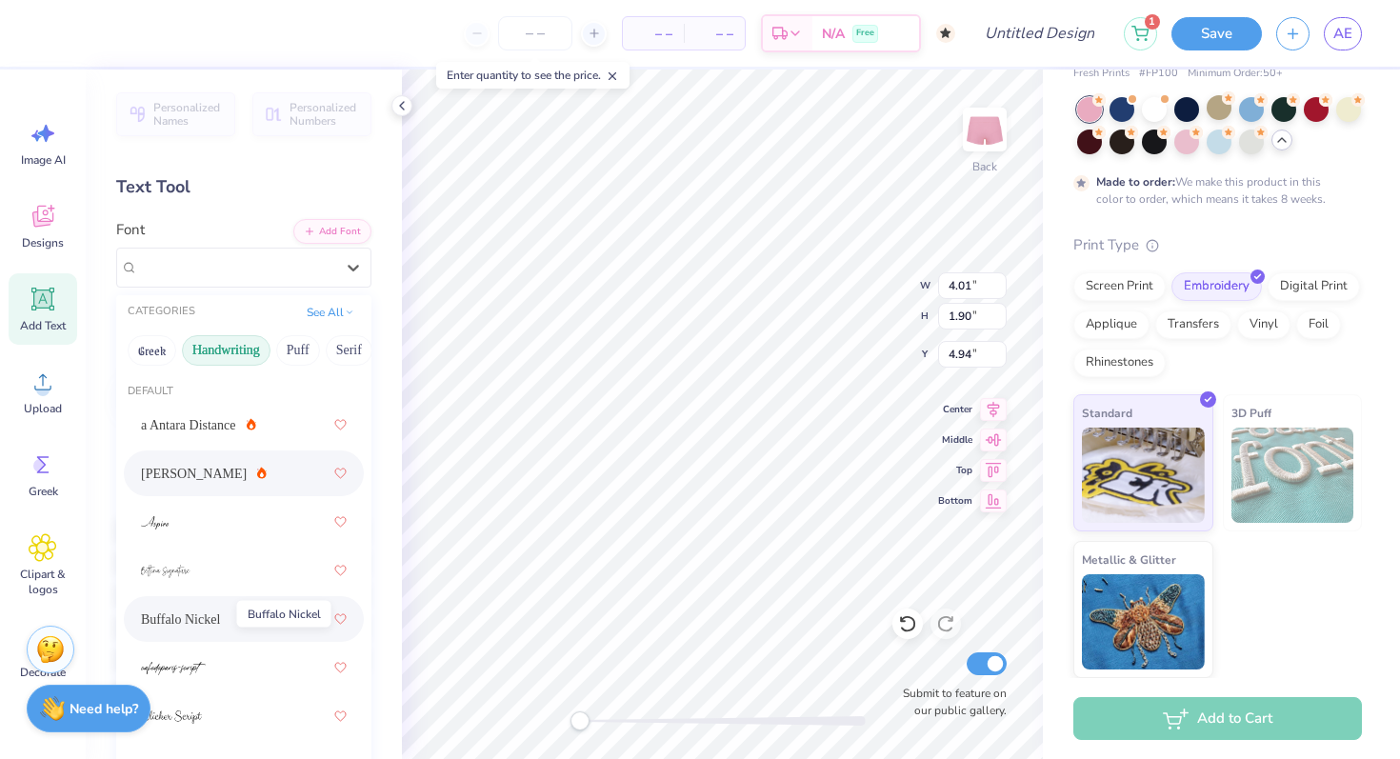
click at [191, 609] on span "Buffalo Nickel" at bounding box center [180, 619] width 79 height 20
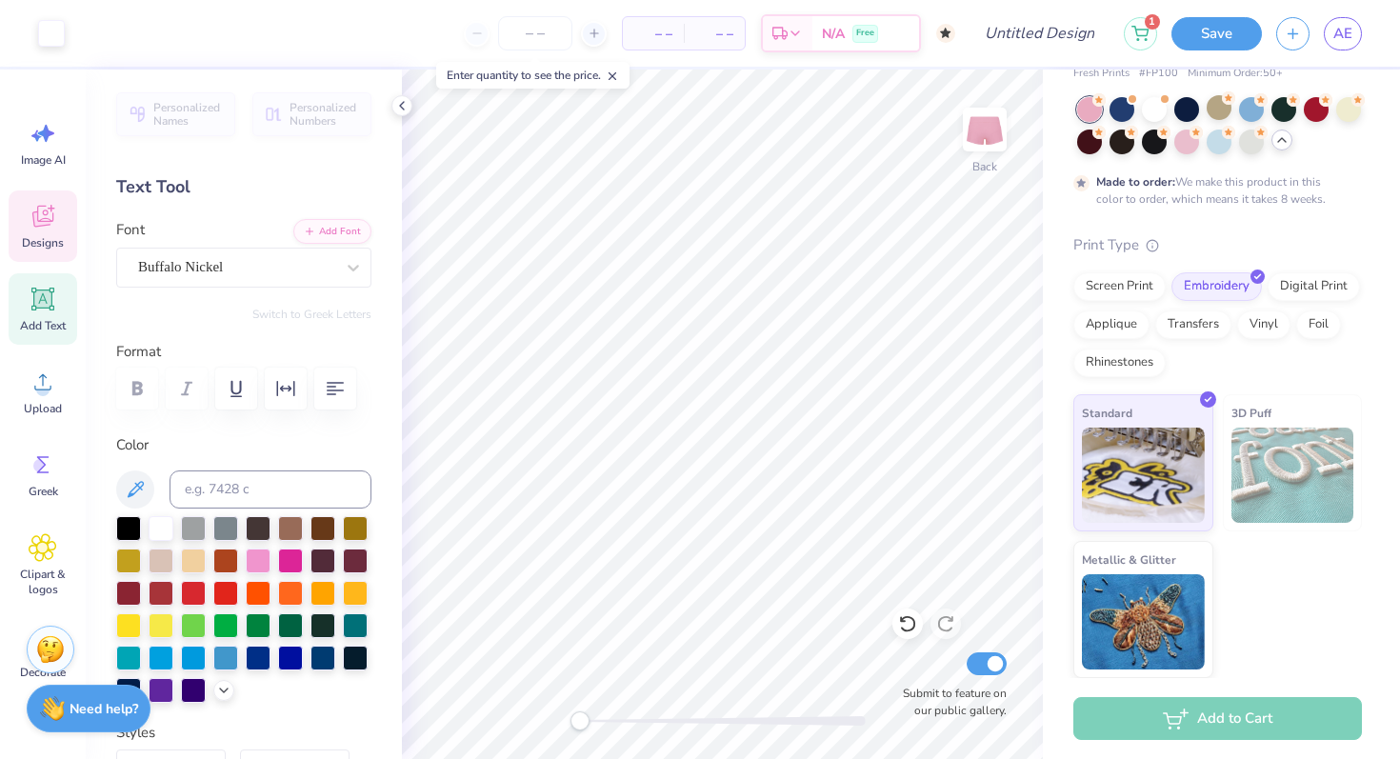
click at [35, 212] on icon at bounding box center [43, 216] width 29 height 29
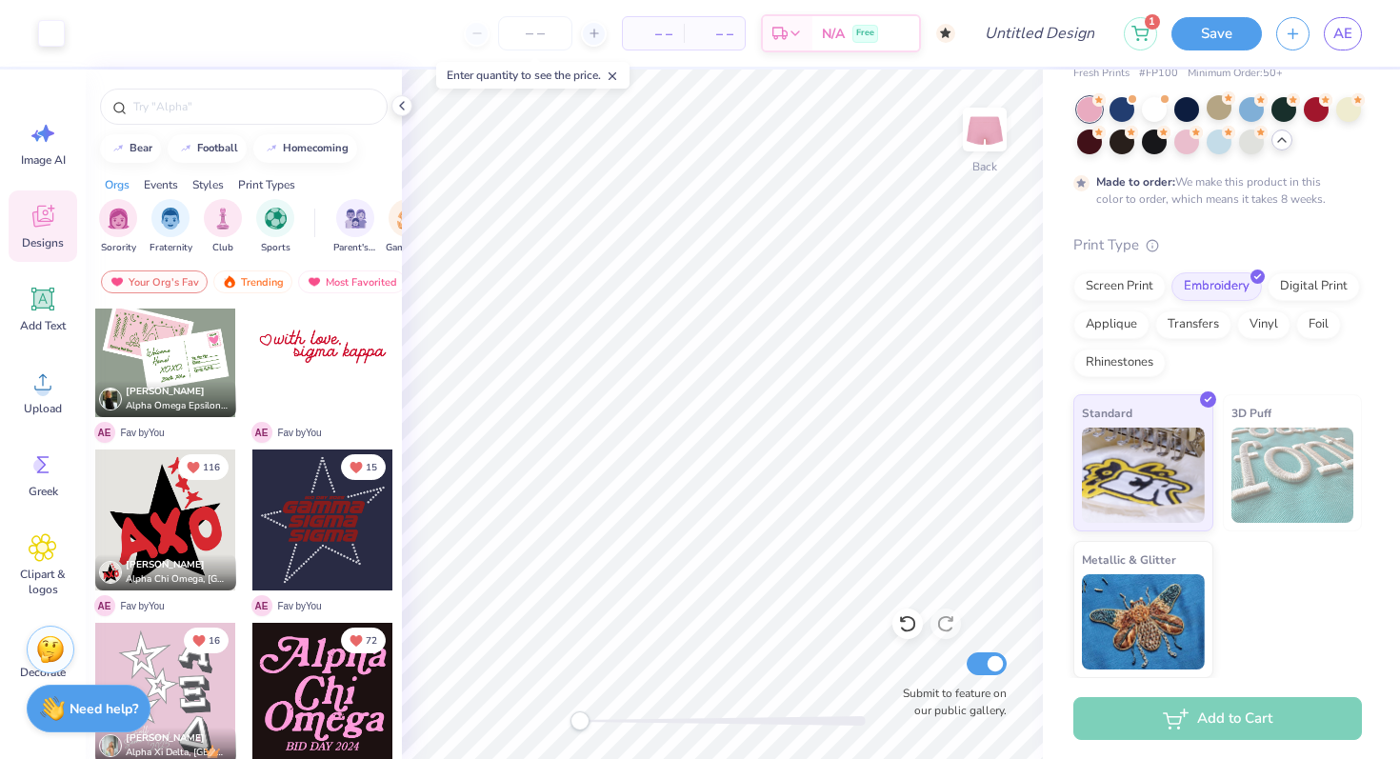
scroll to position [698, 0]
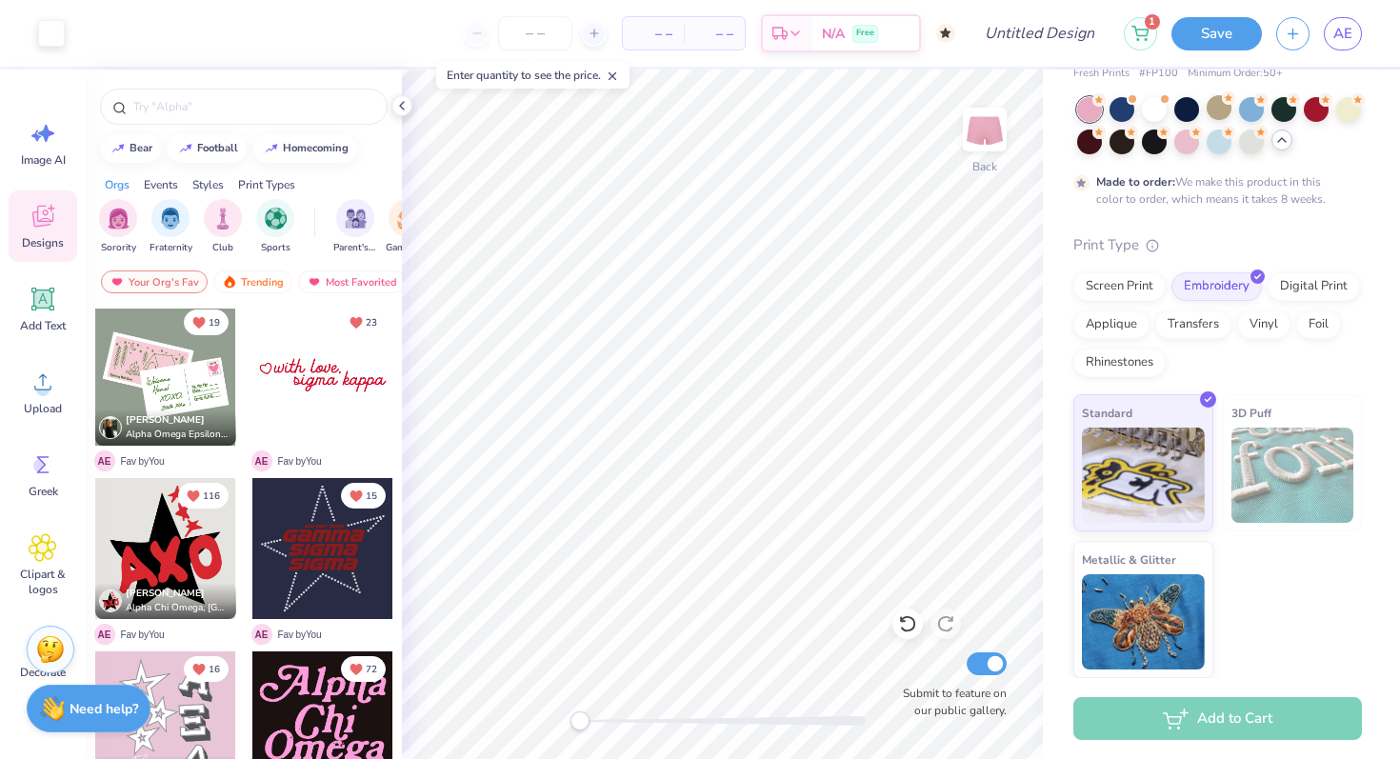
click at [319, 382] on div at bounding box center [322, 375] width 141 height 141
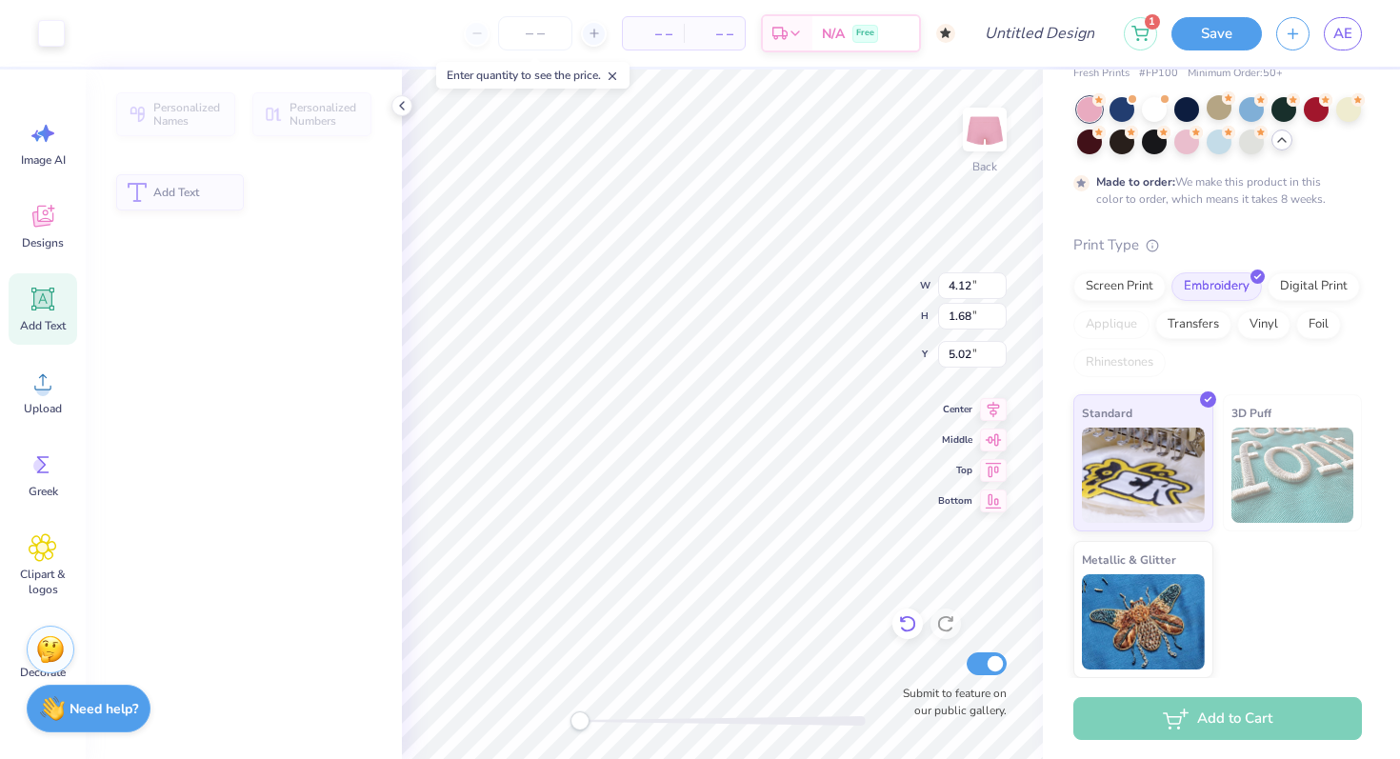
type input "4.12"
type input "1.68"
type input "5.02"
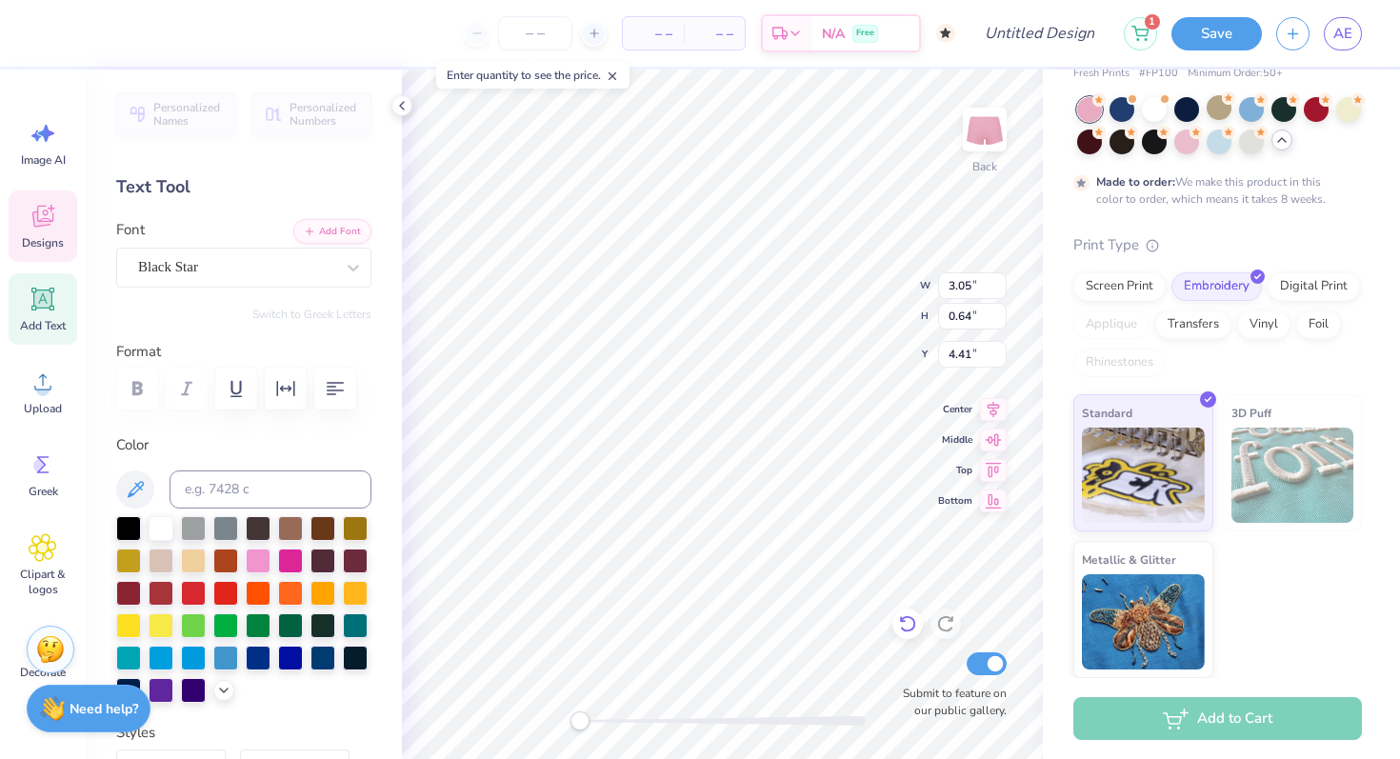
scroll to position [0, 0]
type textarea "alpha xi"
click at [948, 625] on icon at bounding box center [945, 623] width 19 height 19
type input "4.97"
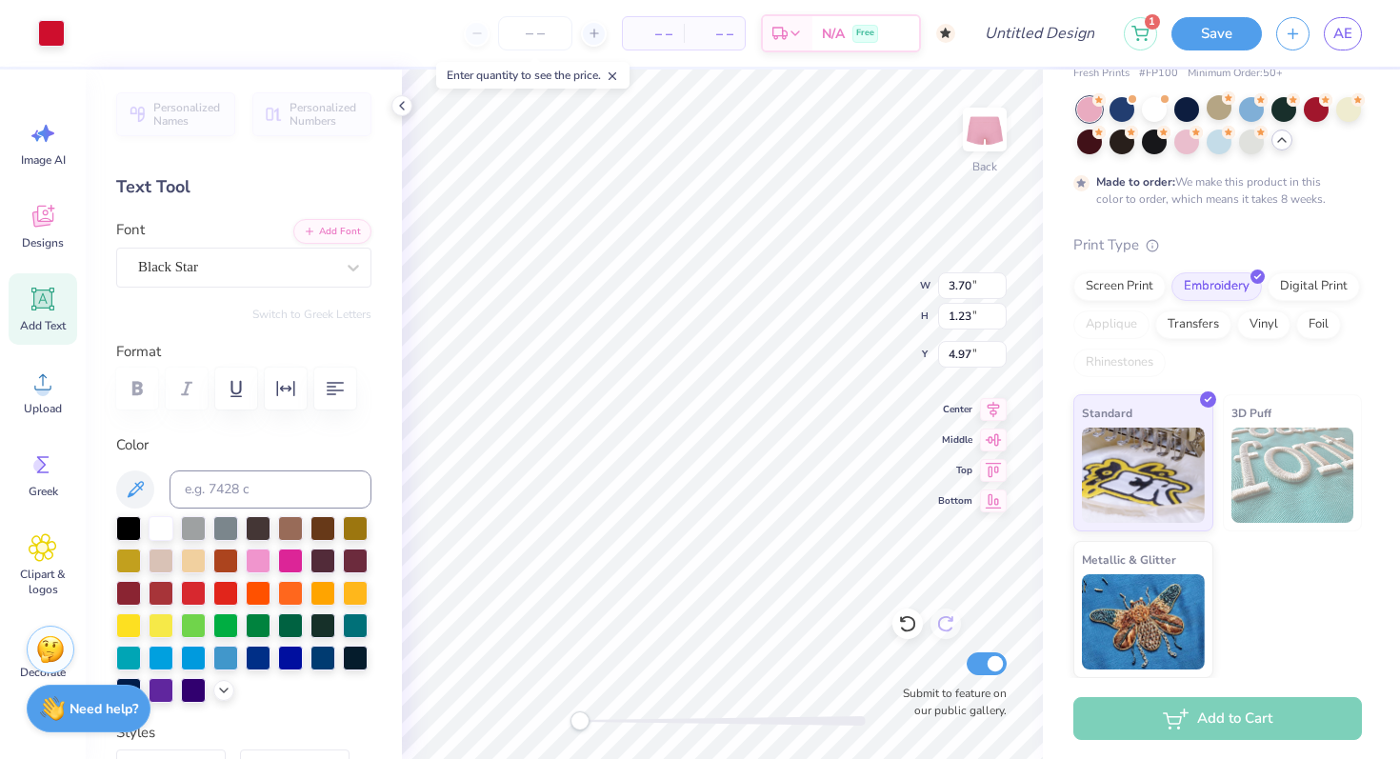
type input "3.58"
type input "1.50"
type input "5.24"
type input "3.72"
type input "1.27"
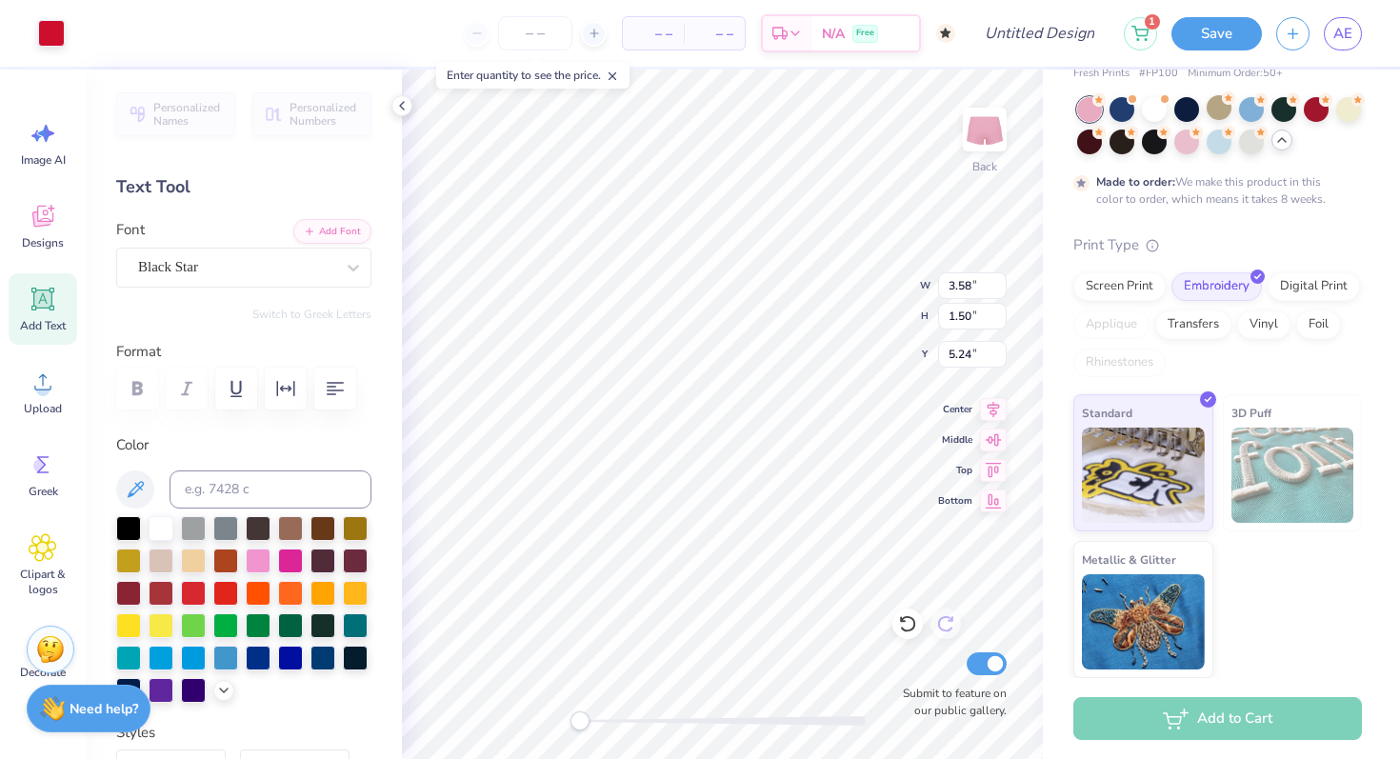
type input "5.43"
type input "5.13"
type input "3.64"
type input "1.45"
type input "5.00"
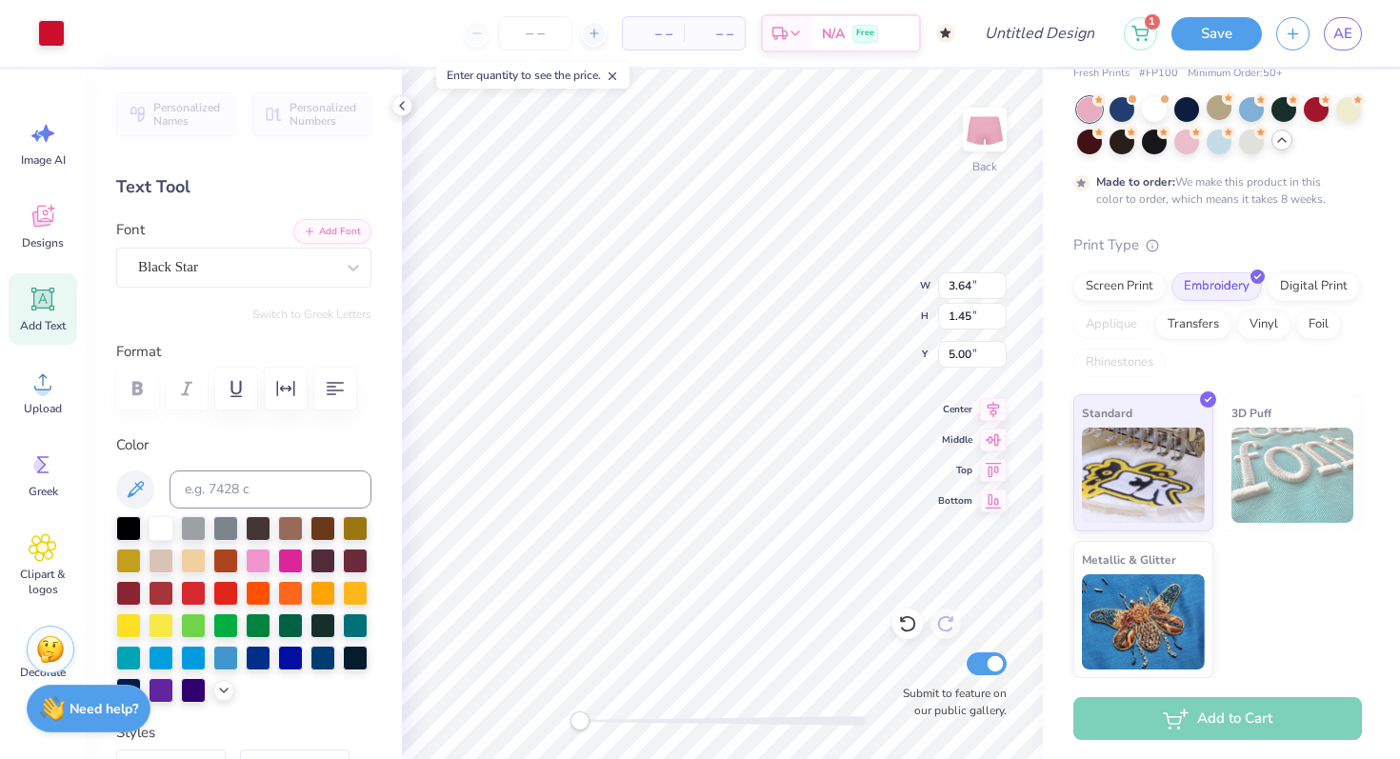
type input "4.19"
type input "1.37"
type input "4.96"
type input "5.12"
click at [1034, 41] on input "Design Title" at bounding box center [1062, 33] width 93 height 38
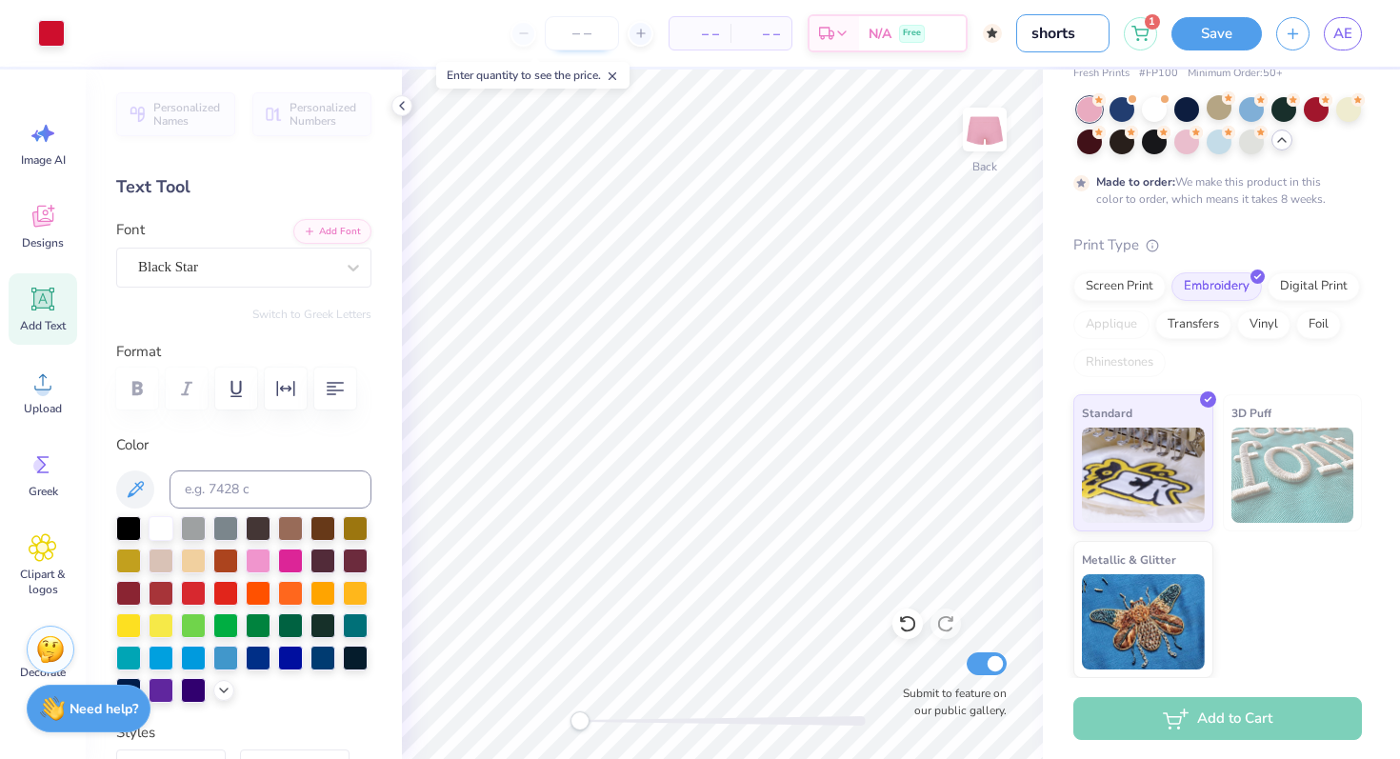
type input "shorts"
click at [574, 34] on input "number" at bounding box center [582, 33] width 74 height 34
click at [580, 33] on input "number" at bounding box center [582, 33] width 74 height 34
type input "5"
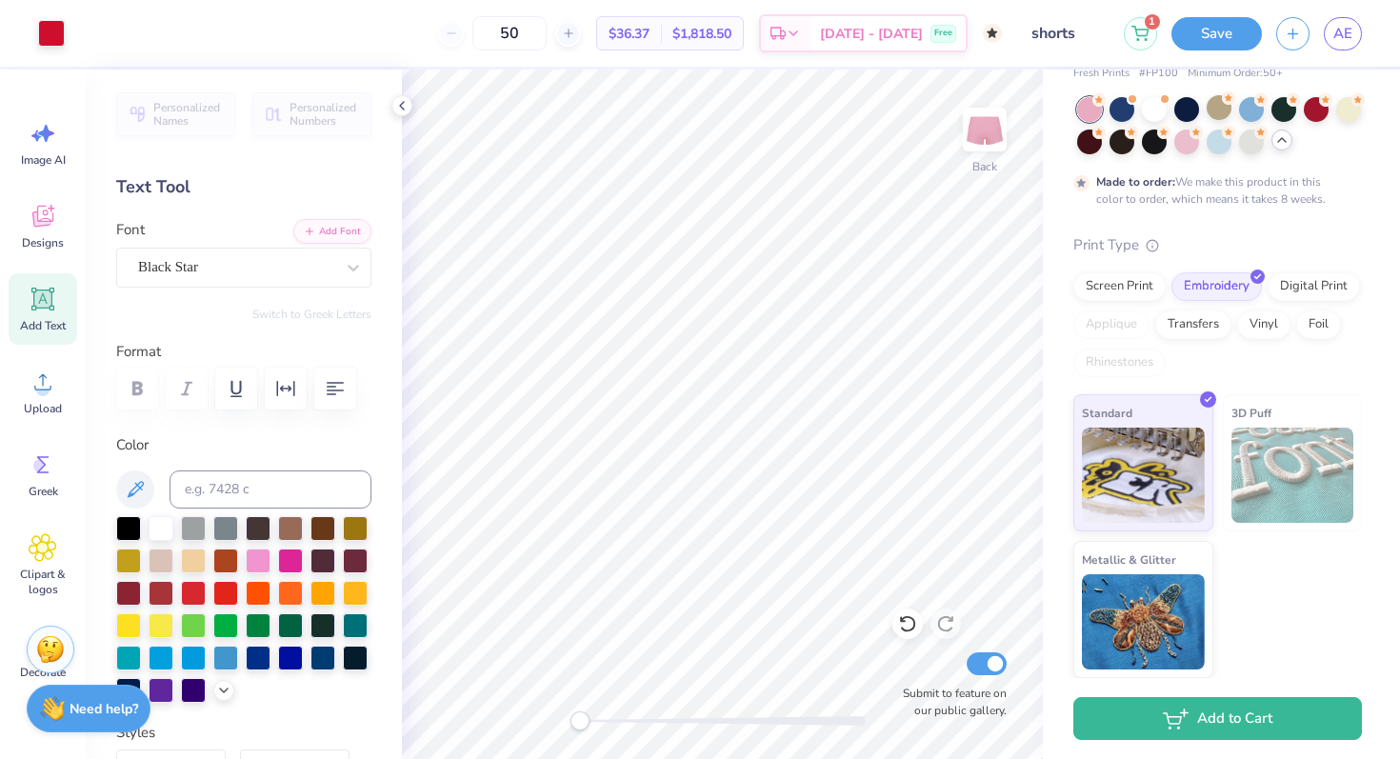
type input "50"
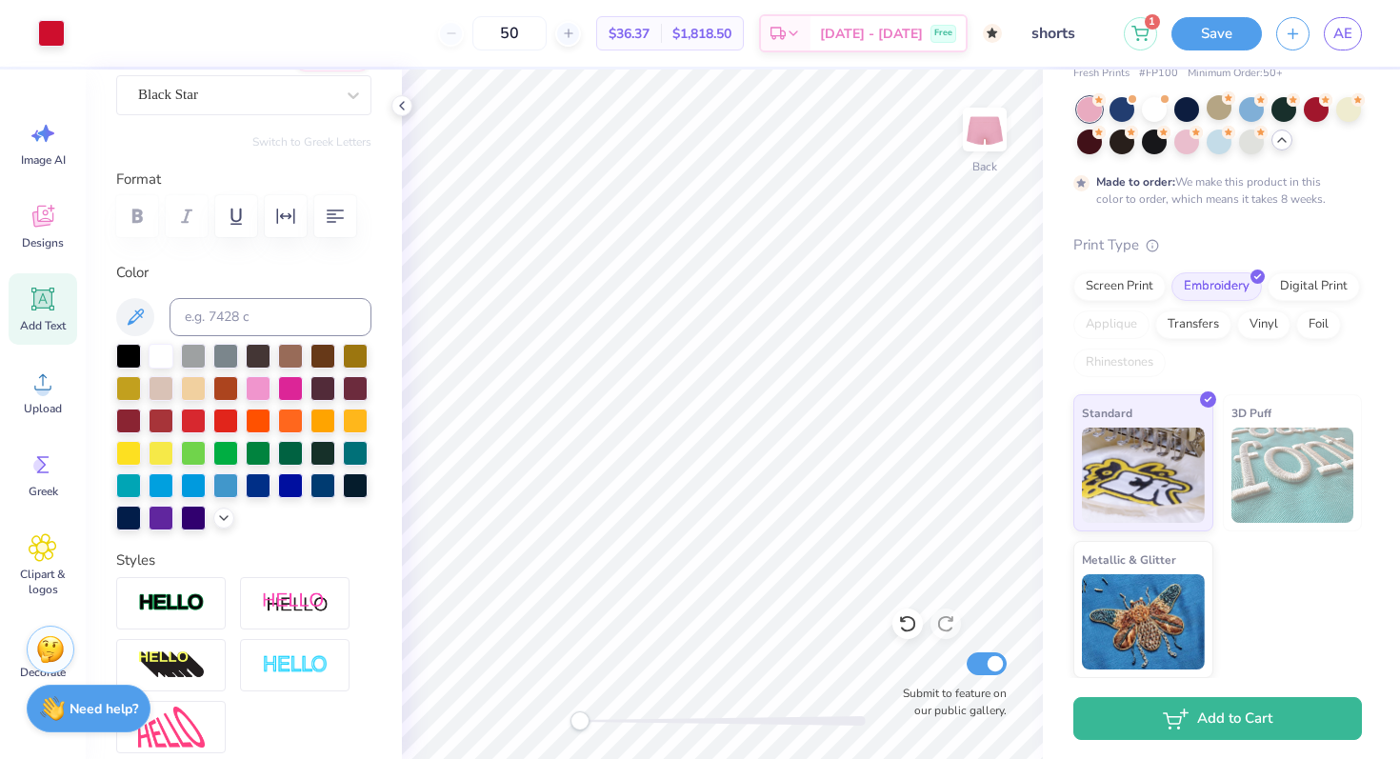
scroll to position [0, 0]
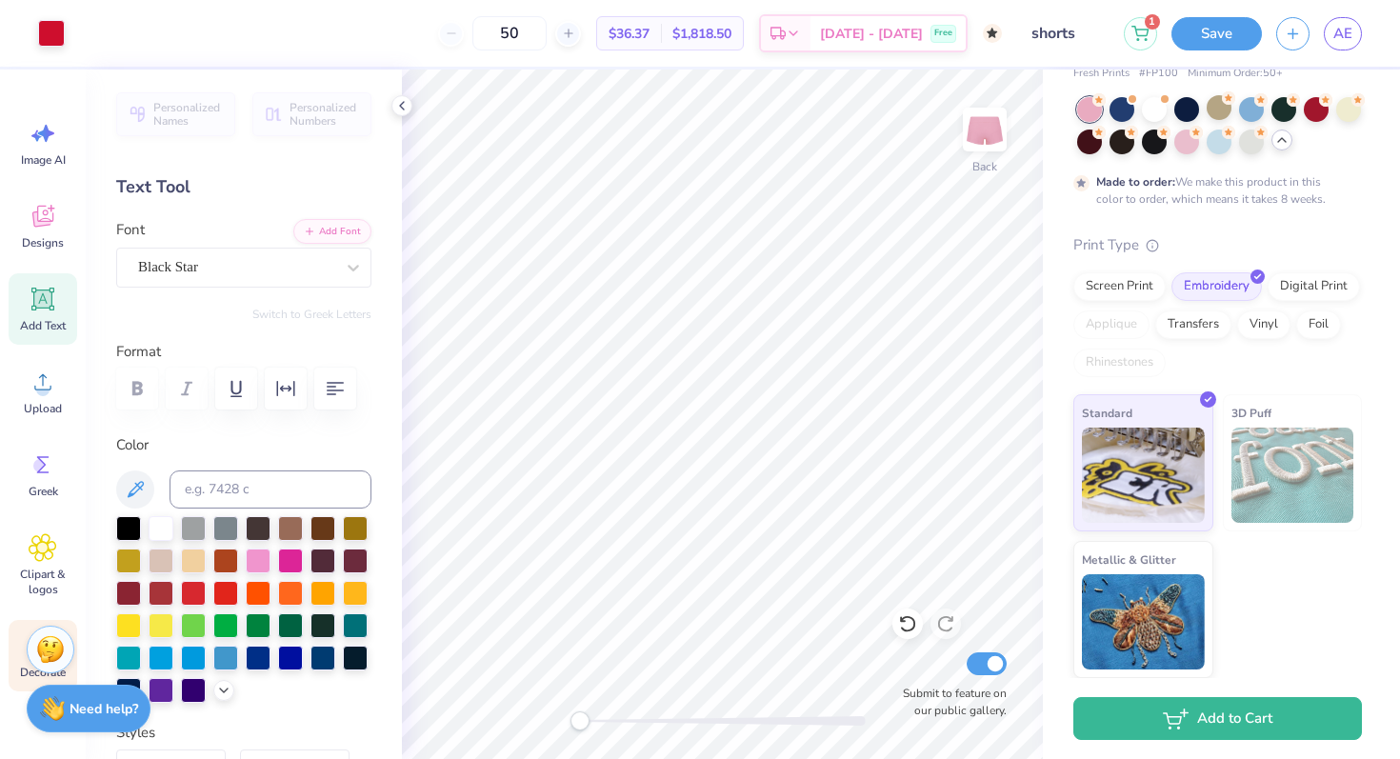
click at [15, 666] on div "Decorate" at bounding box center [43, 655] width 69 height 71
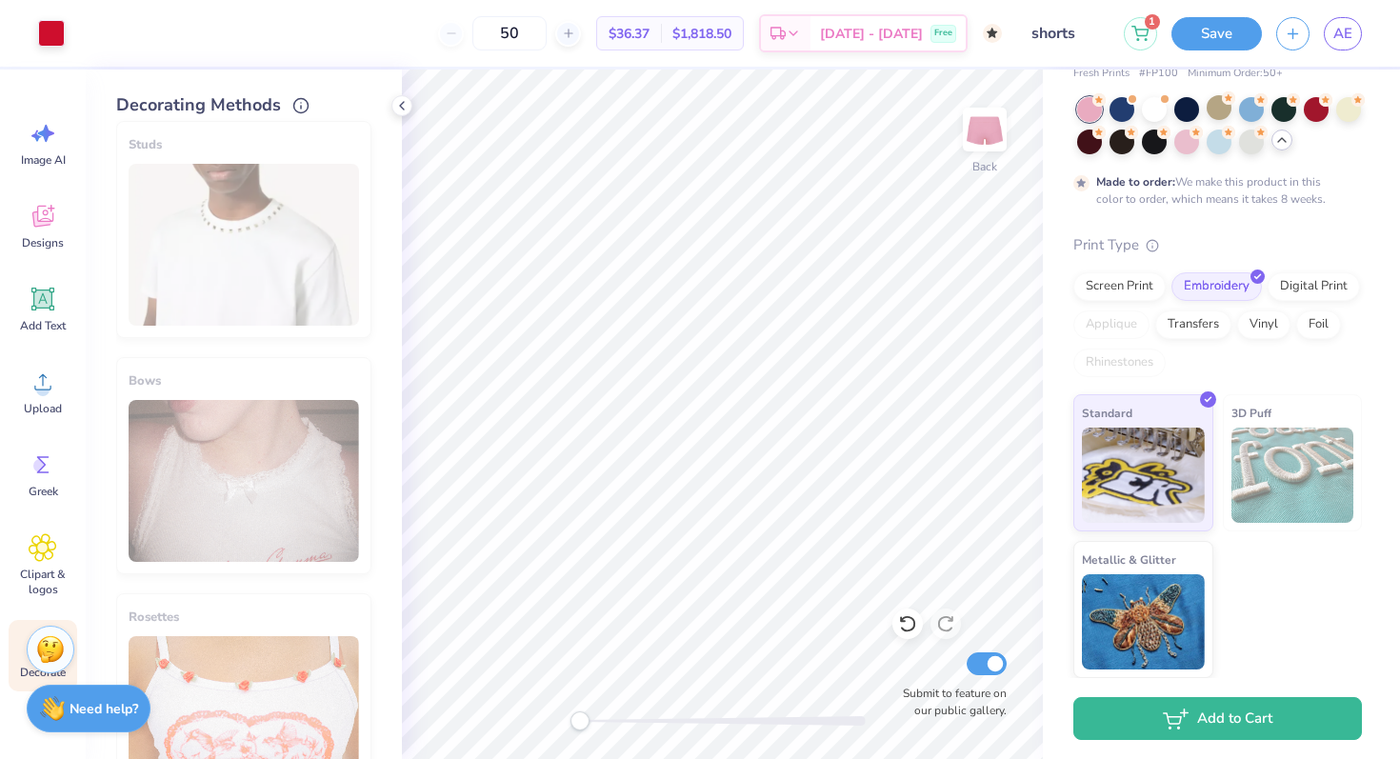
scroll to position [1027, 0]
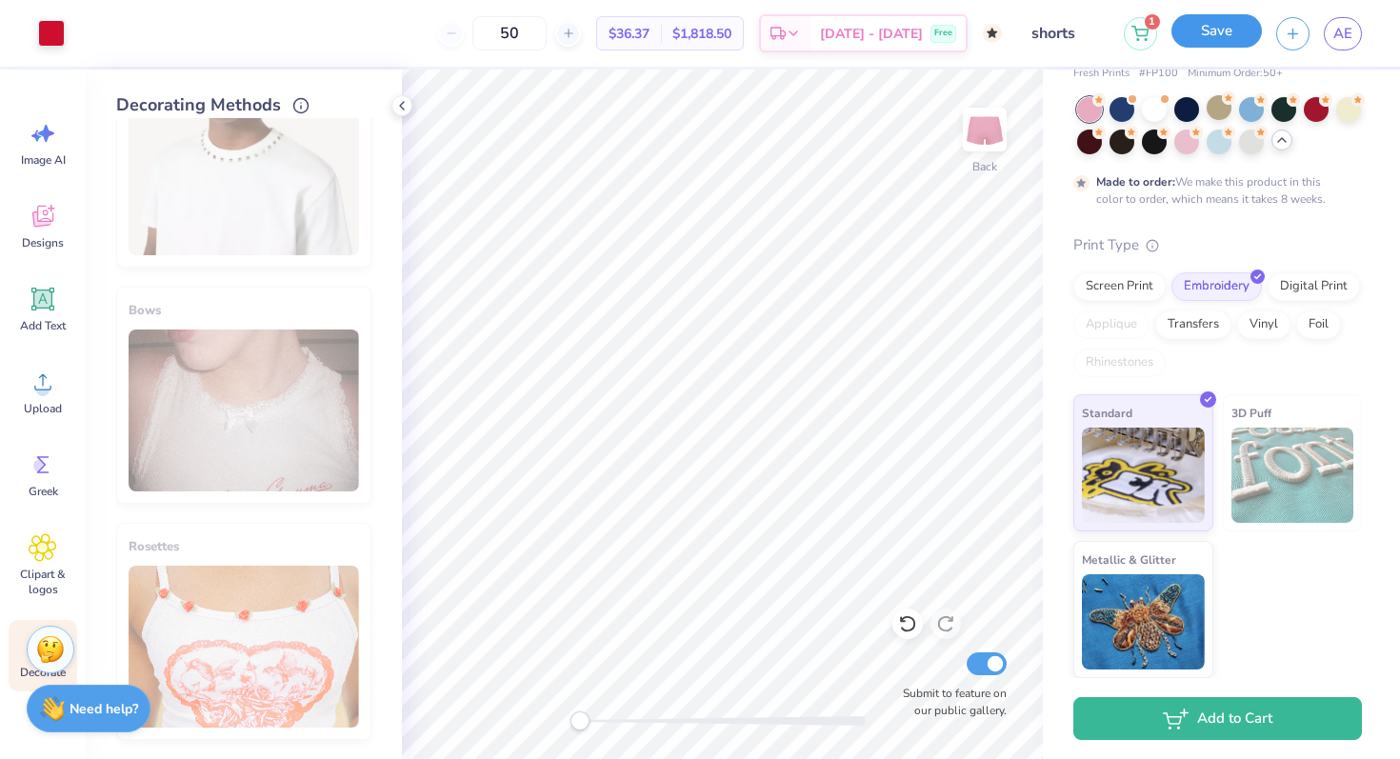
click at [1223, 26] on button "Save" at bounding box center [1216, 30] width 90 height 33
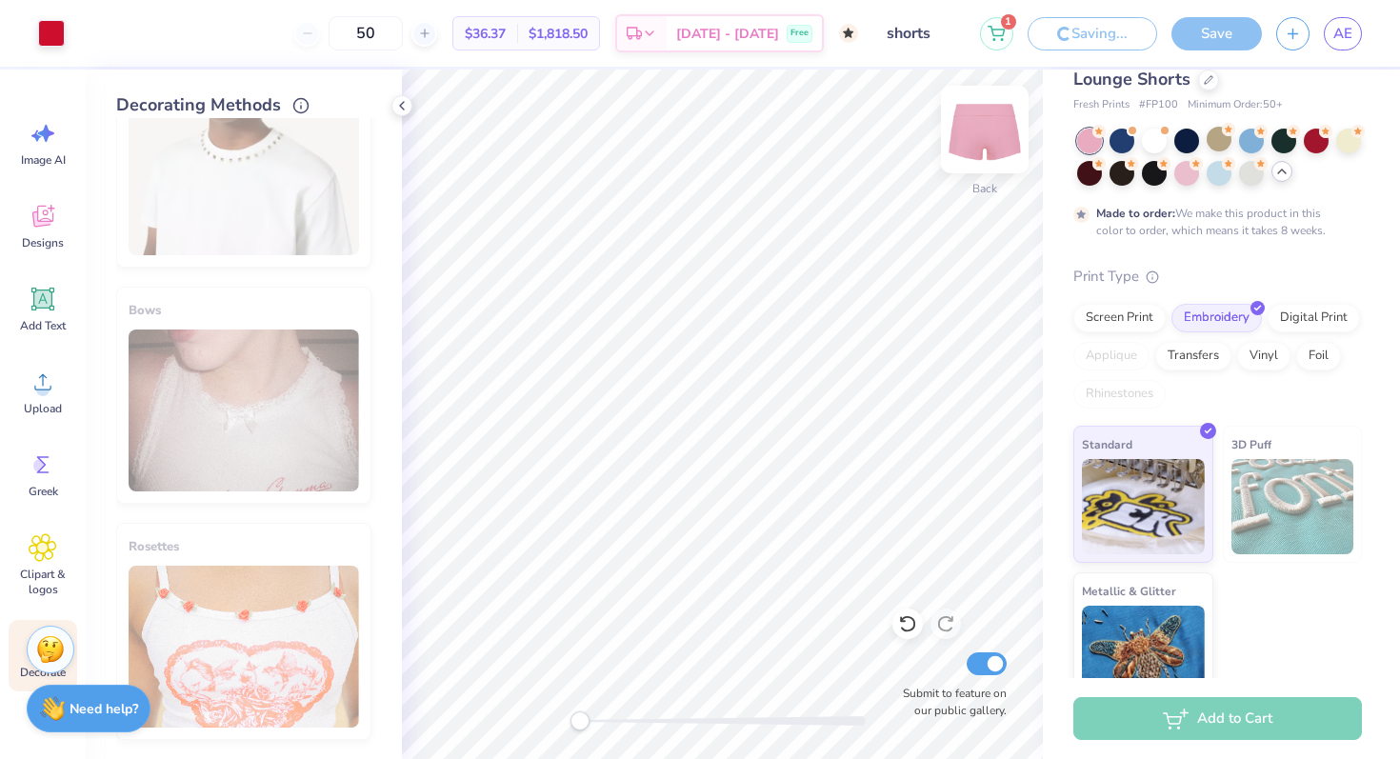
scroll to position [114, 0]
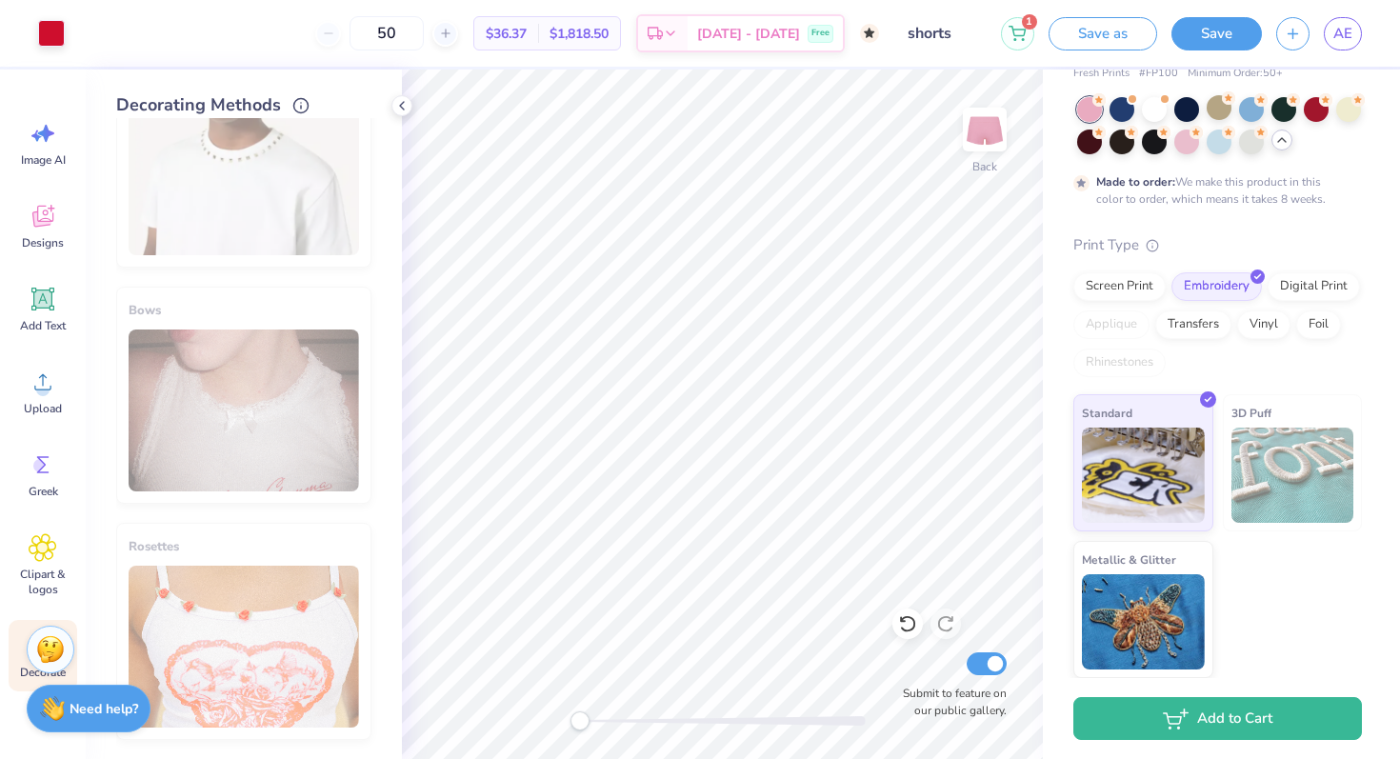
click at [1359, 52] on div "Design Saved" at bounding box center [1215, 58] width 338 height 87
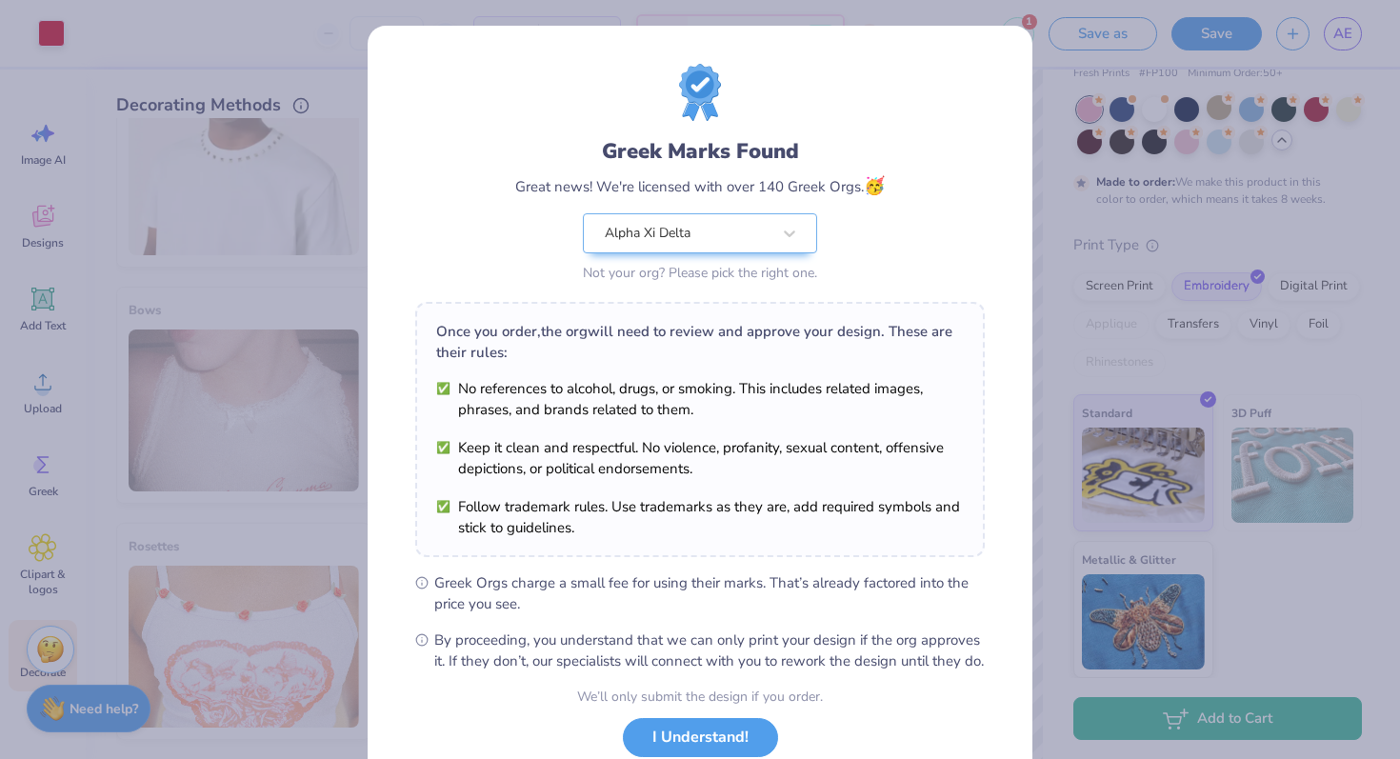
scroll to position [82, 0]
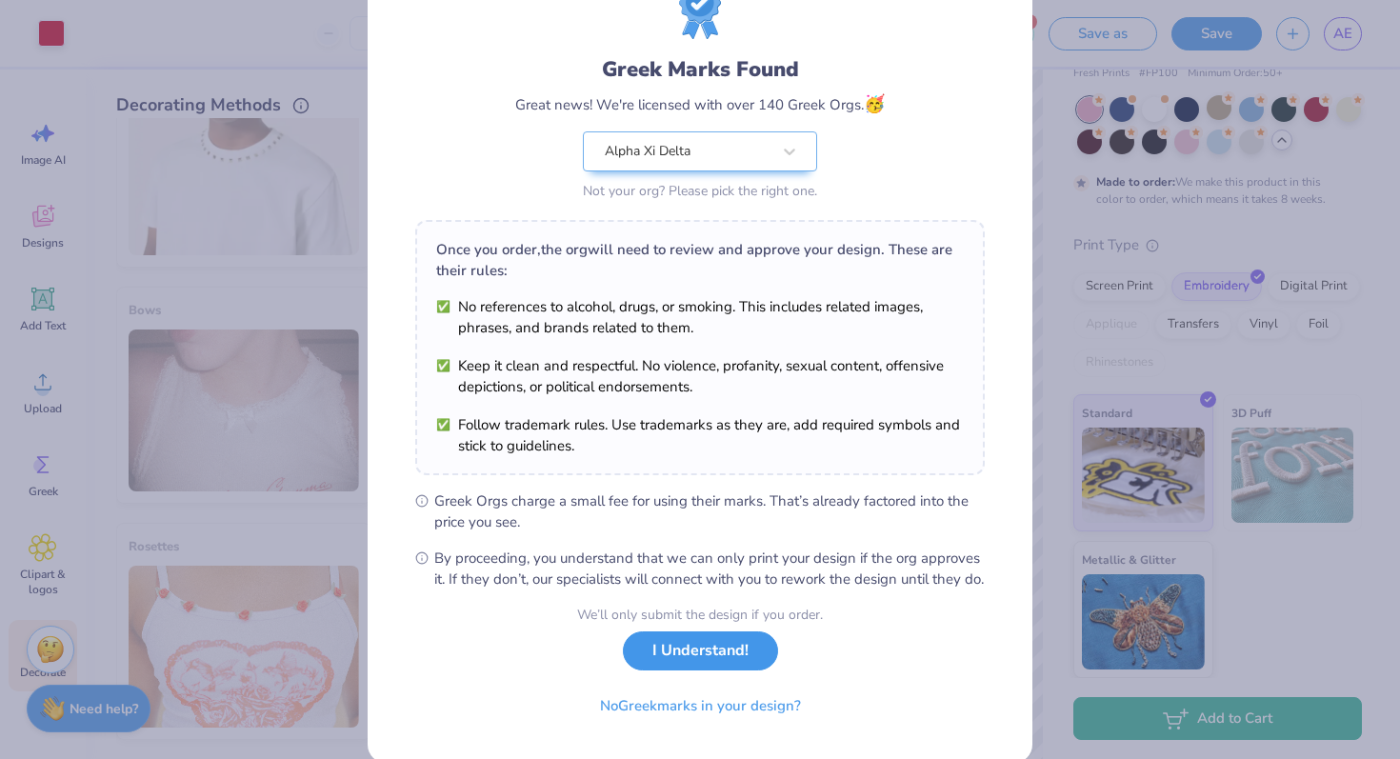
click at [674, 661] on button "I Understand!" at bounding box center [700, 650] width 155 height 39
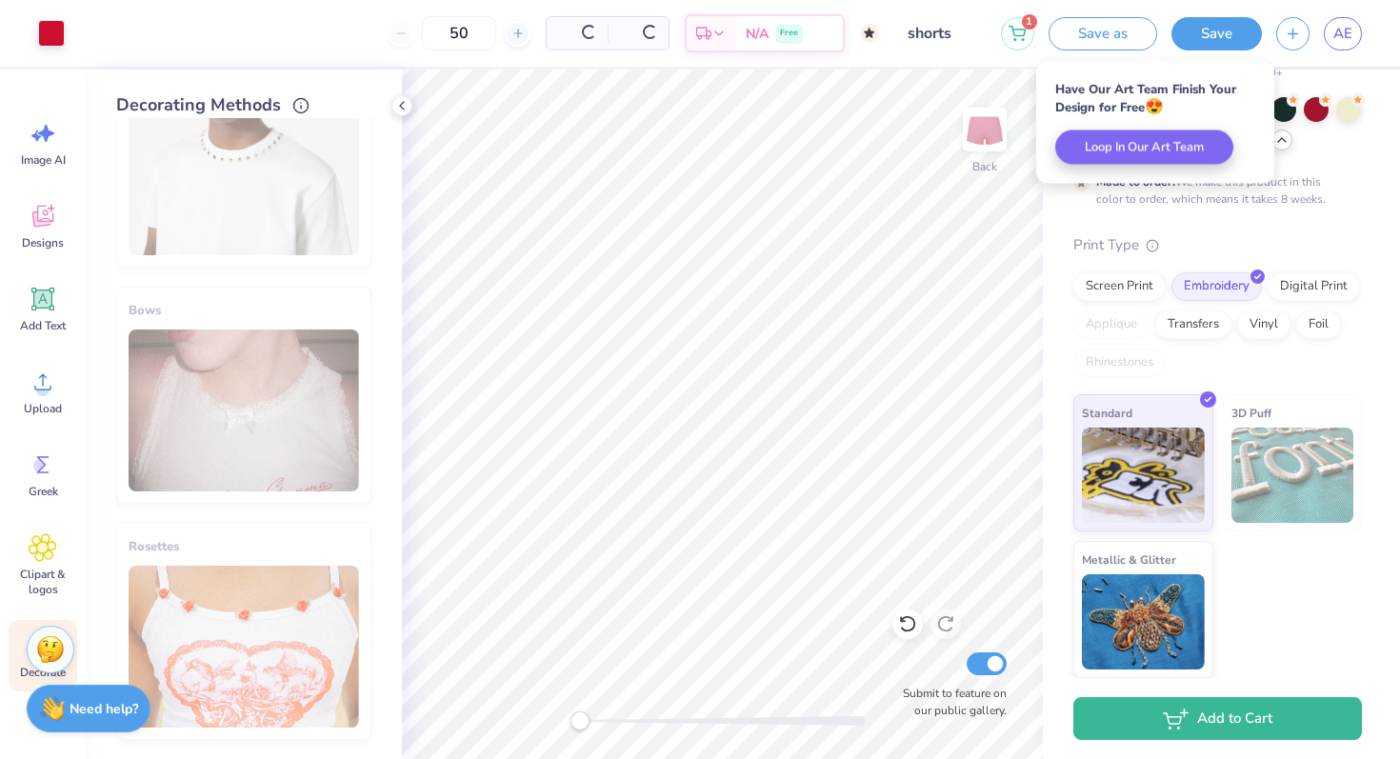
scroll to position [0, 0]
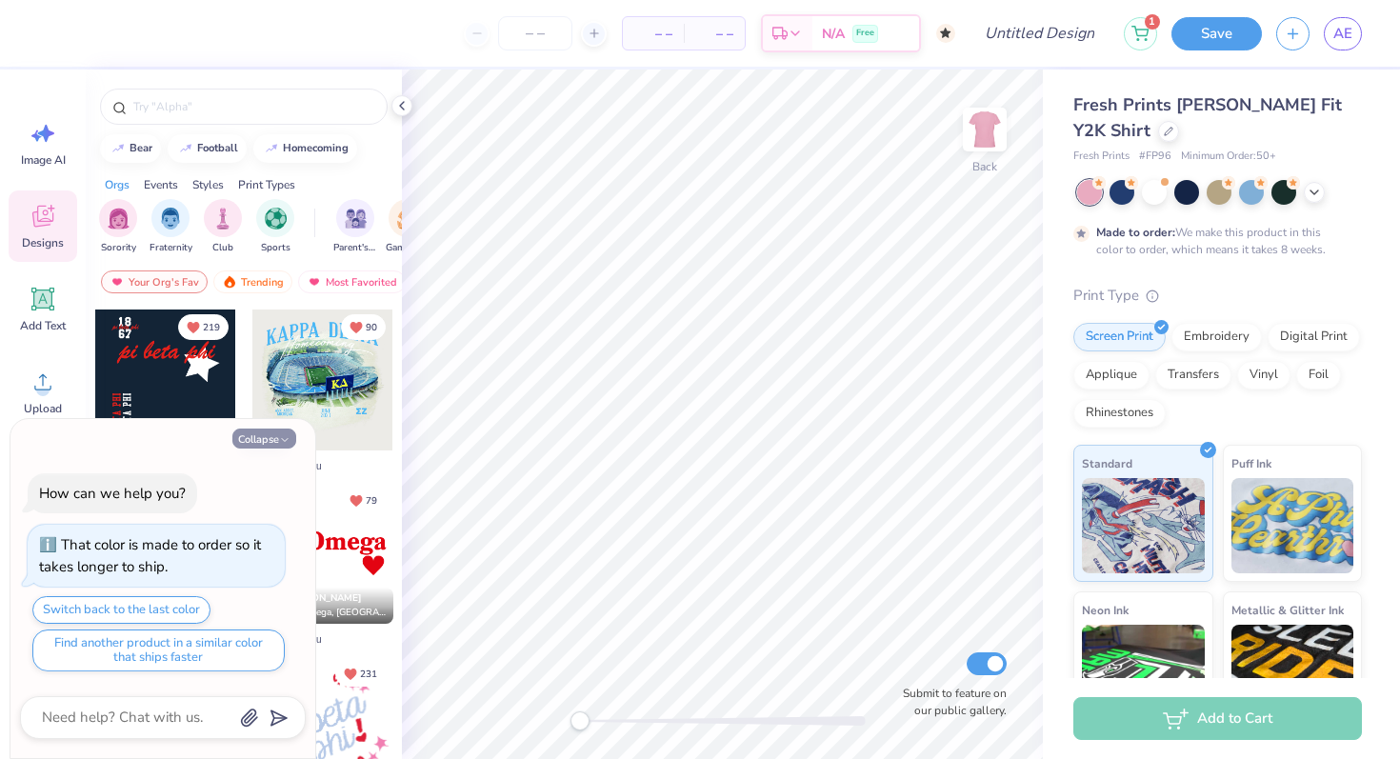
click at [252, 437] on button "Collapse" at bounding box center [264, 438] width 64 height 20
type textarea "x"
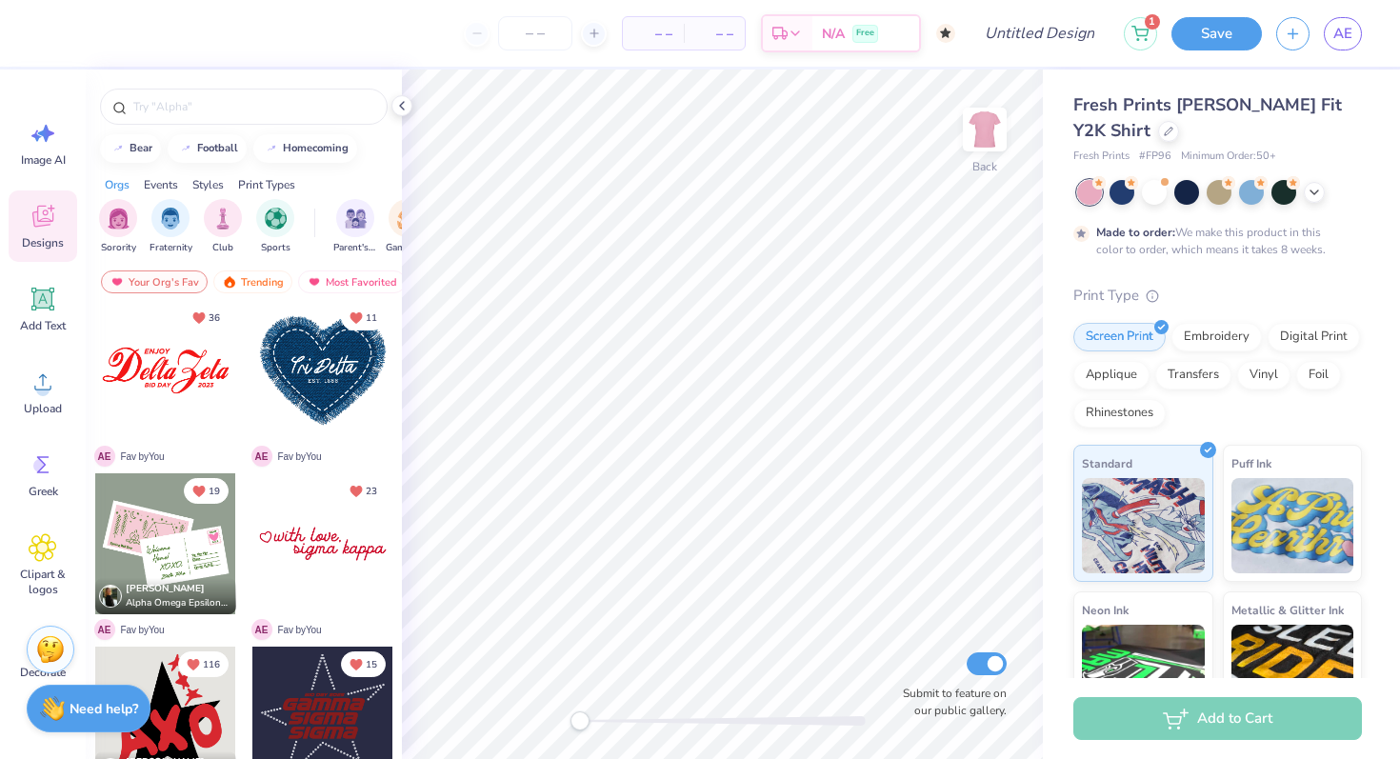
scroll to position [531, 0]
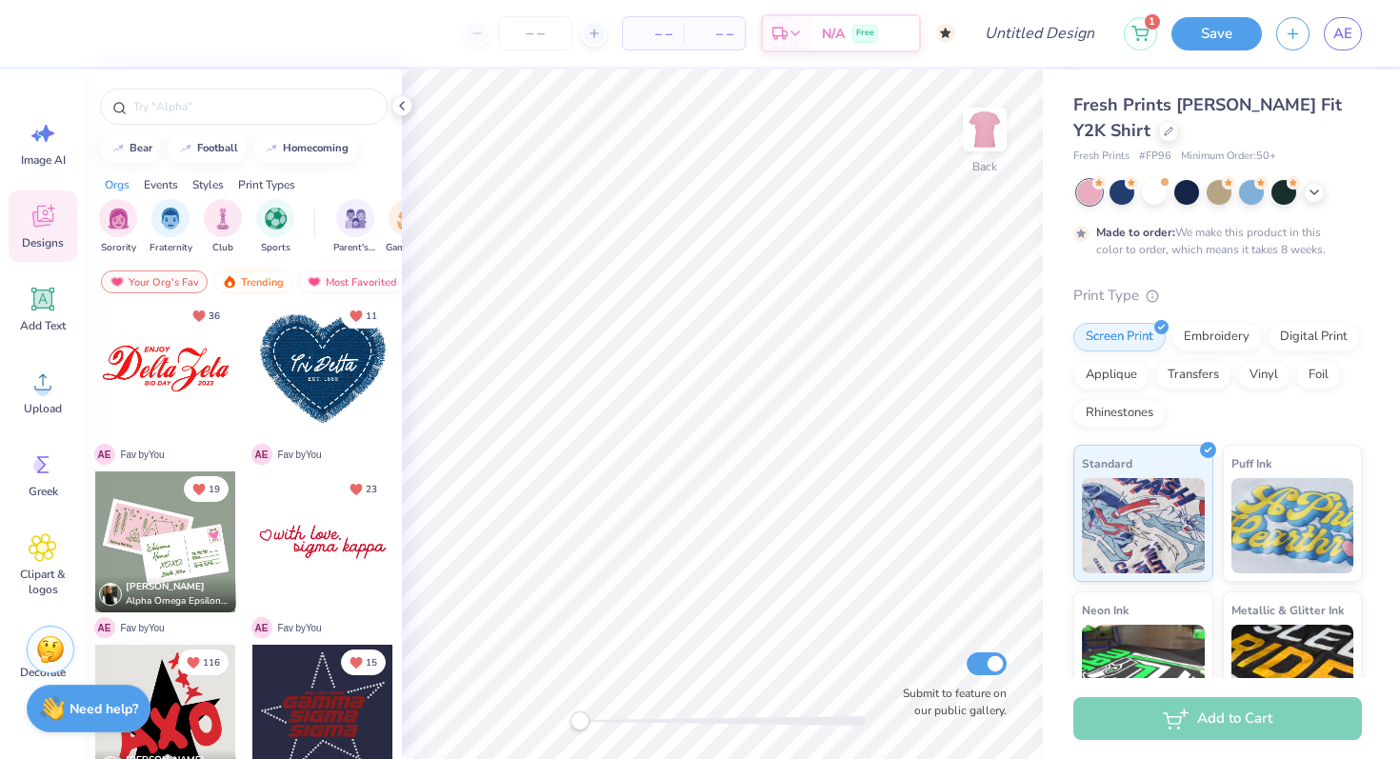
click at [313, 550] on div at bounding box center [322, 541] width 141 height 141
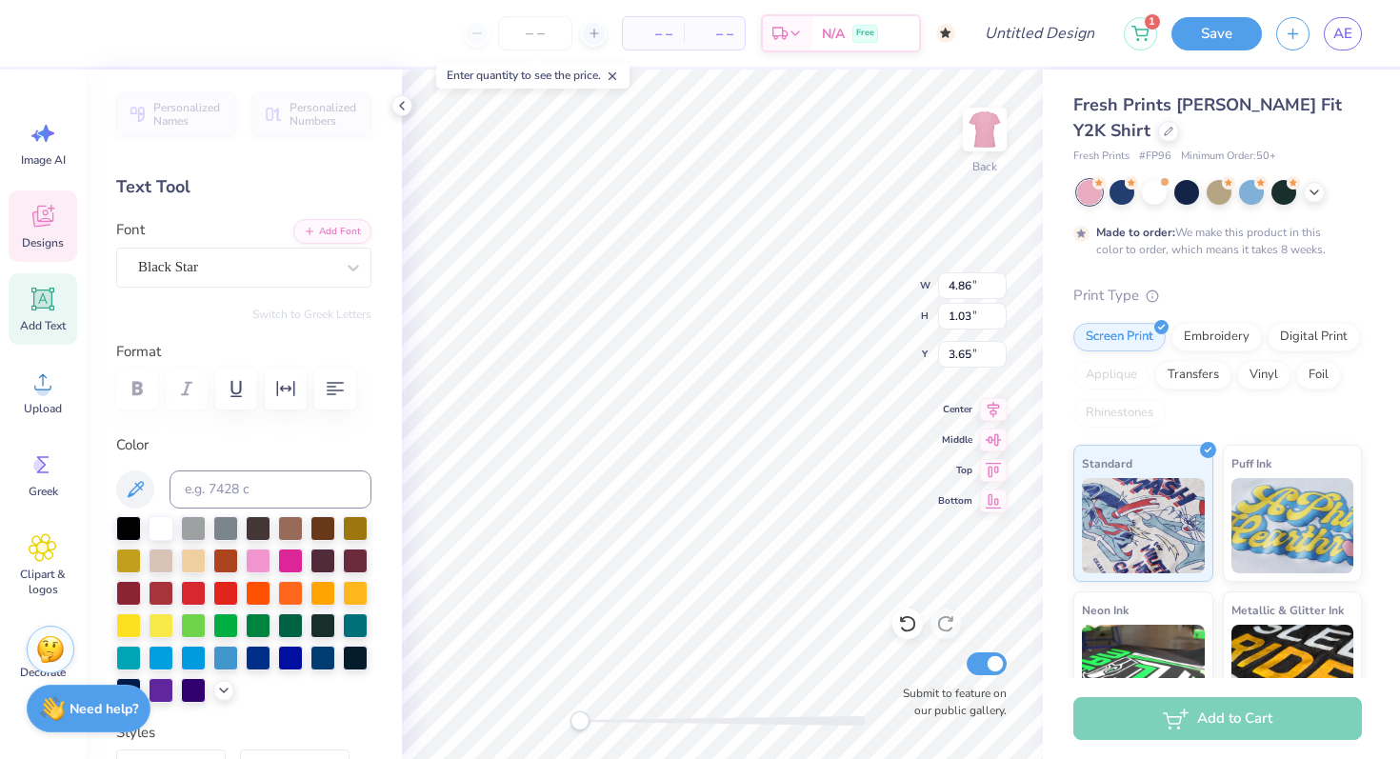
scroll to position [0, 1]
type textarea "alpha xi"
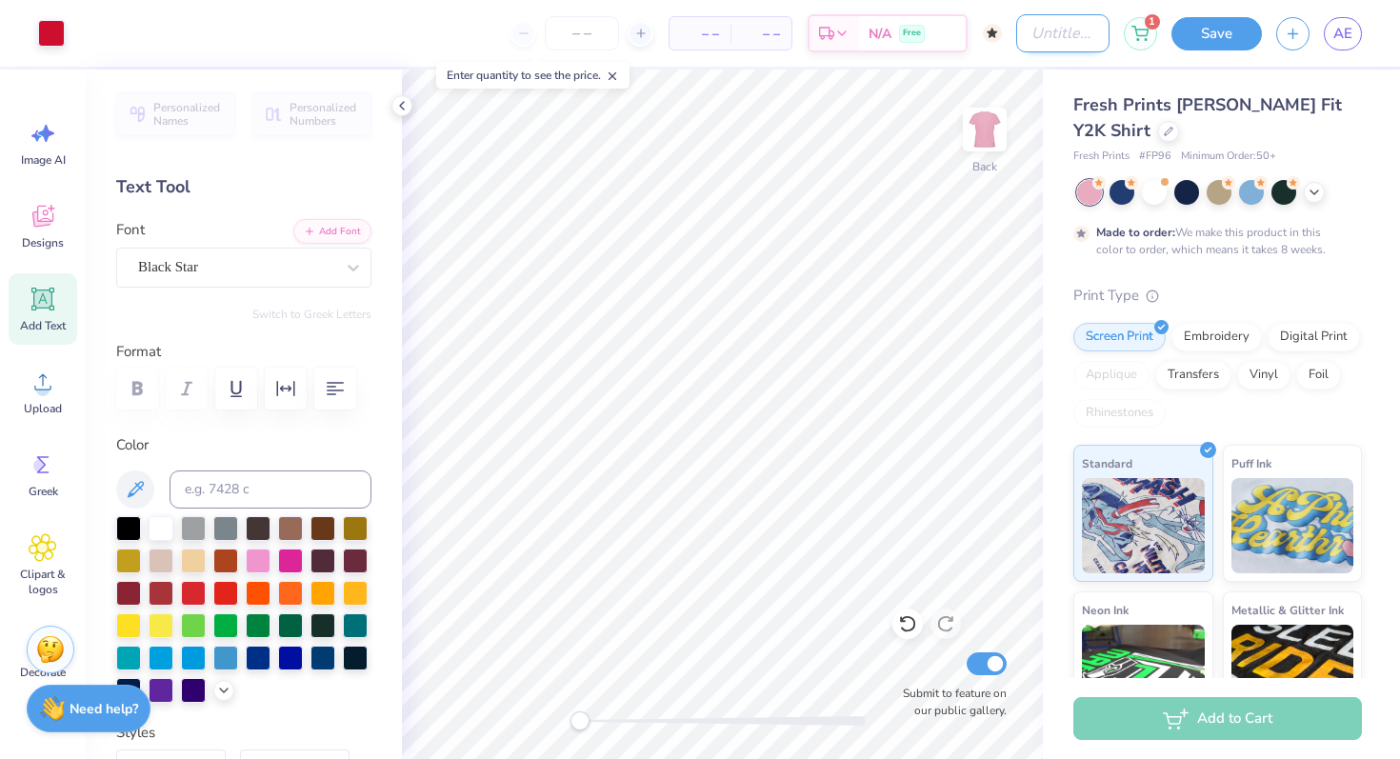
click at [1020, 30] on input "Design Title" at bounding box center [1062, 33] width 93 height 38
type input "pink top"
click at [1211, 30] on button "Save" at bounding box center [1216, 30] width 90 height 33
click at [1190, 328] on div "Embroidery" at bounding box center [1216, 334] width 90 height 29
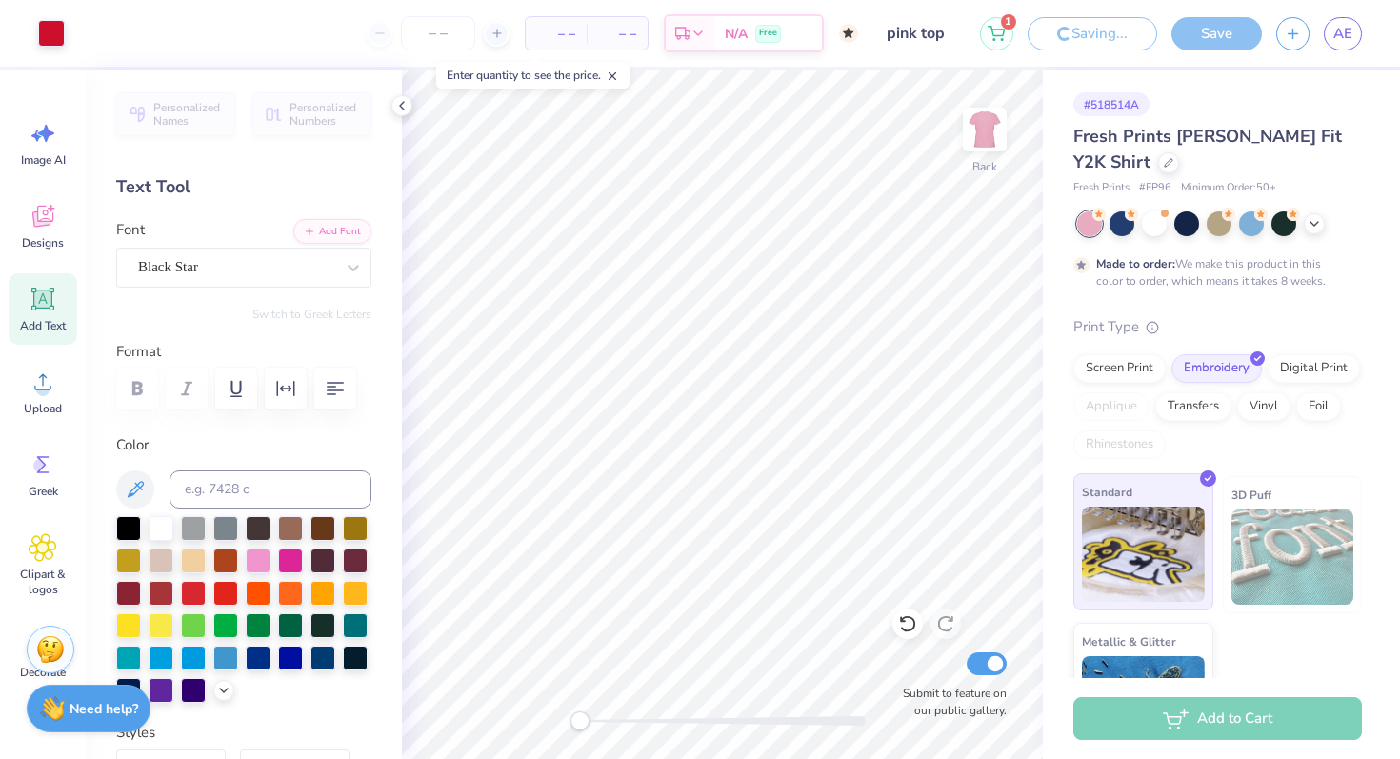
scroll to position [82, 0]
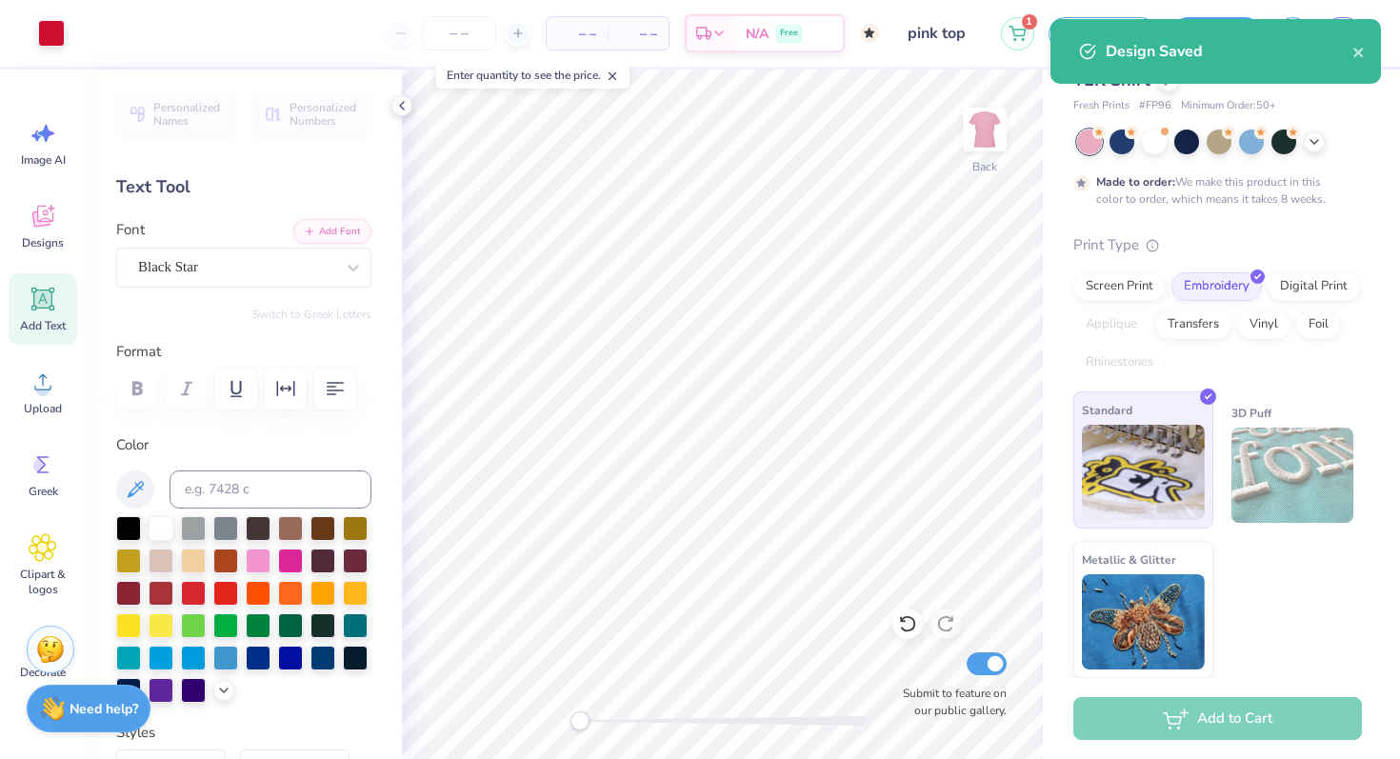
click at [1153, 483] on img at bounding box center [1143, 472] width 123 height 95
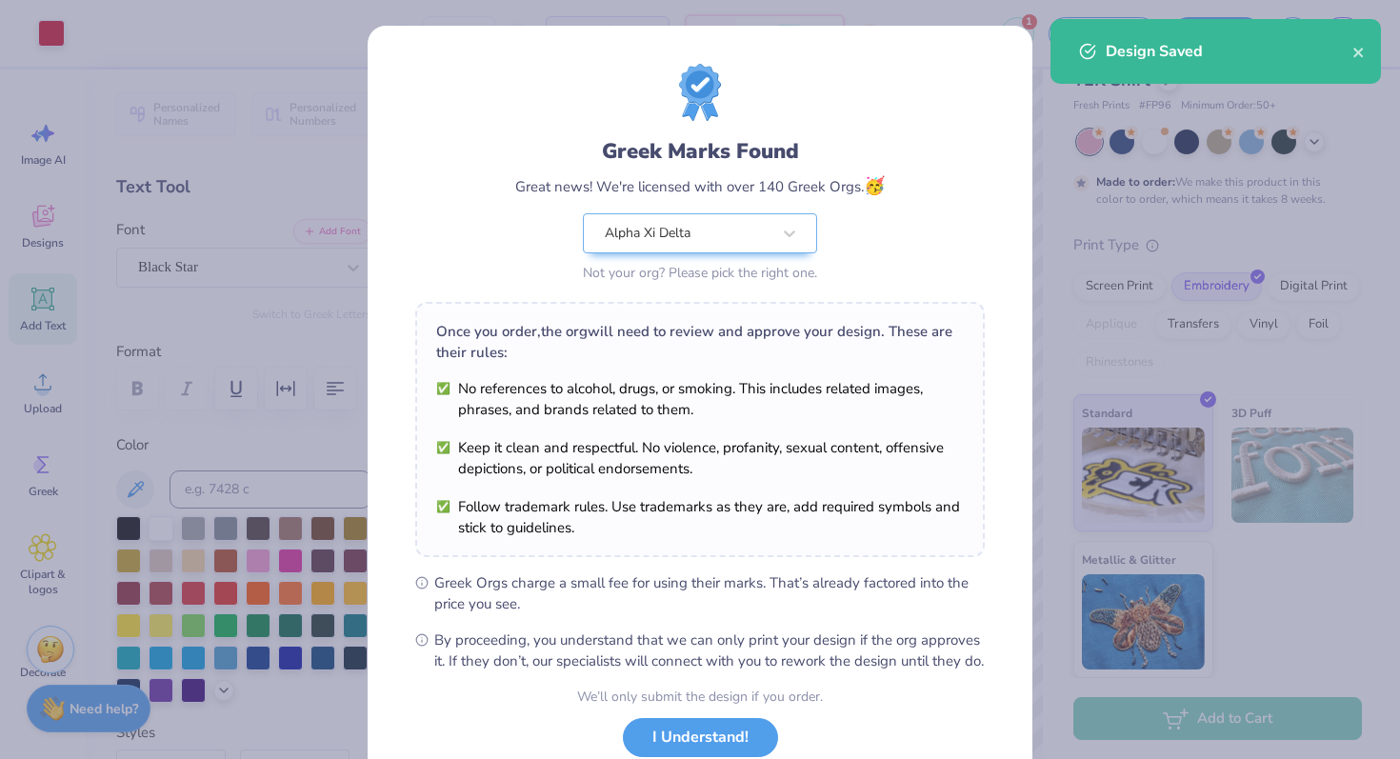
click at [1365, 58] on div "Design Saved" at bounding box center [1215, 51] width 330 height 65
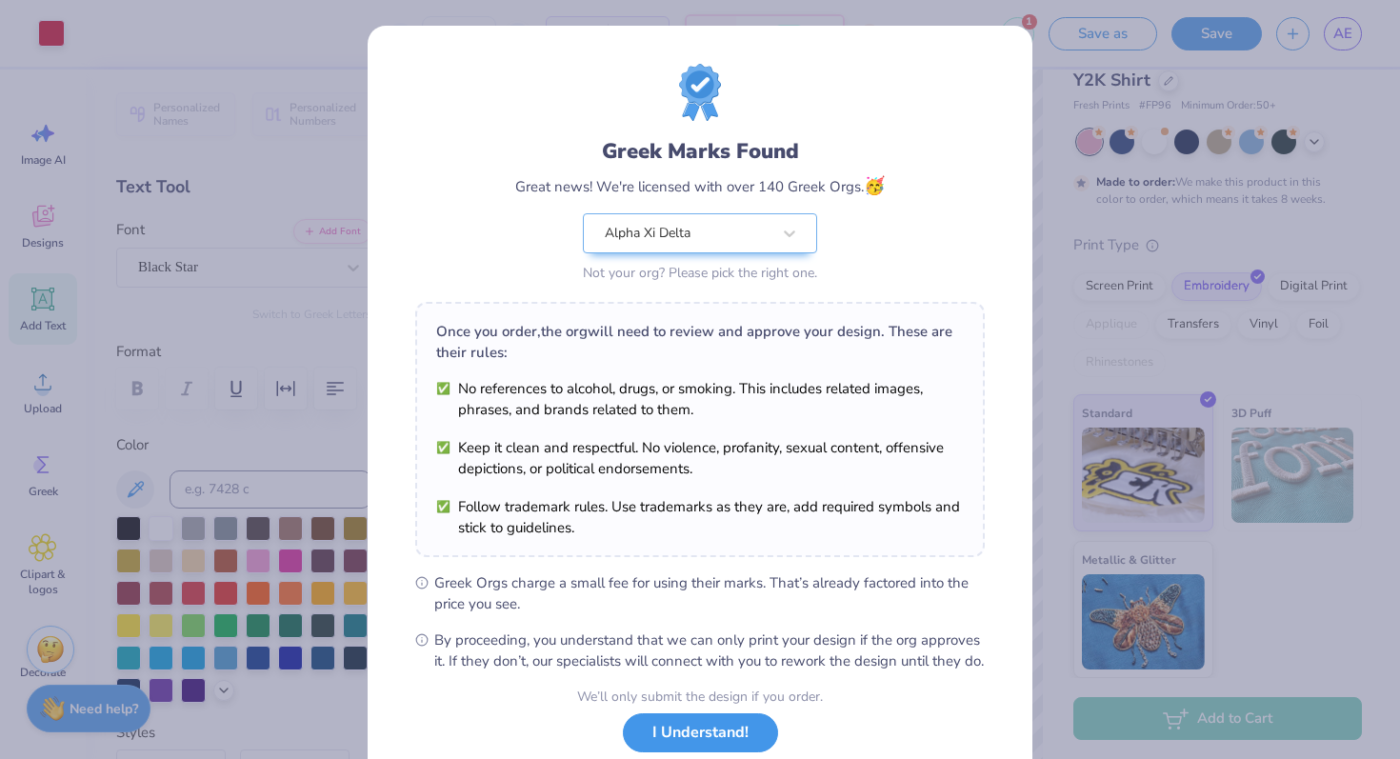
click at [648, 748] on button "I Understand!" at bounding box center [700, 732] width 155 height 39
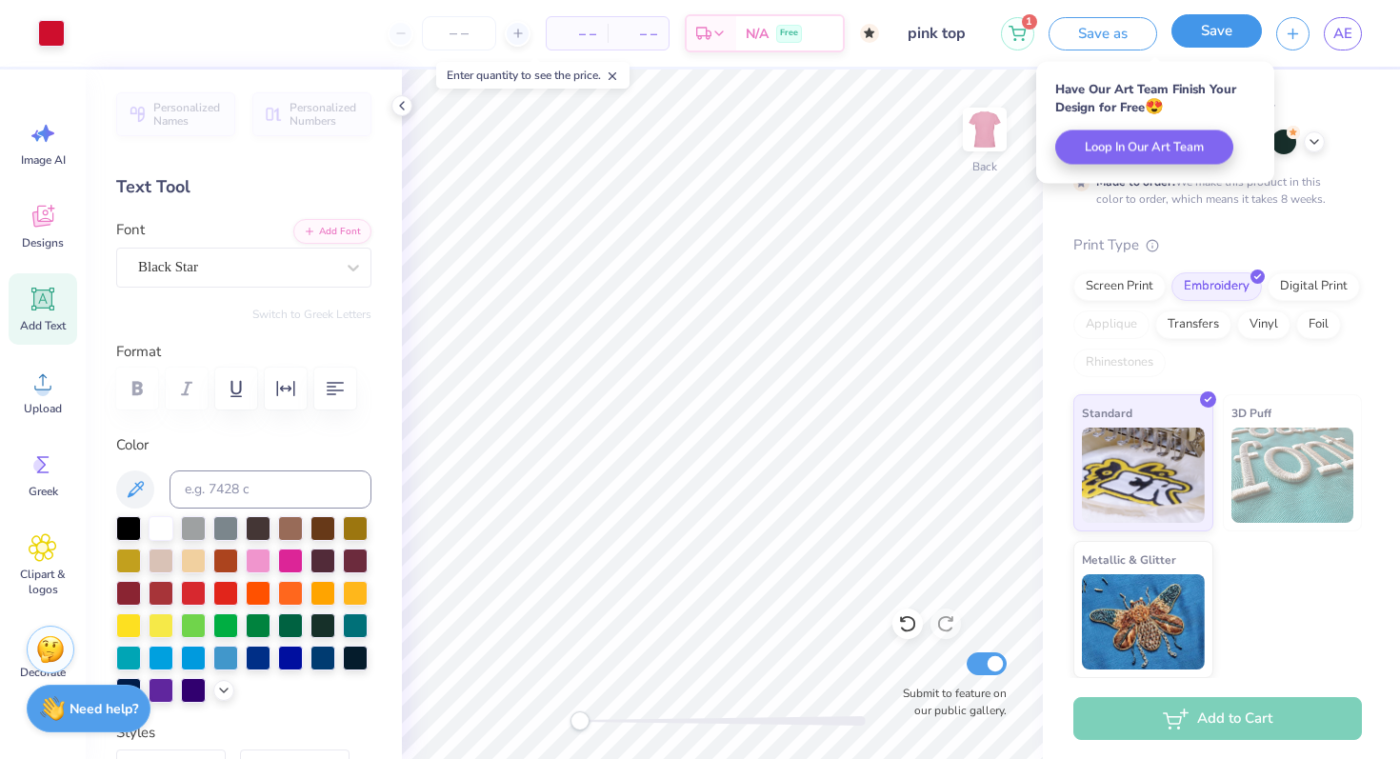
click at [1202, 30] on button "Save" at bounding box center [1216, 30] width 90 height 33
